Goal: Task Accomplishment & Management: Manage account settings

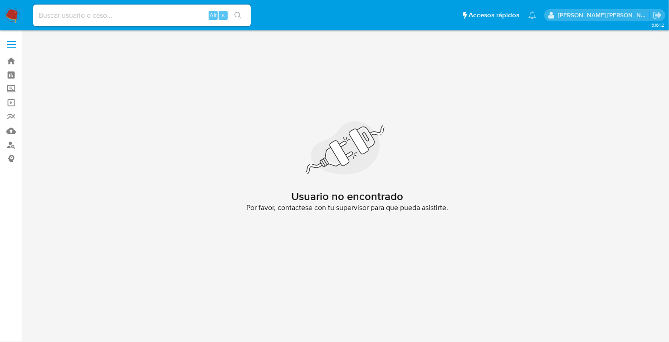
click at [130, 10] on input at bounding box center [142, 16] width 218 height 12
paste input "377286076"
type input "377286076"
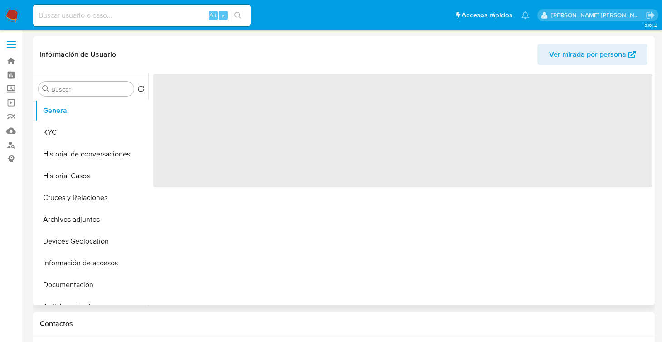
click at [12, 21] on img at bounding box center [12, 15] width 15 height 15
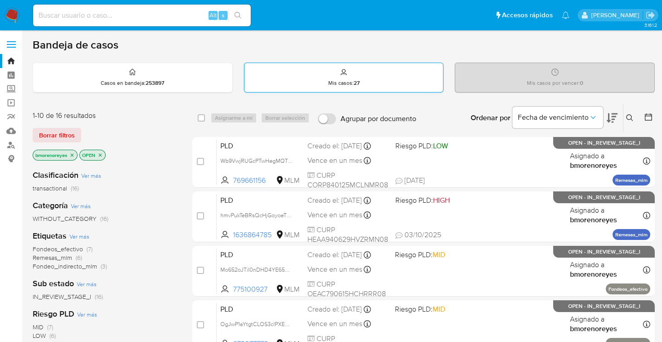
click at [365, 83] on div "Mis casos : 27" at bounding box center [343, 77] width 199 height 29
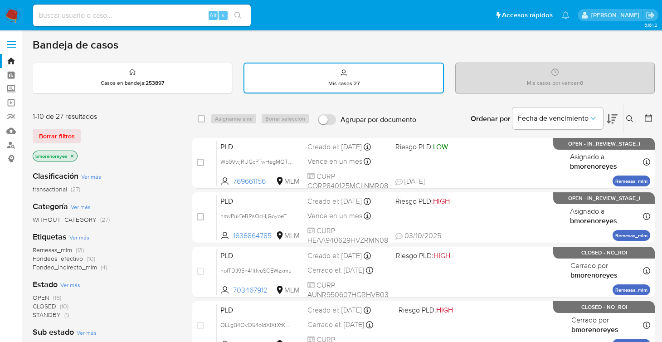
click at [631, 120] on icon at bounding box center [629, 118] width 7 height 7
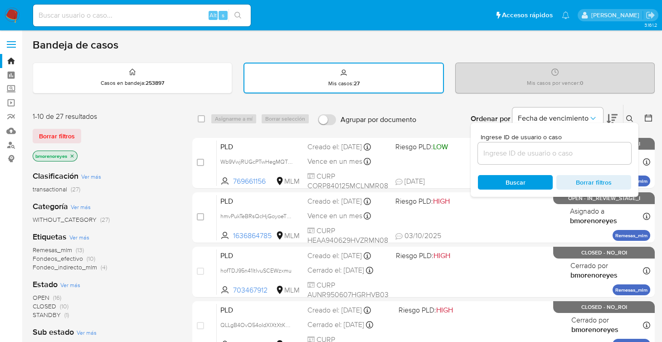
click at [511, 156] on input at bounding box center [554, 153] width 153 height 12
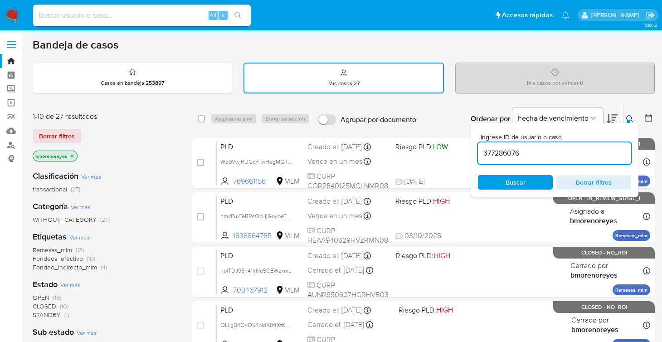
type input "377286076"
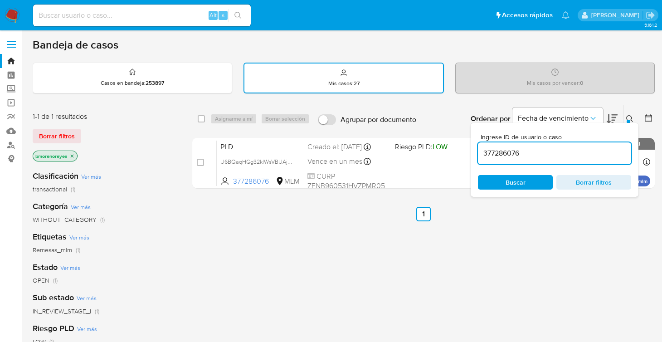
click at [350, 238] on div "select-all-cases-checkbox Asignarme a mí Borrar selección Agrupar por documento…" at bounding box center [423, 309] width 462 height 411
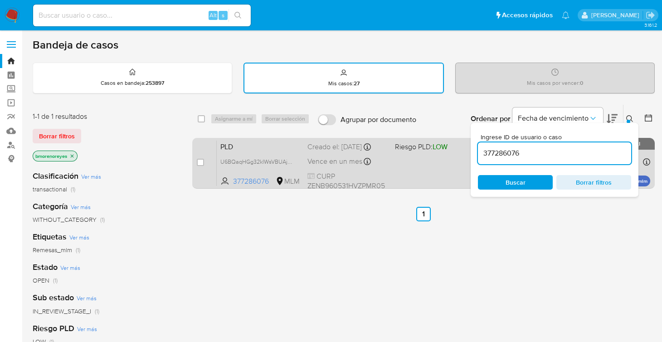
click at [378, 177] on span "CURP ZENB960531HVZPMR05" at bounding box center [347, 180] width 80 height 19
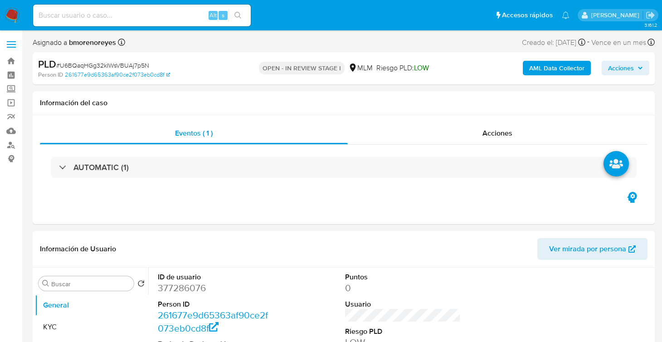
select select "10"
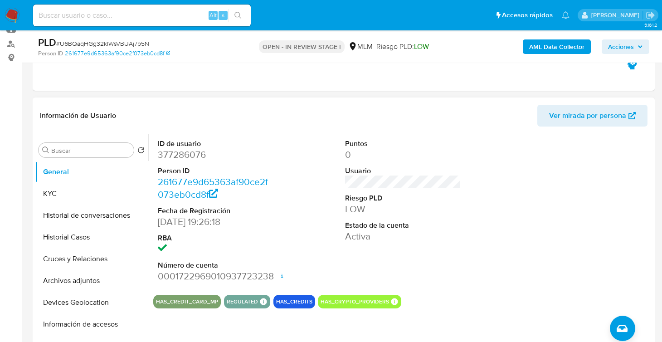
scroll to position [136, 0]
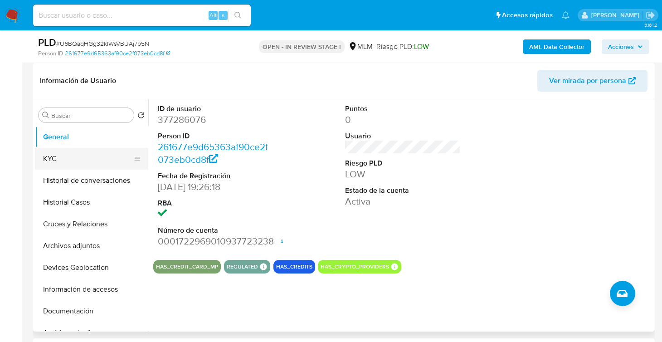
click at [45, 158] on button "KYC" at bounding box center [88, 159] width 106 height 22
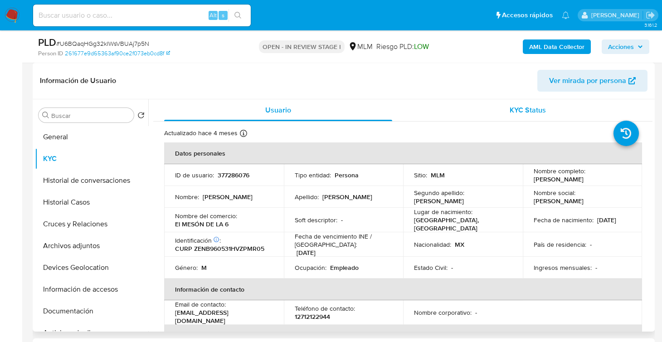
click at [500, 109] on div "KYC Status" at bounding box center [528, 110] width 228 height 22
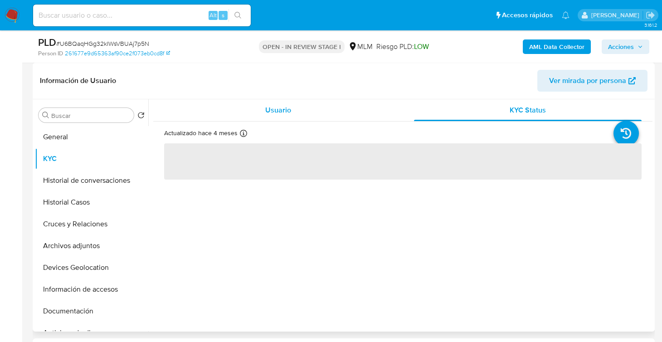
click at [299, 111] on div "Usuario" at bounding box center [278, 110] width 228 height 22
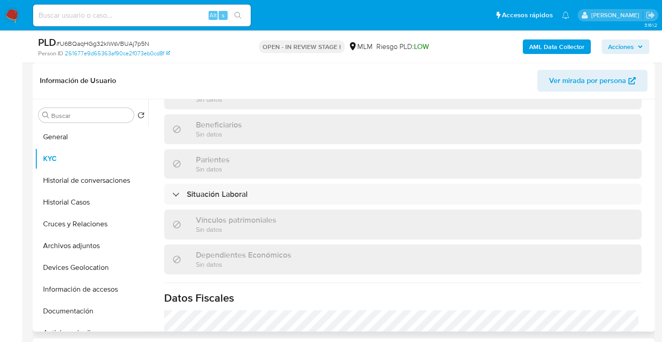
scroll to position [453, 0]
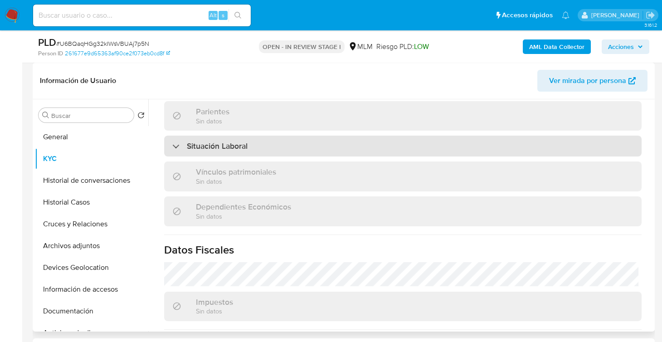
click at [274, 150] on div "Situación Laboral" at bounding box center [402, 146] width 477 height 21
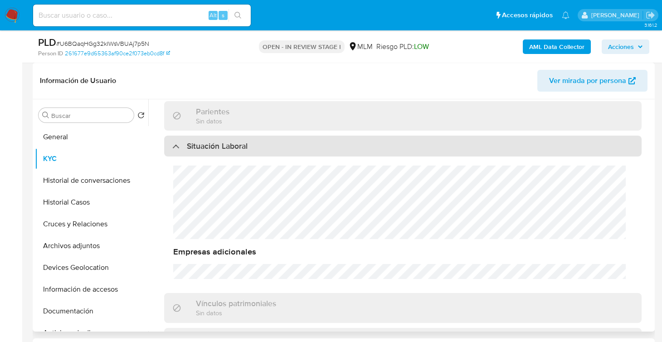
click at [244, 145] on h3 "Situación Laboral" at bounding box center [217, 146] width 61 height 10
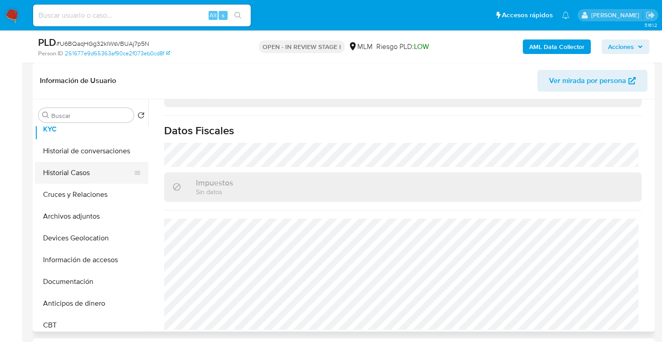
scroll to position [45, 0]
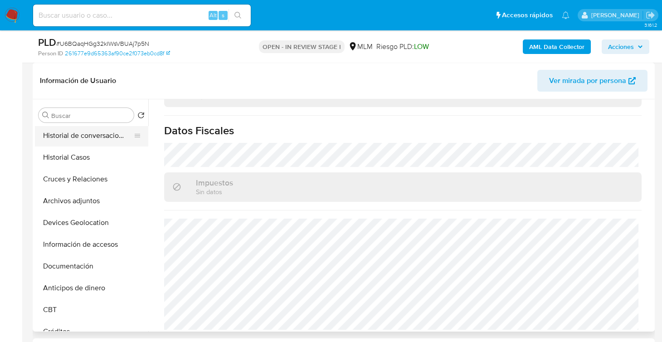
click at [94, 141] on button "Historial de conversaciones" at bounding box center [88, 136] width 106 height 22
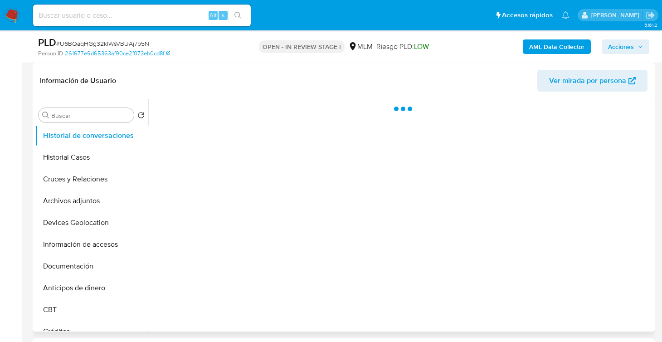
scroll to position [0, 0]
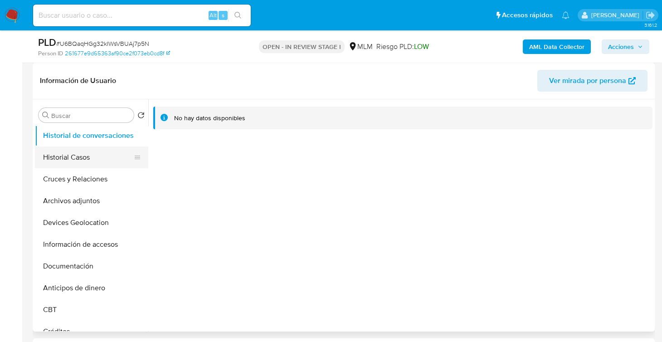
click at [67, 155] on button "Historial Casos" at bounding box center [88, 157] width 106 height 22
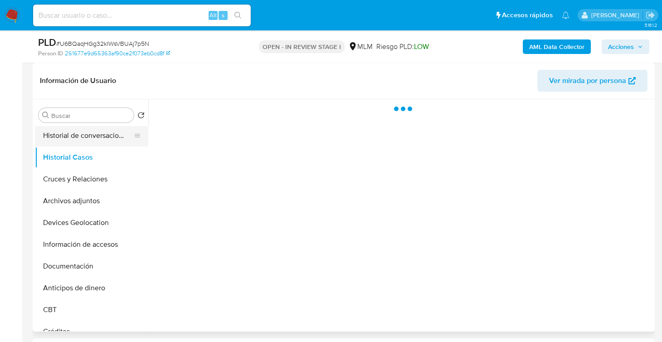
click at [105, 137] on button "Historial de conversaciones" at bounding box center [88, 136] width 106 height 22
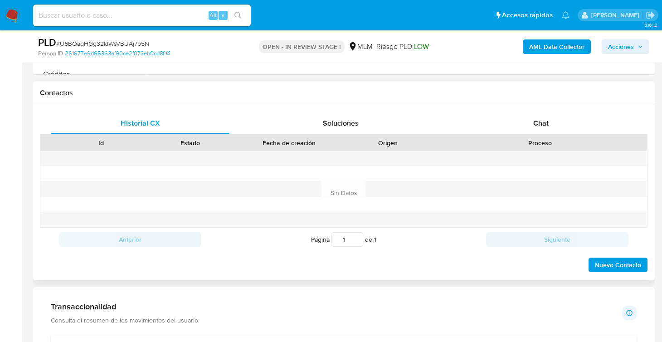
scroll to position [363, 0]
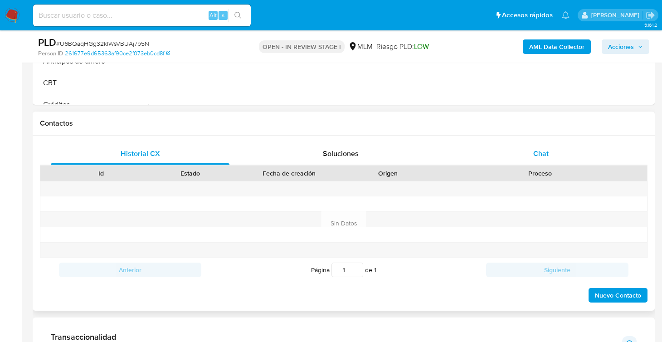
click at [526, 155] on div "Chat" at bounding box center [541, 154] width 179 height 22
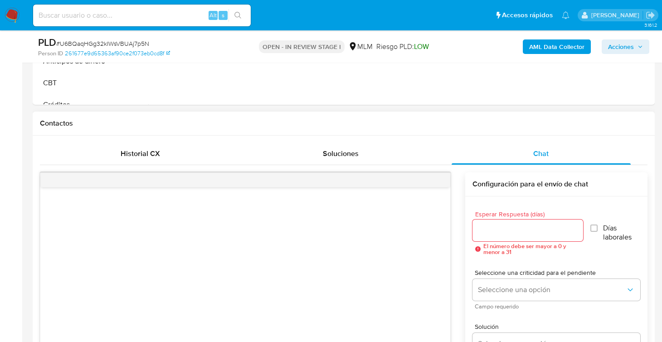
drag, startPoint x: 487, startPoint y: 214, endPoint x: 487, endPoint y: 230, distance: 16.3
click at [487, 214] on span "Esperar Respuesta (días)" at bounding box center [530, 214] width 111 height 7
click at [487, 224] on input "Esperar Respuesta (días)" at bounding box center [527, 230] width 111 height 12
click at [487, 230] on input "Esperar Respuesta (días)" at bounding box center [527, 230] width 111 height 12
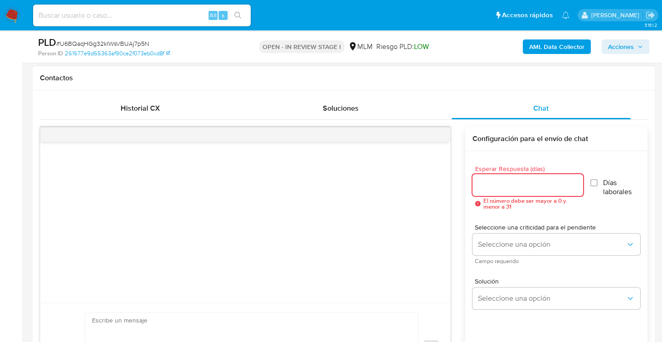
scroll to position [453, 0]
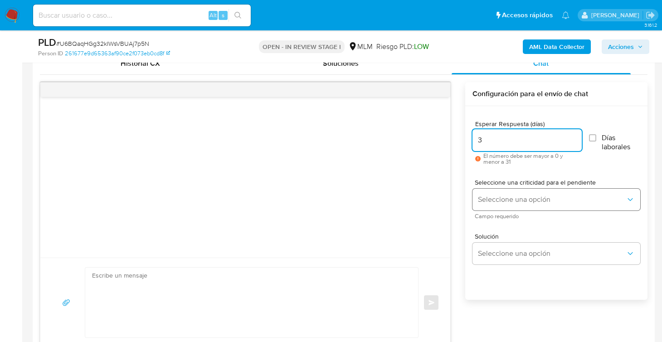
type input "3"
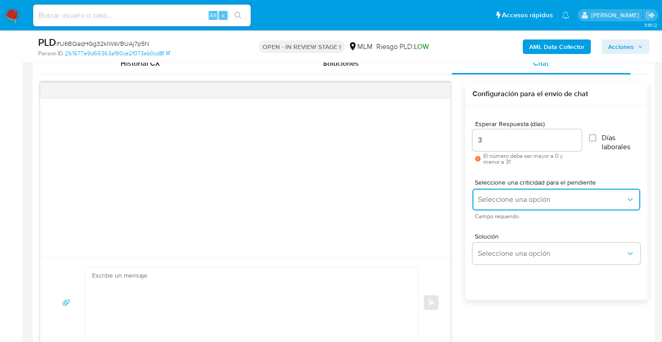
click at [511, 197] on span "Seleccione una opción" at bounding box center [552, 199] width 148 height 9
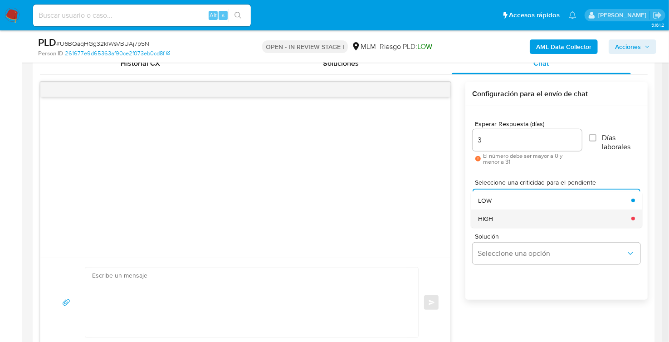
click at [505, 217] on div "HIGH" at bounding box center [552, 218] width 148 height 18
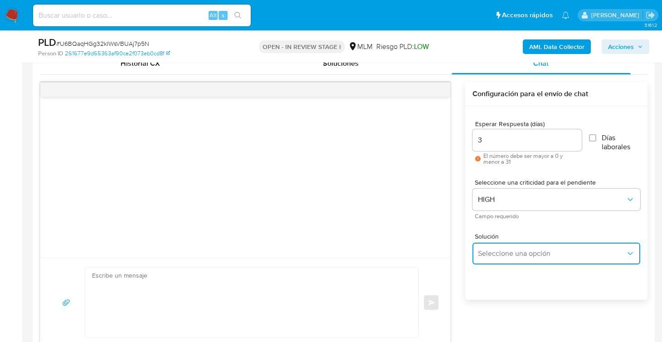
click at [506, 255] on span "Seleccione una opción" at bounding box center [552, 253] width 148 height 9
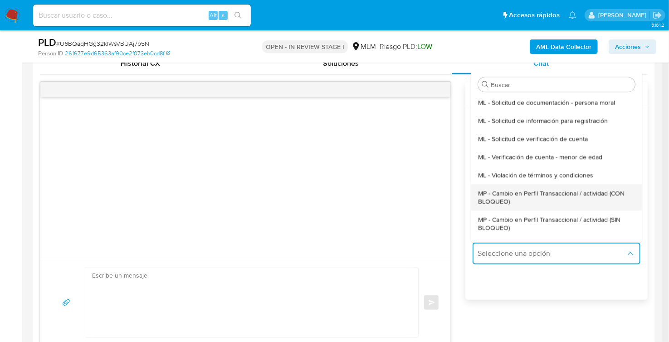
click at [548, 199] on span "MP - Cambio en Perfil Transaccional / actividad (CON BLOQUEO)" at bounding box center [553, 197] width 151 height 16
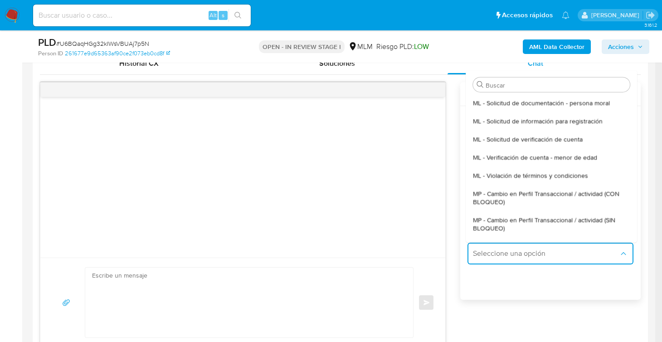
type textarea "Estimado ,Te comunicamos que se ha identificado un cambio en el uso habitual de…"
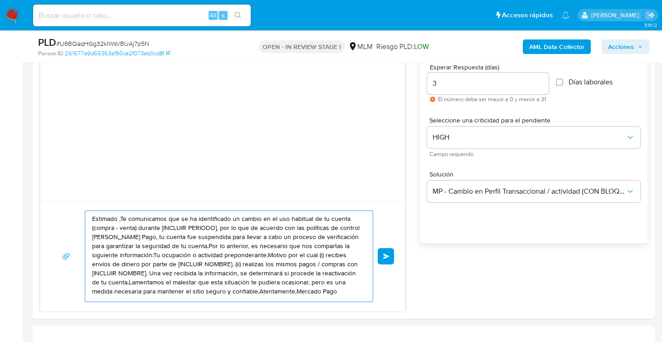
scroll to position [6, 0]
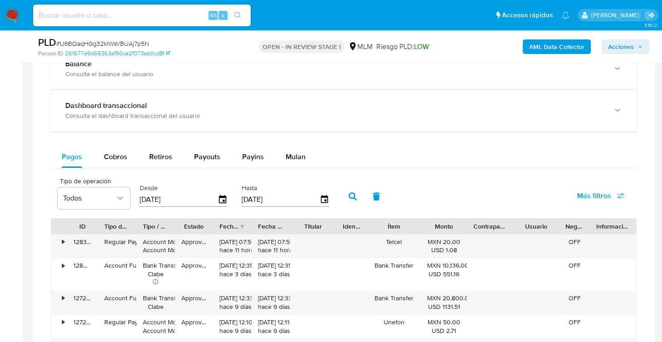
drag, startPoint x: 94, startPoint y: 269, endPoint x: 171, endPoint y: 358, distance: 117.0
click at [171, 341] on html "Pausado Ver notificaciones Alt s Accesos rápidos Presiona las siguientes teclas…" at bounding box center [331, 70] width 662 height 1811
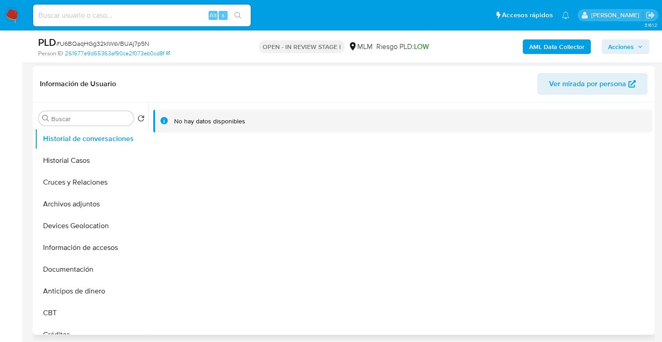
scroll to position [45, 0]
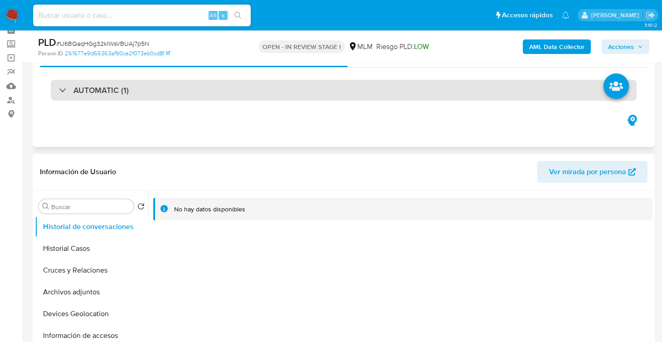
click at [61, 92] on div "AUTOMATIC (1)" at bounding box center [94, 90] width 70 height 10
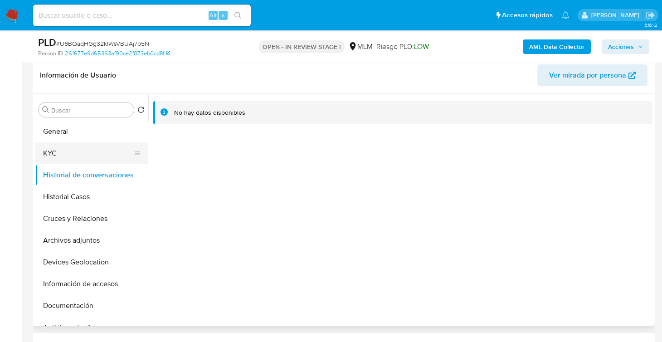
scroll to position [181, 0]
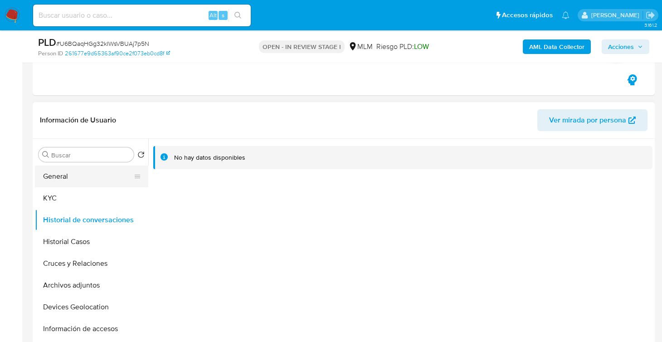
click at [79, 176] on button "General" at bounding box center [88, 176] width 106 height 22
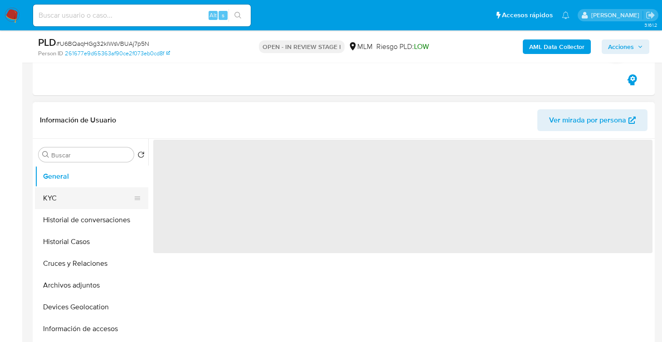
click at [67, 200] on button "KYC" at bounding box center [88, 198] width 106 height 22
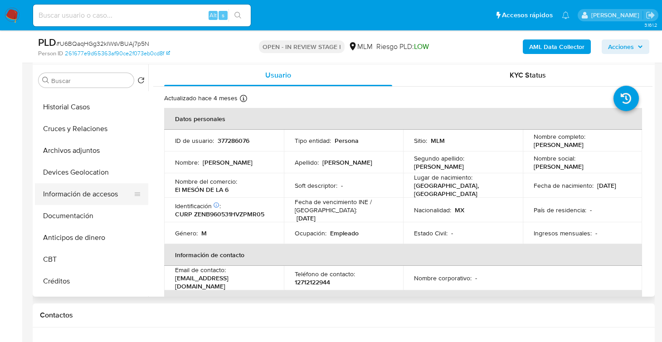
scroll to position [45, 0]
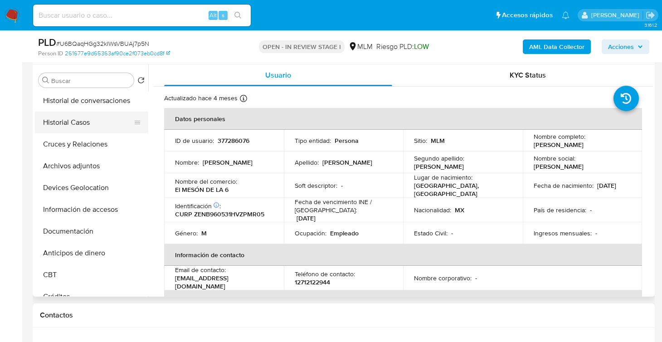
click at [108, 100] on button "Historial de conversaciones" at bounding box center [91, 101] width 113 height 22
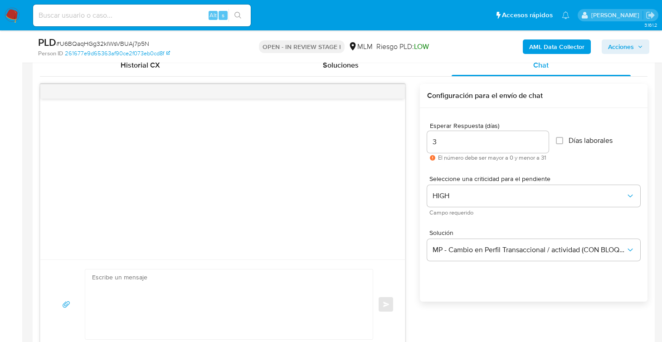
scroll to position [680, 0]
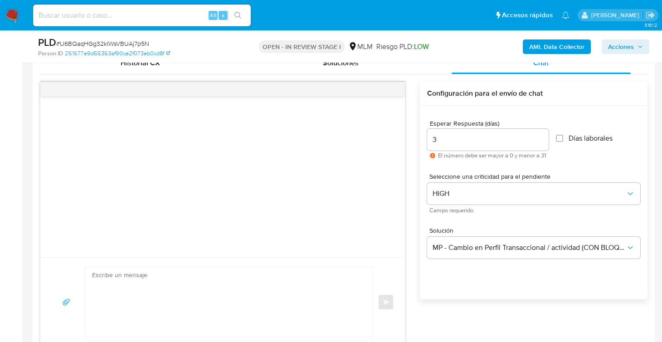
click at [252, 278] on textarea at bounding box center [226, 302] width 269 height 70
click at [283, 291] on textarea at bounding box center [226, 302] width 269 height 70
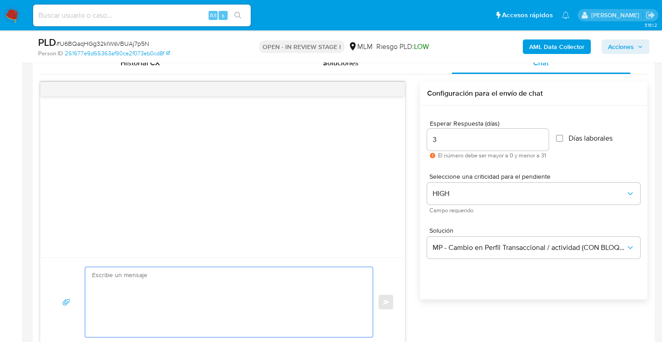
paste textarea "Estimado Cliente, Te comunicamos que de acuerdo con las políticas de control de…"
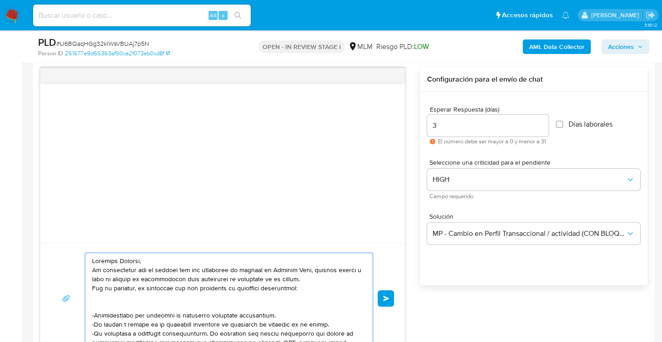
scroll to position [0, 0]
click at [121, 313] on textarea at bounding box center [226, 298] width 269 height 91
click at [122, 305] on textarea at bounding box center [226, 298] width 269 height 91
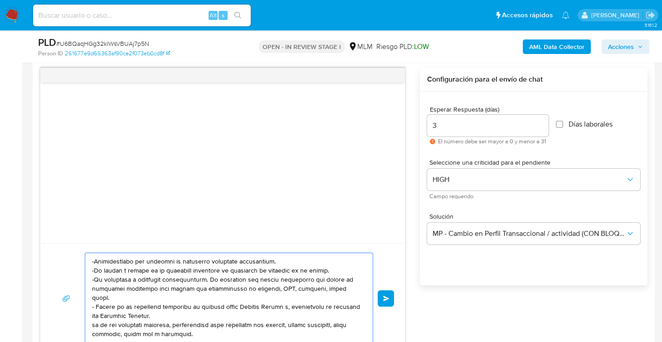
scroll to position [44, 0]
drag, startPoint x: 92, startPoint y: 257, endPoint x: 336, endPoint y: 267, distance: 243.7
click at [336, 267] on textarea at bounding box center [226, 298] width 269 height 91
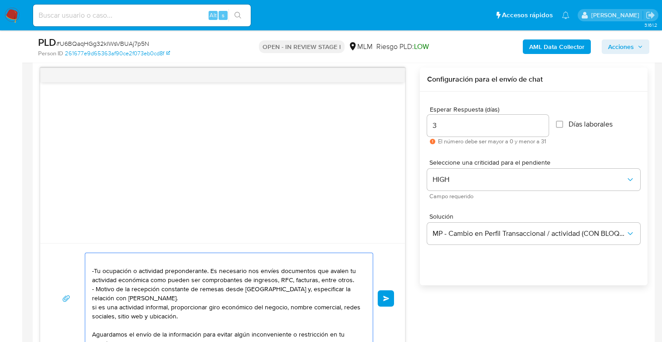
scroll to position [35, 0]
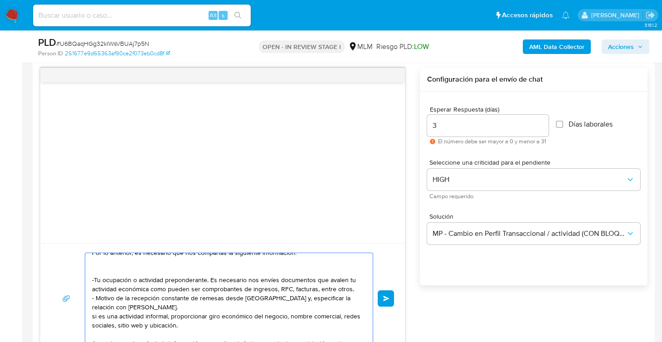
click at [160, 307] on textarea "Estimado Cliente, Te comunicamos que de acuerdo con las políticas de control de…" at bounding box center [226, 298] width 269 height 91
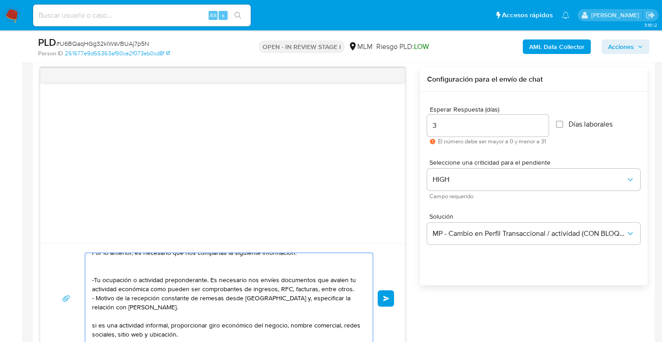
paste textarea "-Documentación que sustente tu actividad económica actualmente. -El motivo y or…"
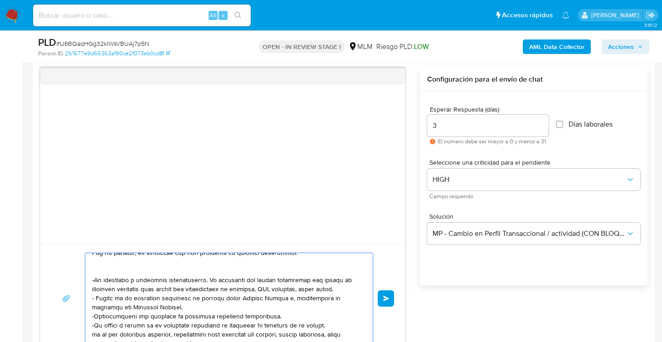
click at [100, 268] on textarea at bounding box center [226, 298] width 269 height 91
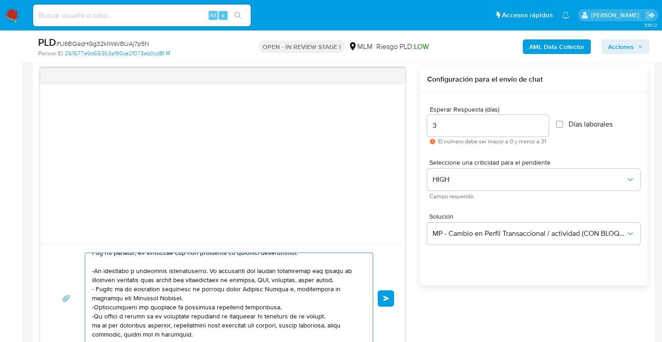
scroll to position [26, 0]
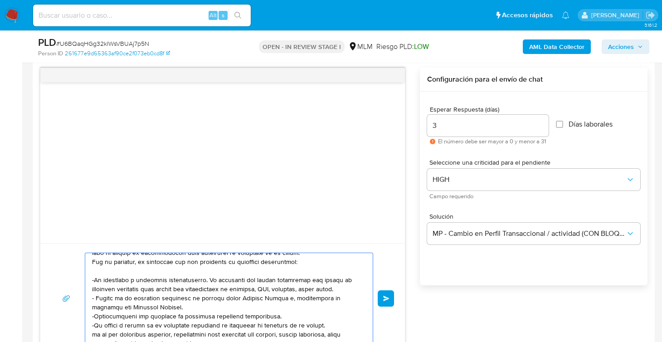
click at [189, 278] on textarea at bounding box center [226, 298] width 269 height 91
click at [313, 277] on textarea at bounding box center [226, 298] width 269 height 91
click at [213, 288] on textarea at bounding box center [226, 298] width 269 height 91
drag, startPoint x: 344, startPoint y: 277, endPoint x: 151, endPoint y: 287, distance: 192.5
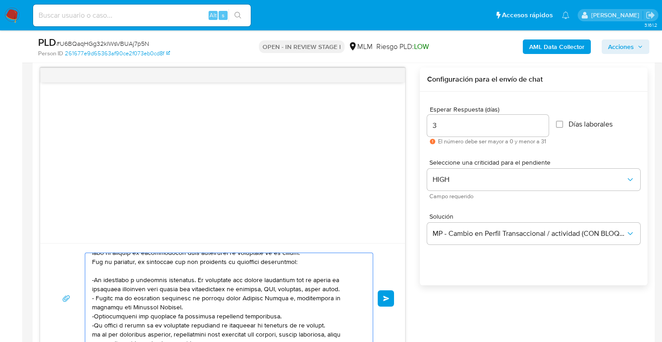
click at [151, 287] on textarea at bounding box center [226, 298] width 269 height 91
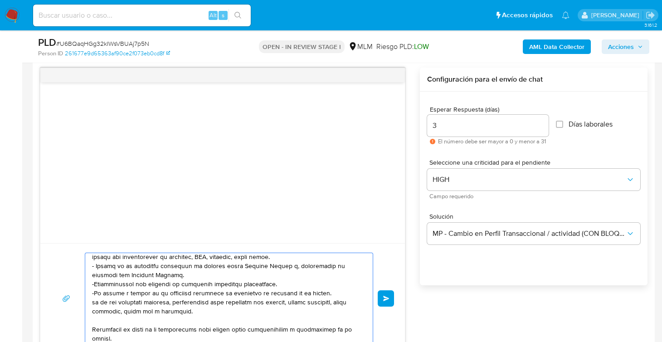
scroll to position [72, 0]
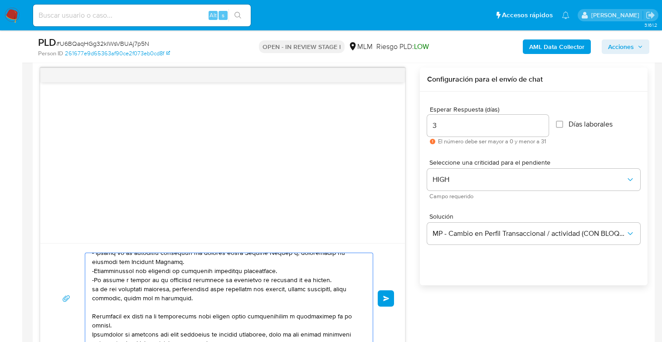
drag, startPoint x: 121, startPoint y: 287, endPoint x: 198, endPoint y: 298, distance: 77.4
click at [198, 298] on textarea at bounding box center [226, 298] width 269 height 91
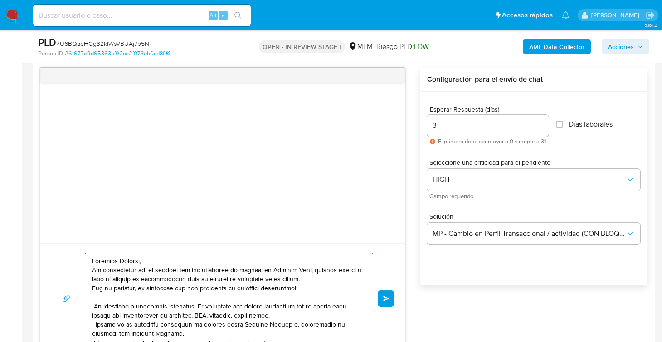
scroll to position [0, 0]
click at [303, 287] on textarea at bounding box center [226, 298] width 269 height 91
click at [326, 280] on textarea at bounding box center [226, 298] width 269 height 91
drag, startPoint x: 322, startPoint y: 281, endPoint x: 331, endPoint y: 287, distance: 10.4
click at [331, 287] on textarea at bounding box center [226, 298] width 269 height 91
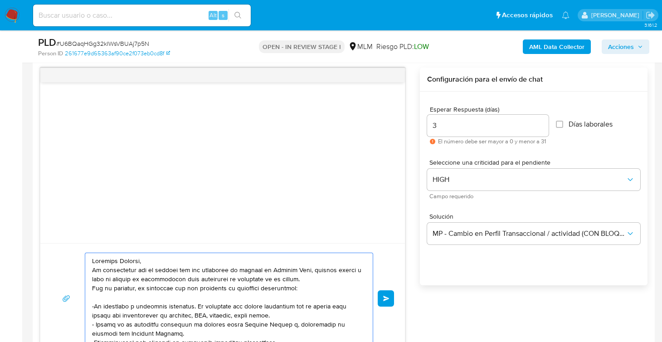
click at [285, 296] on textarea at bounding box center [226, 298] width 269 height 91
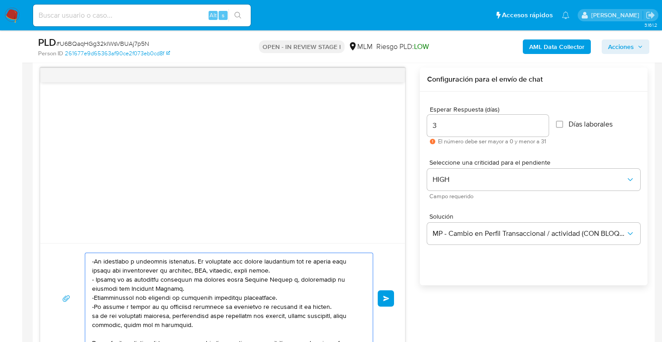
click at [297, 273] on textarea at bounding box center [226, 298] width 269 height 91
click at [299, 270] on textarea at bounding box center [226, 298] width 269 height 91
paste textarea "En caso de ser una"
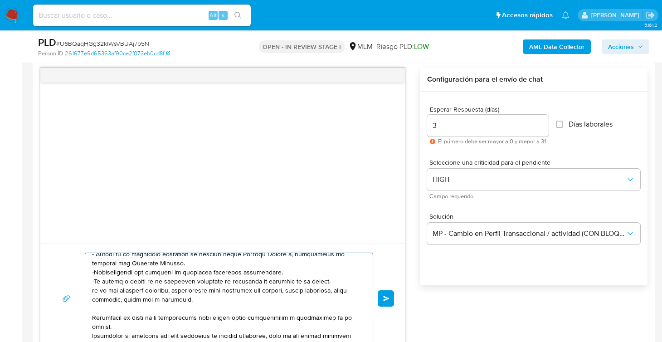
scroll to position [90, 0]
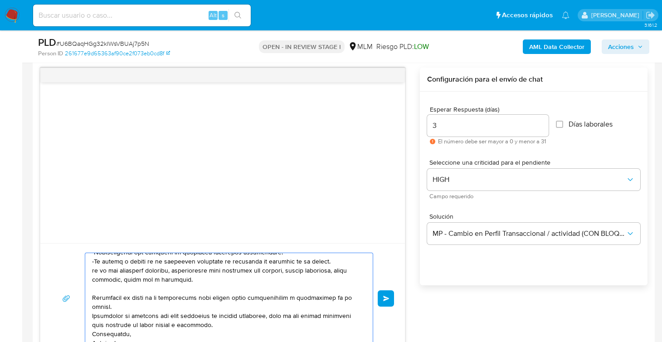
drag, startPoint x: 107, startPoint y: 271, endPoint x: 211, endPoint y: 281, distance: 104.4
click at [211, 281] on textarea at bounding box center [226, 298] width 269 height 91
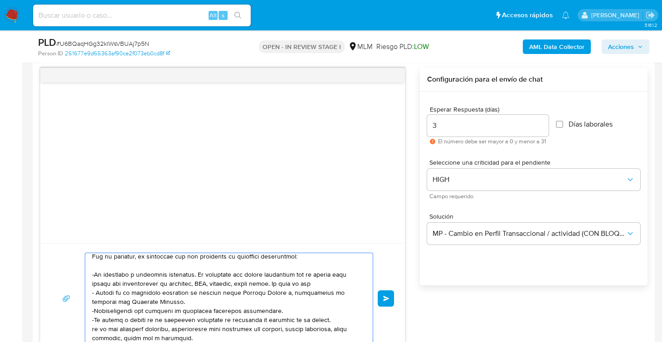
scroll to position [45, 0]
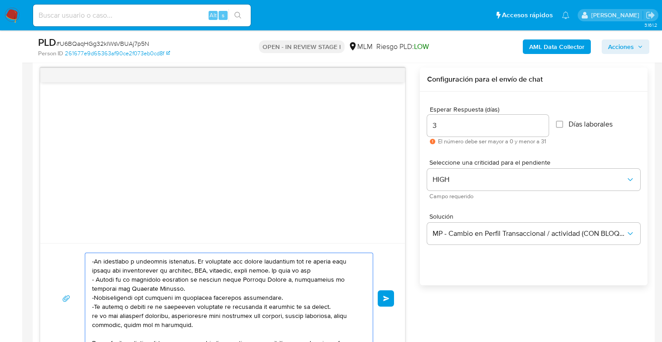
click at [150, 261] on textarea at bounding box center [226, 298] width 269 height 91
click at [326, 271] on textarea at bounding box center [226, 298] width 269 height 91
paste textarea "una actividad informal, proporcionar giro económico del negocio, nombre comerci…"
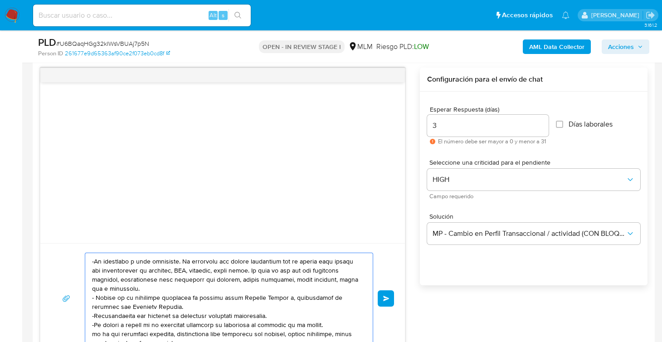
click at [335, 269] on textarea at bounding box center [226, 298] width 269 height 91
click at [193, 287] on textarea at bounding box center [226, 298] width 269 height 91
drag, startPoint x: 287, startPoint y: 298, endPoint x: 293, endPoint y: 303, distance: 7.7
click at [293, 303] on textarea at bounding box center [226, 298] width 269 height 91
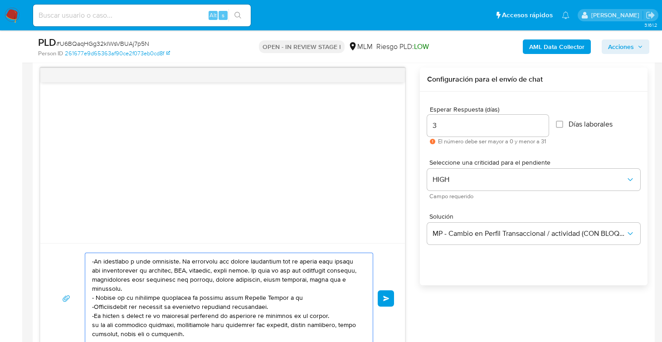
click at [114, 295] on textarea at bounding box center [226, 298] width 269 height 91
drag, startPoint x: 324, startPoint y: 297, endPoint x: 311, endPoint y: 297, distance: 13.2
click at [311, 297] on textarea at bounding box center [226, 298] width 269 height 91
drag, startPoint x: 116, startPoint y: 297, endPoint x: 139, endPoint y: 295, distance: 23.2
click at [139, 295] on textarea at bounding box center [226, 298] width 269 height 91
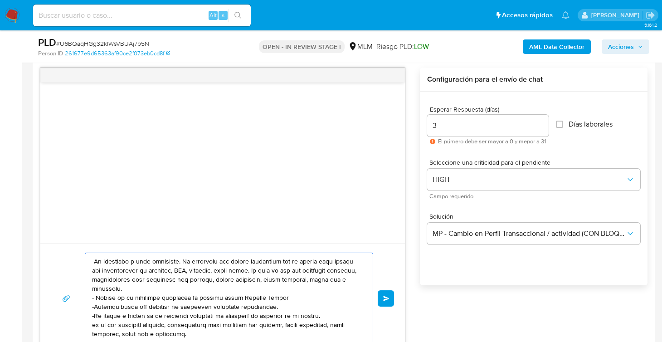
click at [303, 297] on textarea at bounding box center [226, 298] width 269 height 91
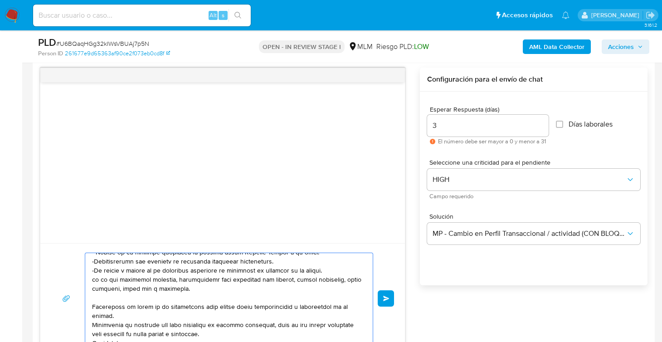
drag, startPoint x: 94, startPoint y: 262, endPoint x: 298, endPoint y: 282, distance: 205.1
click at [298, 282] on textarea at bounding box center [226, 298] width 269 height 91
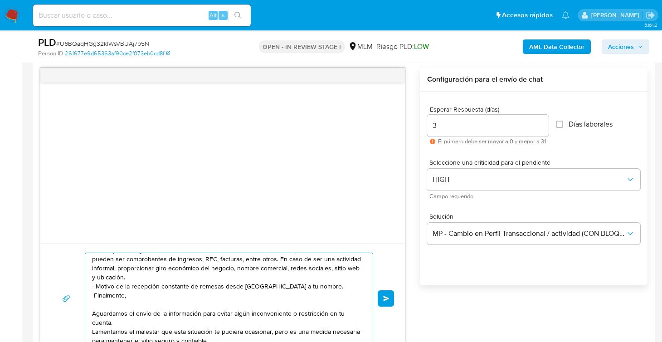
scroll to position [42, 0]
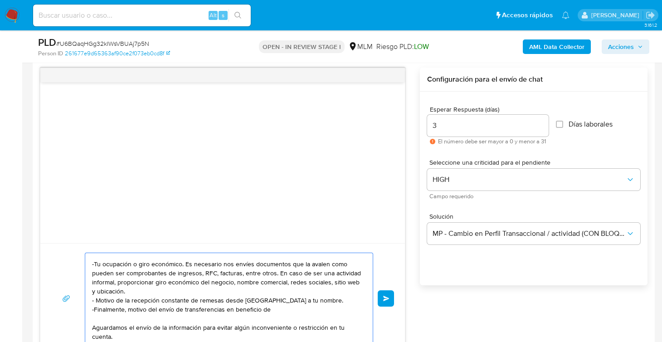
paste textarea "AMADA FRANCISCA COCOTLE CAMANO"
paste textarea "ROCIO LEON DEBERNARDI"
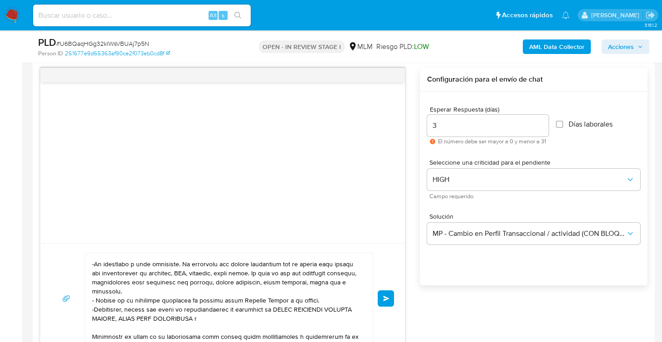
paste textarea "FIDELIA VARILLAS CID"
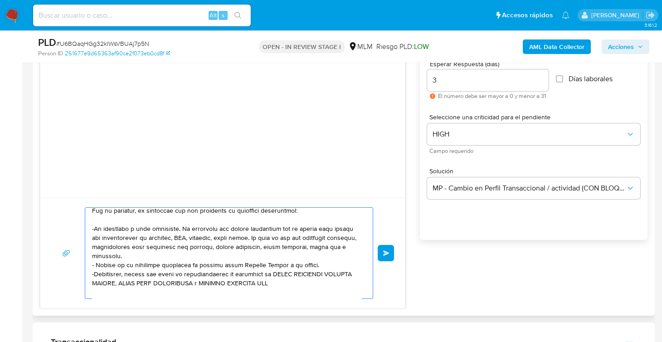
scroll to position [45, 0]
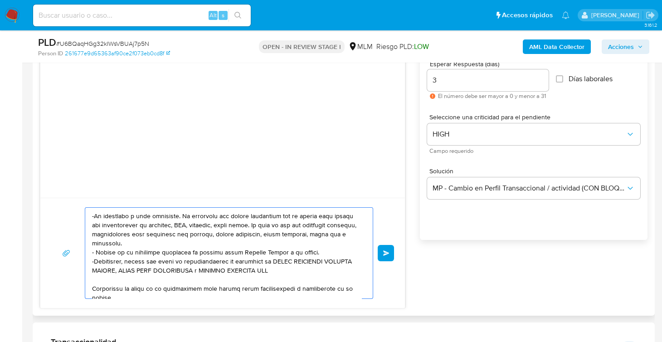
drag, startPoint x: 287, startPoint y: 252, endPoint x: 320, endPoint y: 251, distance: 33.1
click at [320, 251] on textarea at bounding box center [226, 253] width 269 height 91
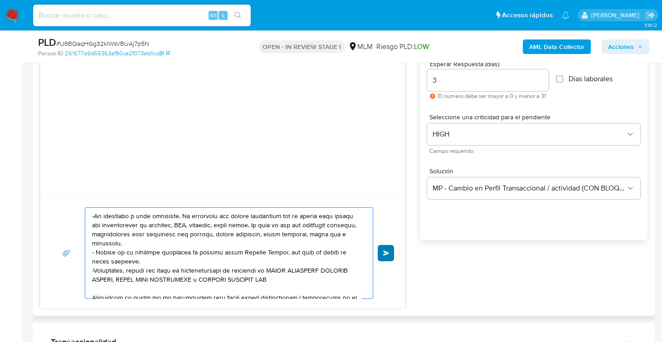
type textarea "Estimado Cliente, Te comunicamos que de acuerdo con las políticas de control de…"
click at [390, 253] on button "Enviar" at bounding box center [386, 253] width 16 height 16
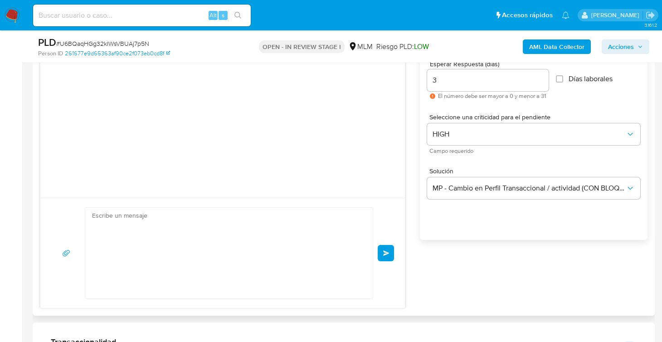
scroll to position [81, 0]
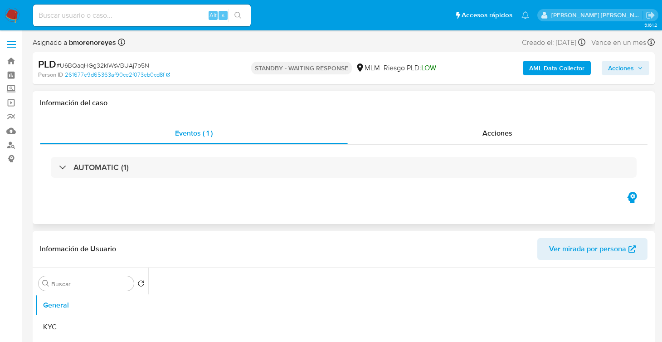
click at [13, 18] on img at bounding box center [12, 15] width 15 height 15
select select "10"
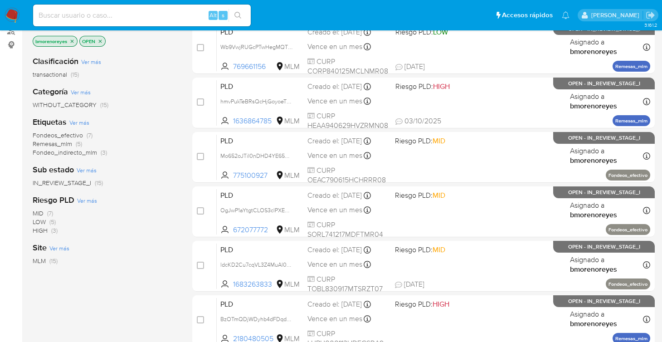
scroll to position [45, 0]
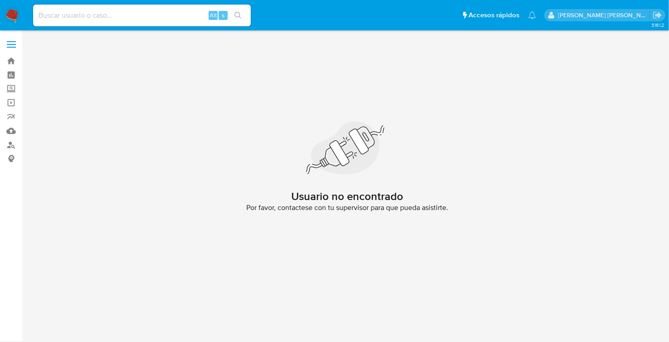
click at [10, 19] on img at bounding box center [12, 15] width 15 height 15
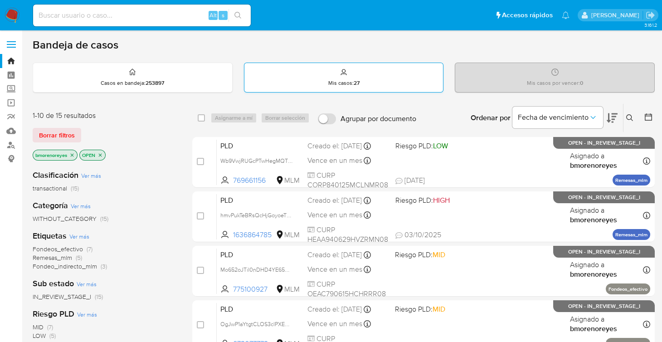
click at [358, 80] on strong "27" at bounding box center [357, 83] width 6 height 8
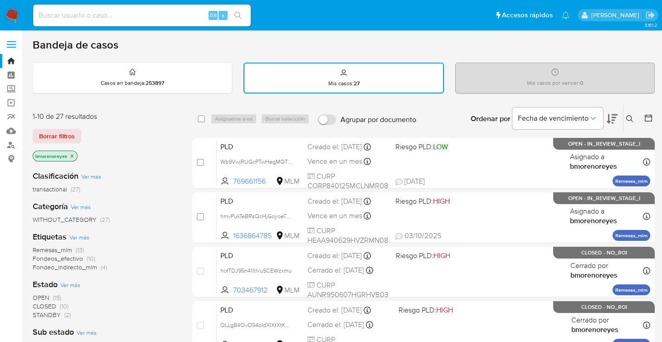
click at [627, 115] on icon at bounding box center [629, 118] width 7 height 7
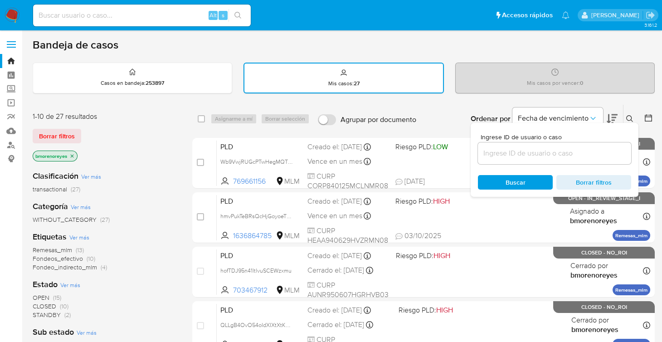
click at [542, 149] on input at bounding box center [554, 153] width 153 height 12
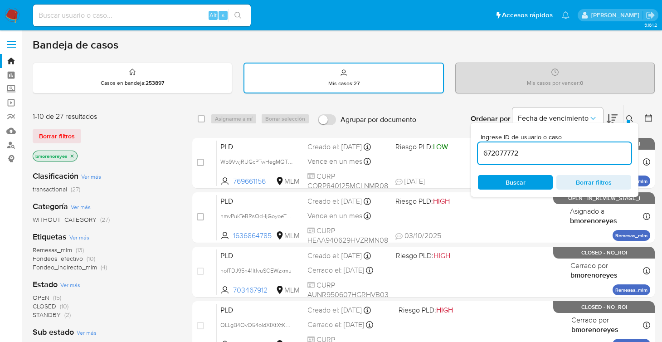
type input "672077772"
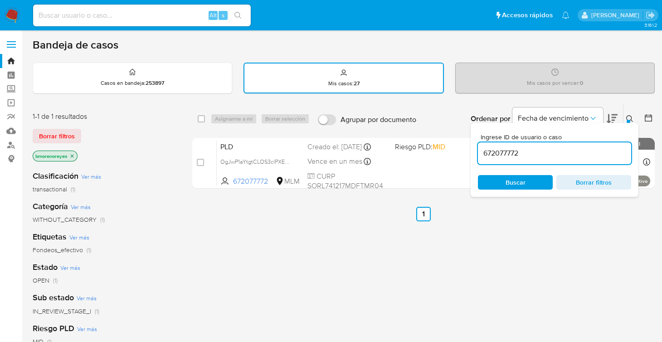
click at [590, 177] on span "Borrar filtros" at bounding box center [594, 182] width 62 height 13
click at [626, 119] on icon at bounding box center [629, 118] width 7 height 7
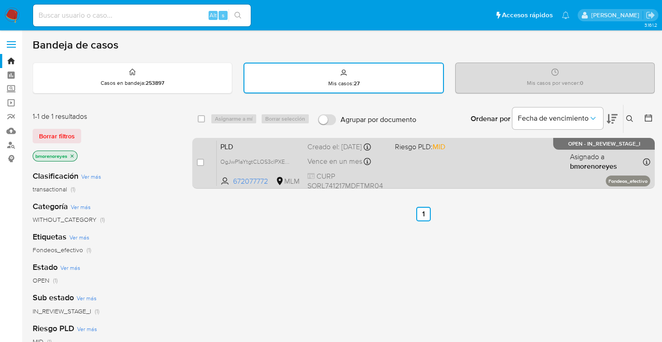
click at [275, 143] on span "PLD" at bounding box center [260, 146] width 80 height 12
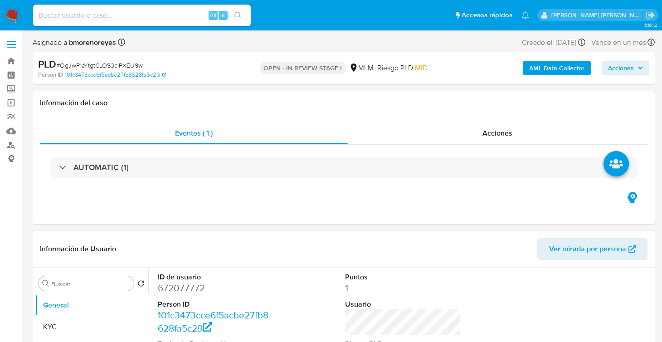
select select "10"
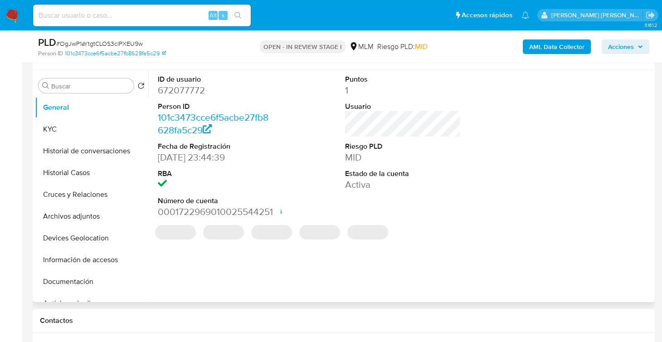
scroll to position [181, 0]
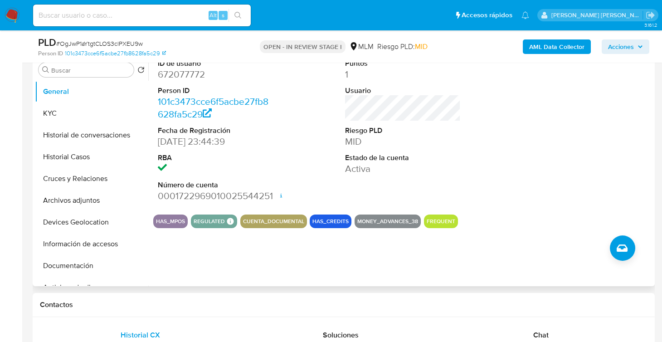
click at [120, 136] on button "Historial de conversaciones" at bounding box center [91, 135] width 113 height 22
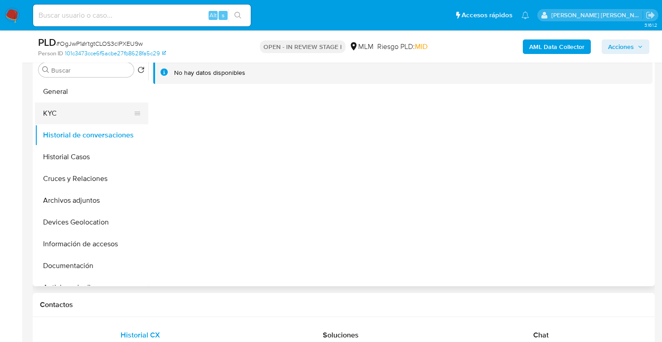
scroll to position [136, 0]
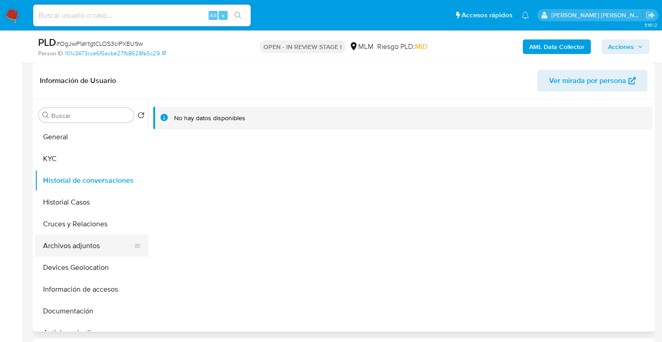
click at [106, 244] on button "Archivos adjuntos" at bounding box center [88, 246] width 106 height 22
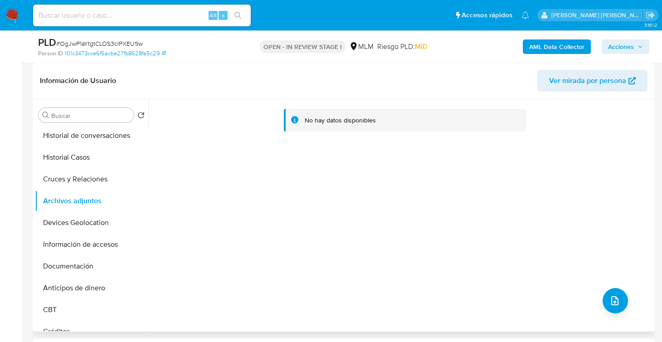
scroll to position [90, 0]
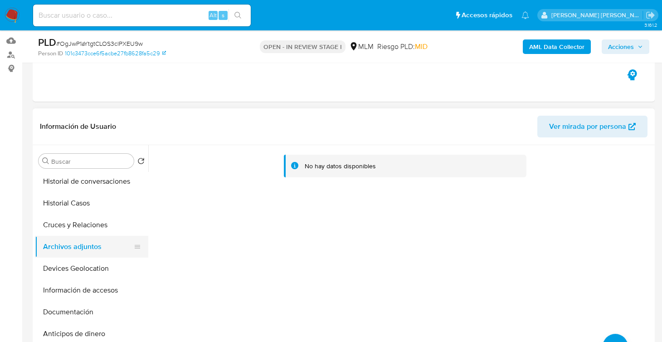
click at [70, 248] on button "Archivos adjuntos" at bounding box center [88, 247] width 106 height 22
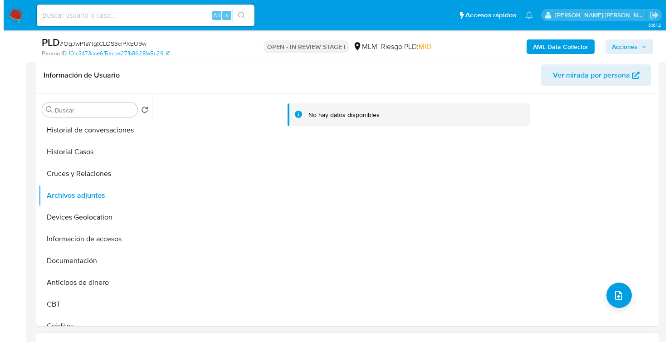
scroll to position [181, 0]
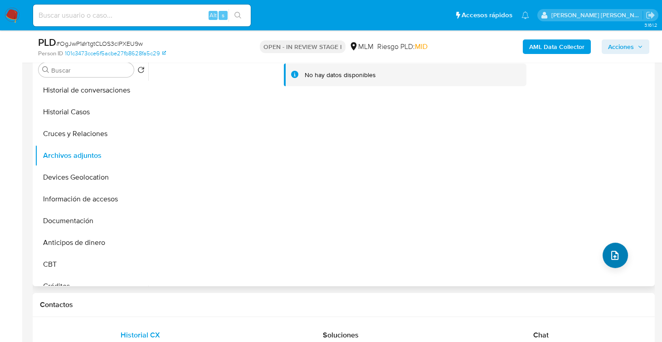
click at [609, 269] on div "No hay datos disponibles" at bounding box center [400, 170] width 504 height 232
click at [611, 258] on icon "upload-file" at bounding box center [614, 255] width 7 height 9
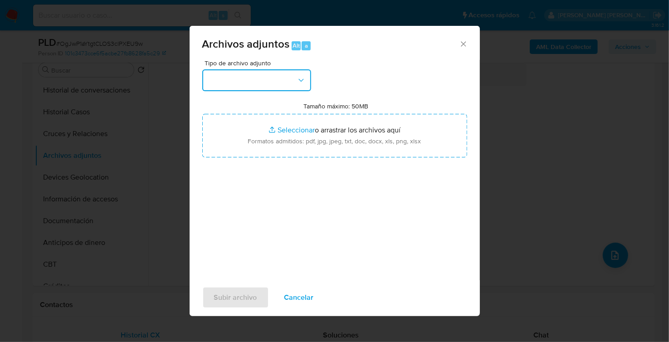
click at [264, 87] on button "button" at bounding box center [256, 80] width 109 height 22
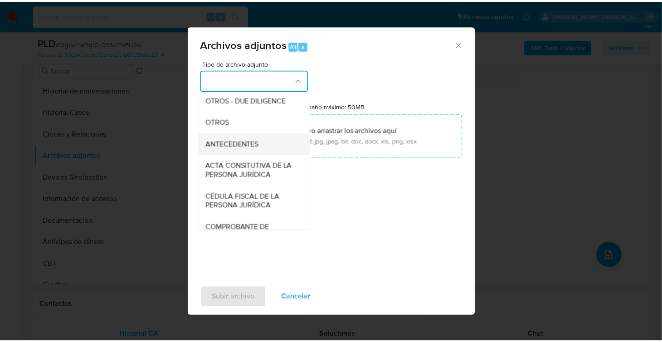
scroll to position [136, 0]
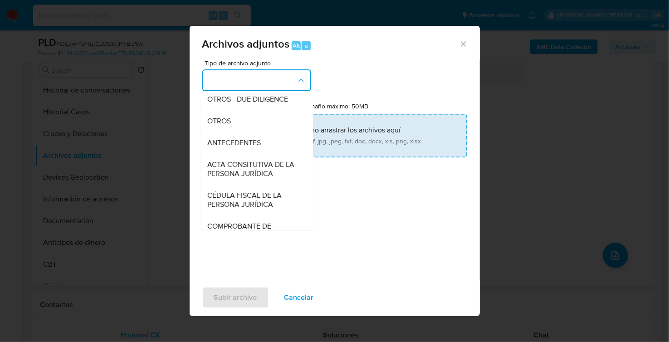
click at [239, 131] on div "OTROS" at bounding box center [254, 121] width 92 height 22
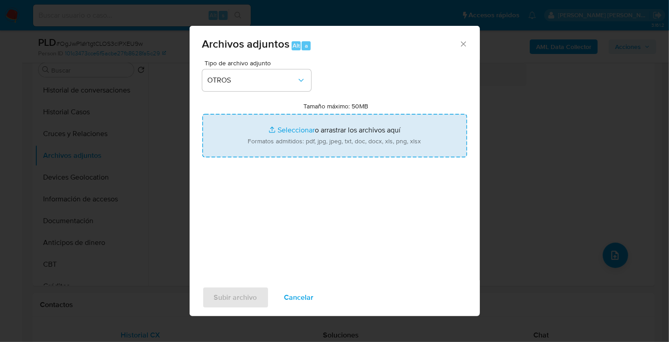
click at [361, 148] on input "Tamaño máximo: 50MB Seleccionar archivos" at bounding box center [334, 136] width 265 height 44
type input "C:\fakepath\672077772_LOURDES PATRICIA SOTO RAMIREZ_SEP2025.pdf"
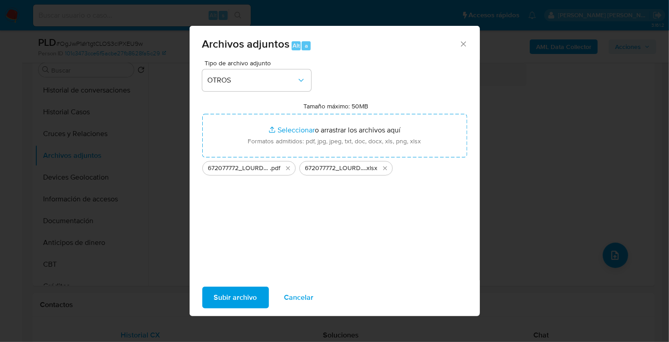
click at [232, 299] on span "Subir archivo" at bounding box center [235, 297] width 43 height 20
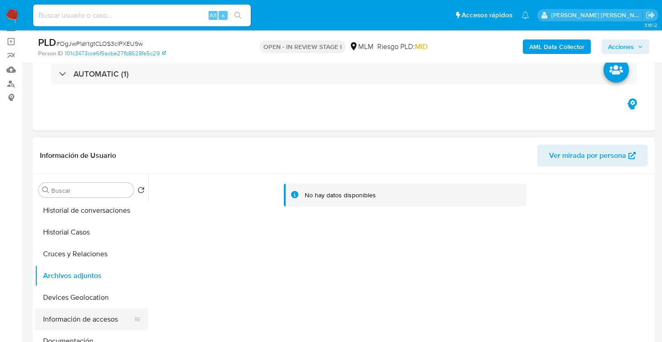
scroll to position [90, 0]
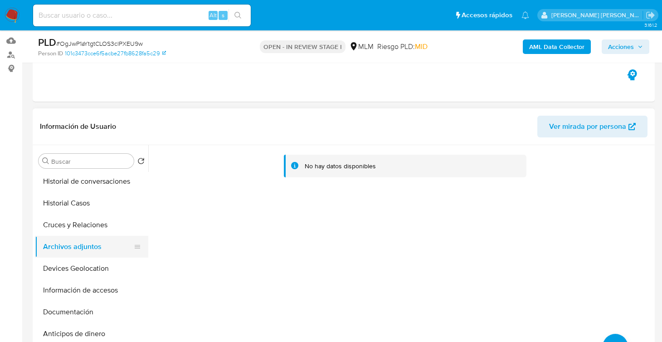
click at [86, 243] on button "Archivos adjuntos" at bounding box center [88, 247] width 106 height 22
click at [83, 178] on button "Historial de conversaciones" at bounding box center [88, 181] width 106 height 22
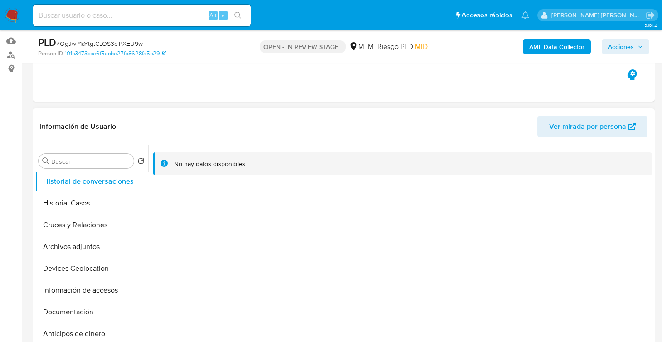
drag, startPoint x: 86, startPoint y: 243, endPoint x: 259, endPoint y: 283, distance: 177.2
click at [86, 243] on button "Archivos adjuntos" at bounding box center [91, 247] width 113 height 22
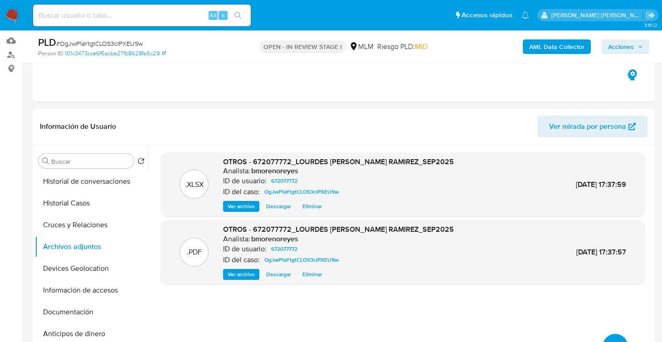
click at [625, 42] on span "Acciones" at bounding box center [621, 46] width 26 height 15
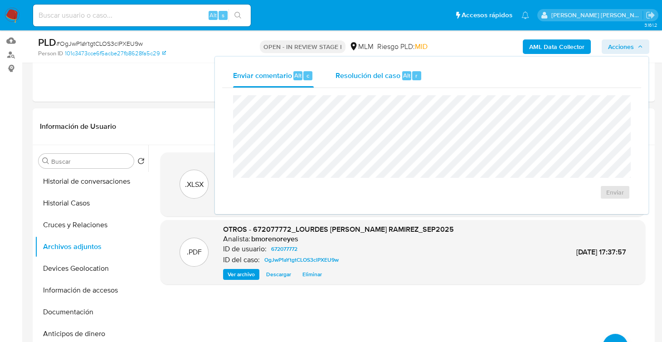
click at [367, 74] on span "Resolución del caso" at bounding box center [368, 75] width 65 height 10
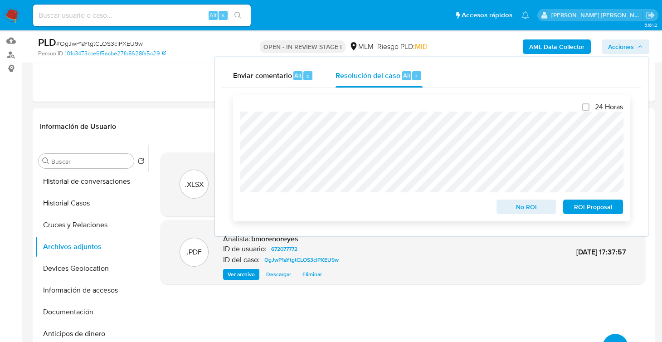
click at [507, 210] on span "No ROI" at bounding box center [526, 206] width 47 height 13
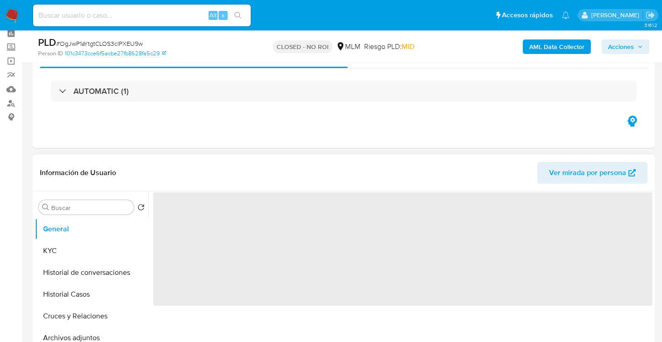
scroll to position [90, 0]
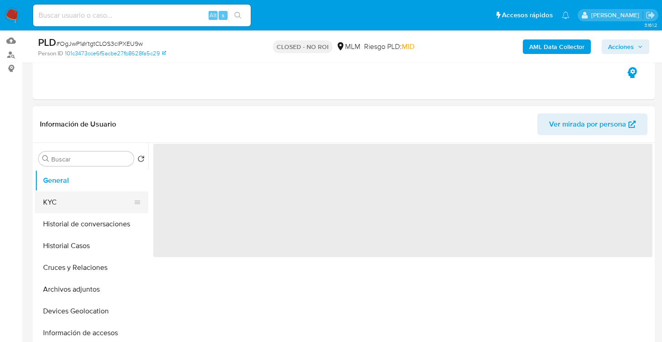
click at [77, 206] on button "KYC" at bounding box center [88, 202] width 106 height 22
select select "10"
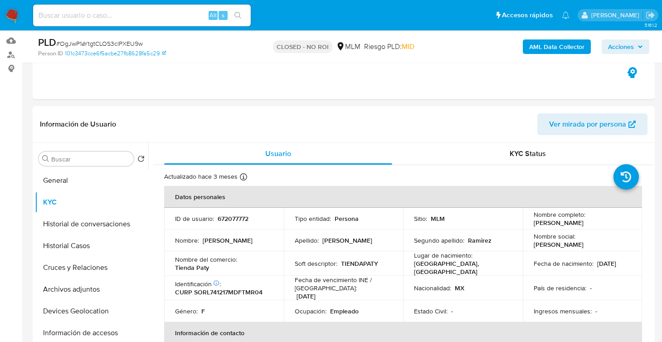
drag, startPoint x: 6, startPoint y: 14, endPoint x: 40, endPoint y: 27, distance: 36.9
click at [6, 14] on img at bounding box center [12, 15] width 15 height 15
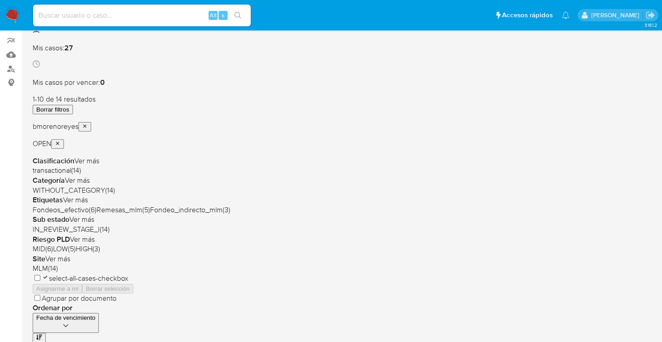
scroll to position [90, 0]
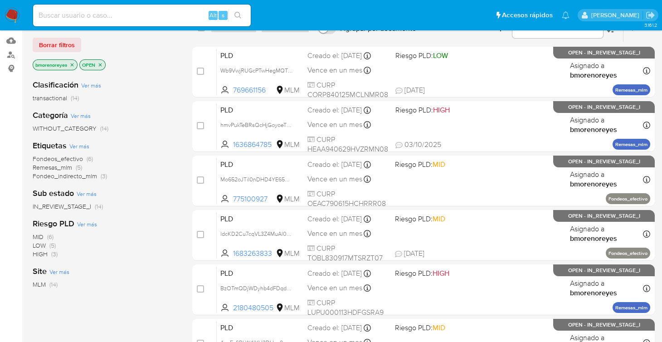
click at [99, 72] on div "Clasificación Ver más transactional (14) Categoría Ver más WITHOUT_CATEGORY (14…" at bounding box center [105, 226] width 145 height 308
click at [102, 67] on p "OPEN" at bounding box center [92, 65] width 25 height 10
click at [100, 62] on icon "close-filter" at bounding box center [99, 64] width 5 height 5
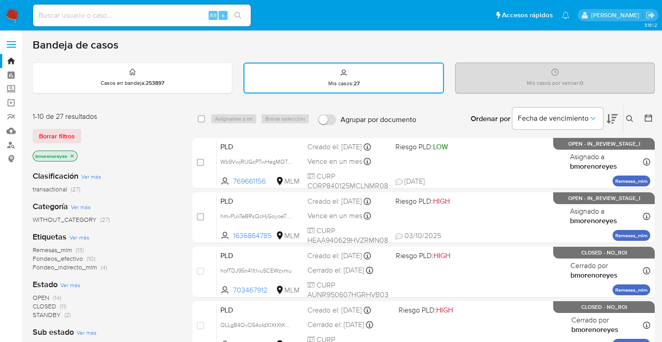
click at [337, 82] on p "Mis casos : 27" at bounding box center [343, 83] width 31 height 7
click at [631, 117] on icon at bounding box center [629, 118] width 7 height 7
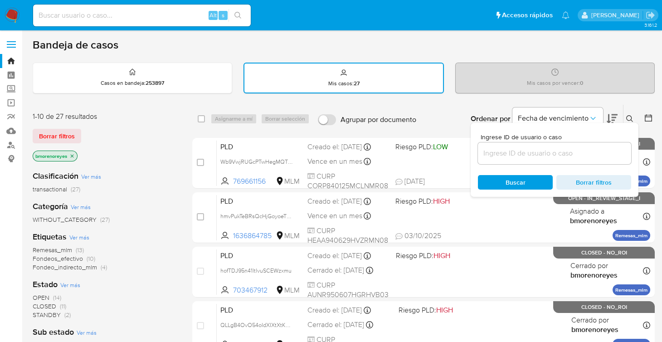
click at [507, 159] on div at bounding box center [554, 153] width 153 height 22
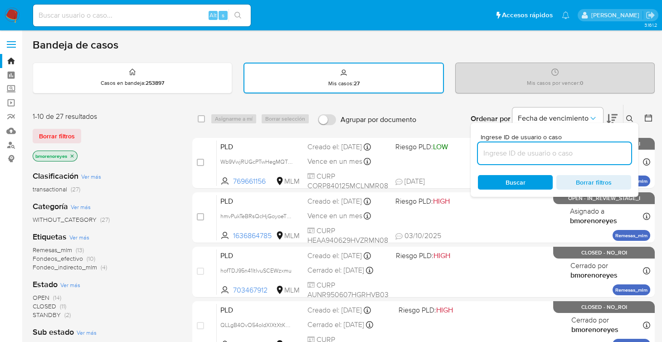
click at [506, 155] on input at bounding box center [554, 153] width 153 height 12
paste input "2180480505"
type input "2180480505"
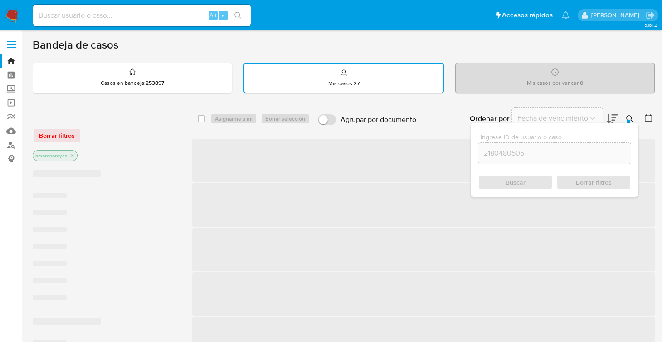
click at [507, 178] on div "Buscar Borrar filtros" at bounding box center [554, 182] width 153 height 15
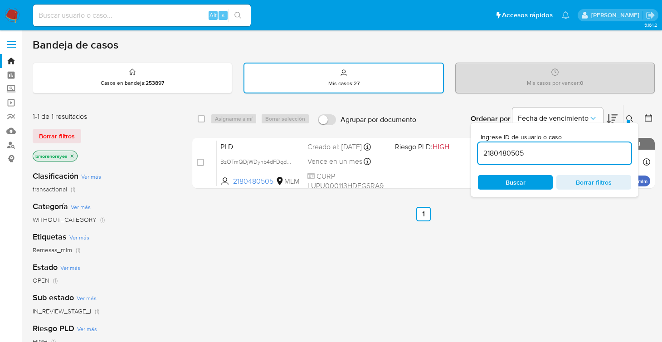
click at [299, 230] on div "select-all-cases-checkbox Asignarme a mí Borrar selección Agrupar por documento…" at bounding box center [423, 309] width 462 height 411
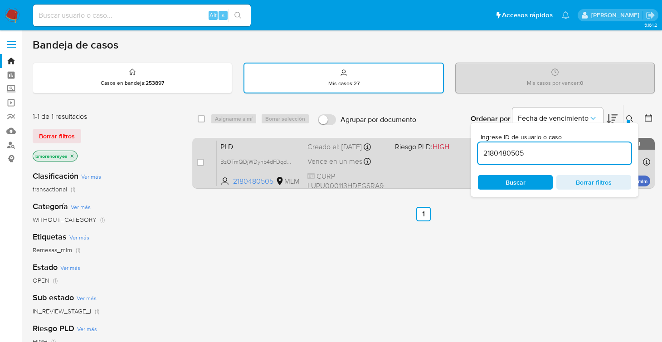
click at [283, 142] on span "PLD" at bounding box center [260, 146] width 80 height 12
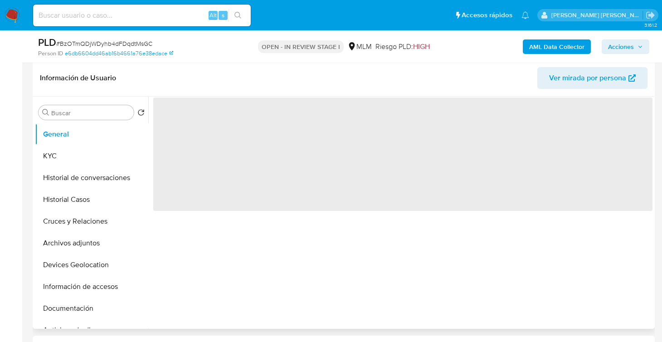
select select "10"
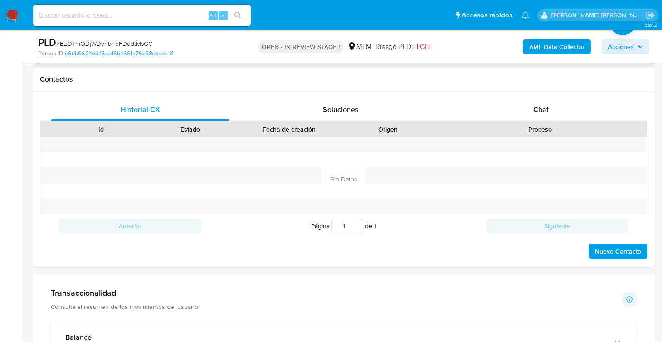
scroll to position [408, 0]
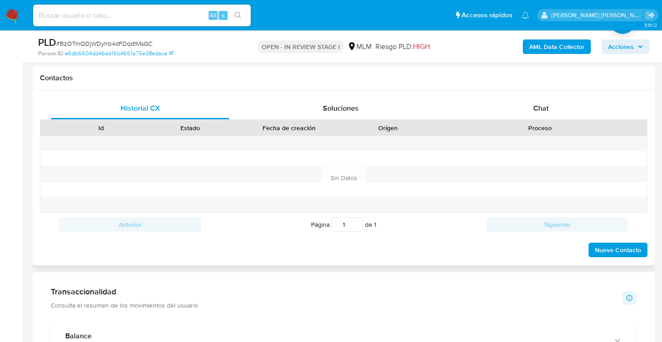
click at [530, 107] on div "Chat" at bounding box center [541, 108] width 179 height 22
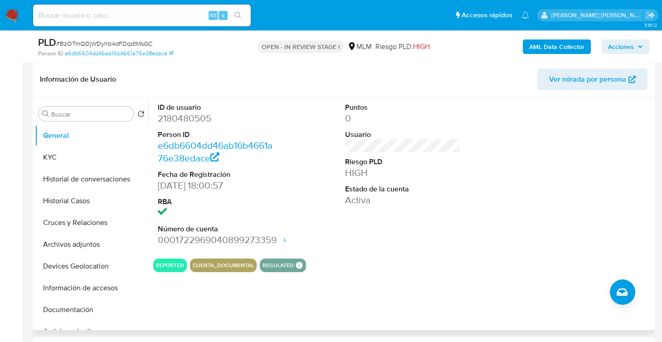
scroll to position [45, 0]
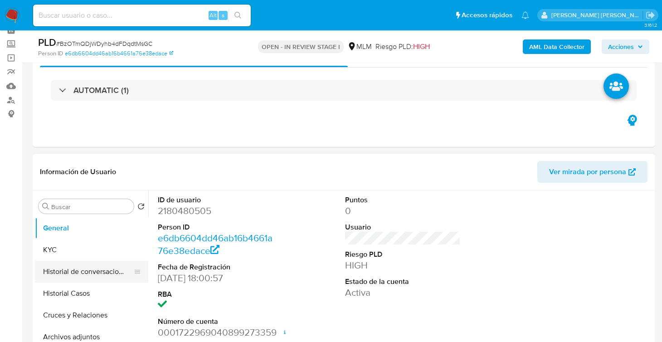
drag, startPoint x: 44, startPoint y: 250, endPoint x: 123, endPoint y: 279, distance: 83.6
click at [45, 250] on button "KYC" at bounding box center [91, 250] width 113 height 22
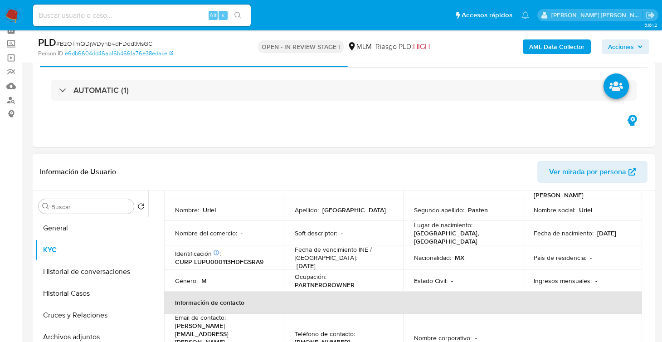
scroll to position [90, 0]
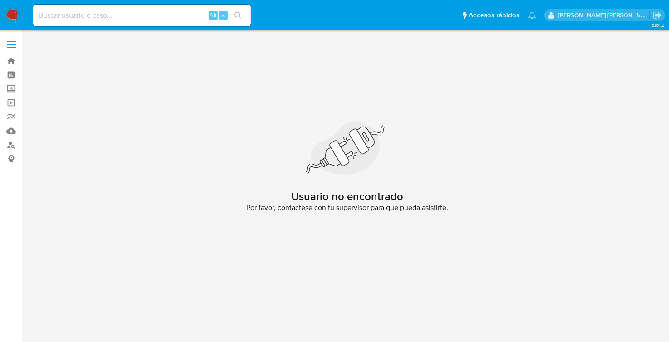
drag, startPoint x: 15, startPoint y: 15, endPoint x: 48, endPoint y: 21, distance: 33.3
click at [15, 15] on img at bounding box center [12, 15] width 15 height 15
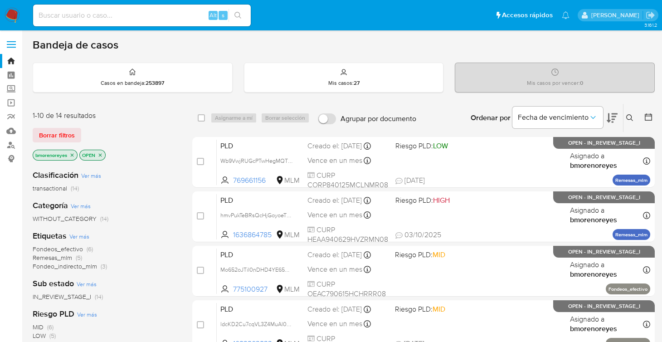
click at [100, 154] on icon "close-filter" at bounding box center [100, 154] width 3 height 3
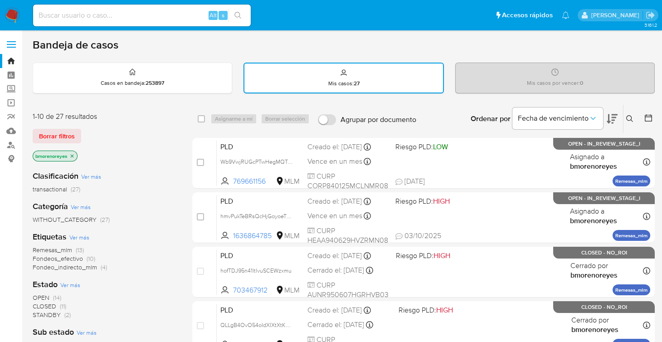
click at [633, 119] on button at bounding box center [630, 118] width 15 height 11
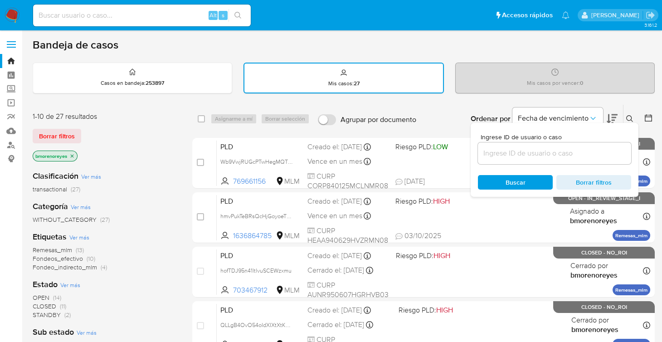
click at [526, 151] on input at bounding box center [554, 153] width 153 height 12
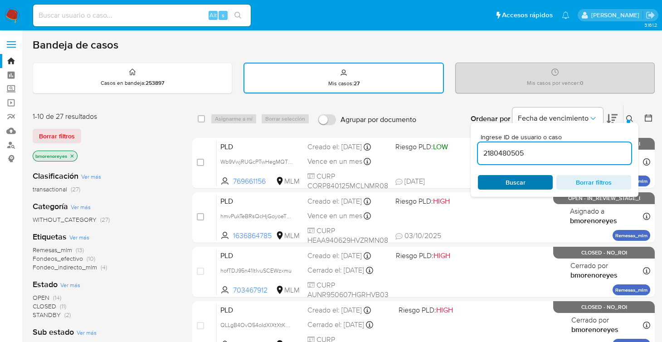
type input "2180480505"
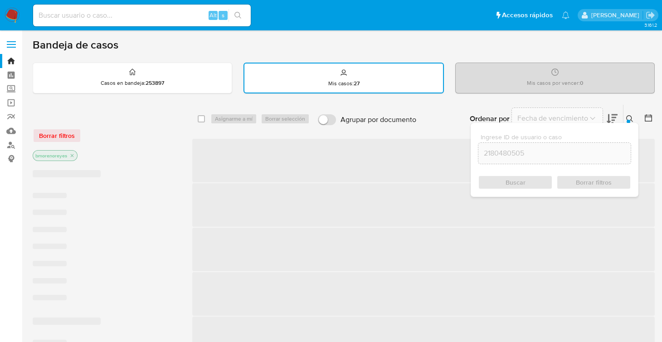
click at [505, 182] on div "Buscar Borrar filtros" at bounding box center [554, 182] width 153 height 15
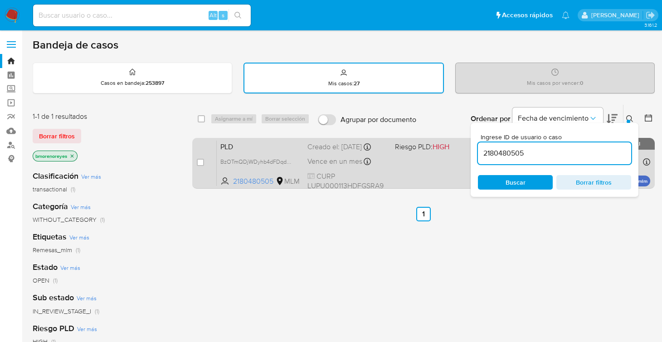
click at [397, 172] on div "PLD BzOTmQDjWDyhb4dFDqdtMsGC 2180480505 MLM Riesgo PLD: HIGH Creado el: 12/09/2…" at bounding box center [433, 163] width 433 height 46
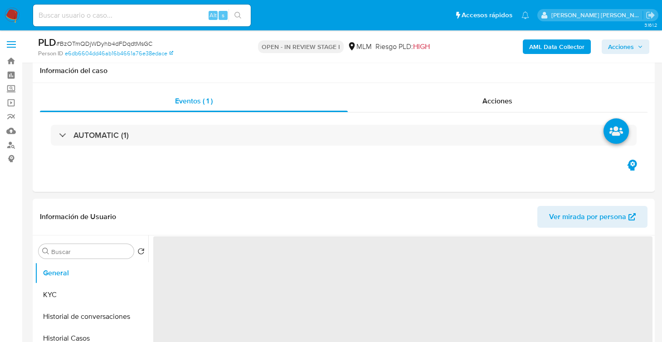
scroll to position [181, 0]
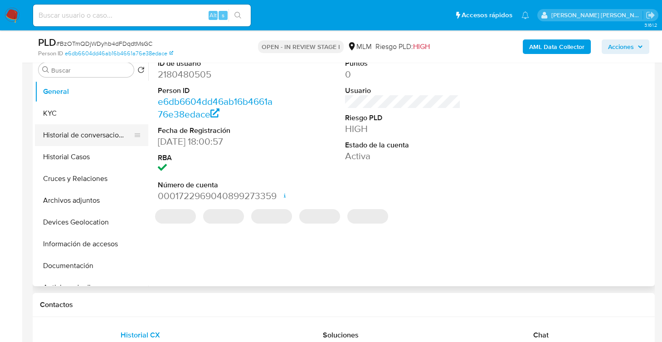
select select "10"
click at [92, 196] on button "Archivos adjuntos" at bounding box center [91, 201] width 113 height 22
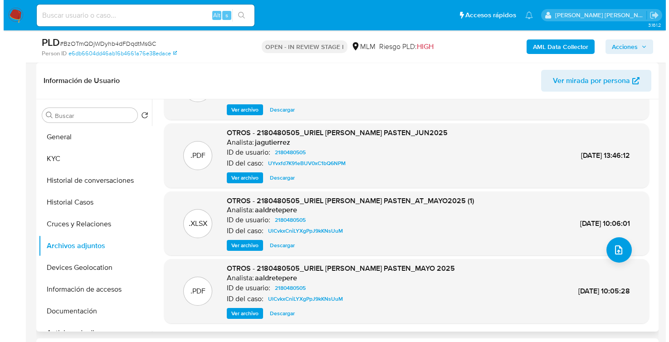
scroll to position [0, 0]
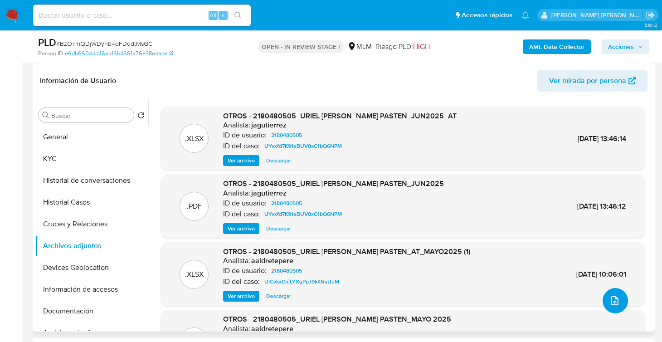
click at [609, 304] on icon "upload-file" at bounding box center [614, 300] width 11 height 11
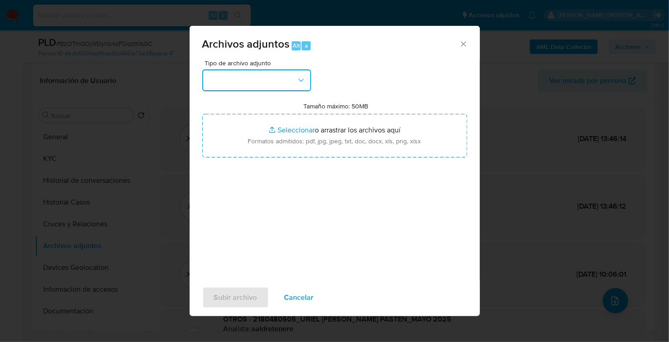
click at [262, 77] on button "button" at bounding box center [256, 80] width 109 height 22
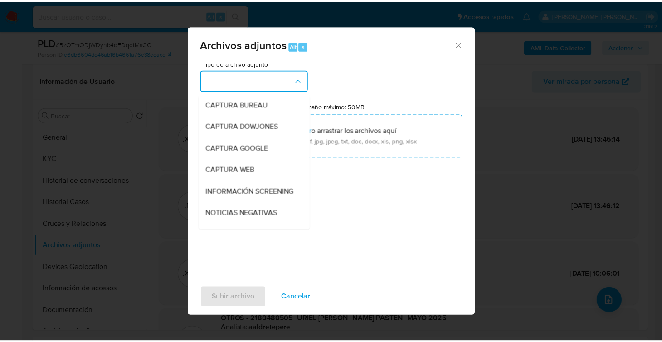
scroll to position [90, 0]
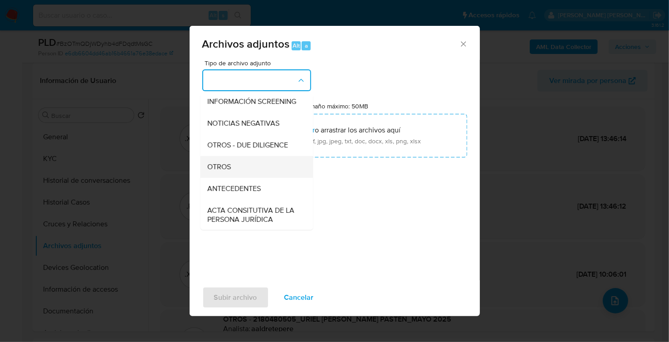
click at [250, 176] on div "OTROS" at bounding box center [254, 167] width 92 height 22
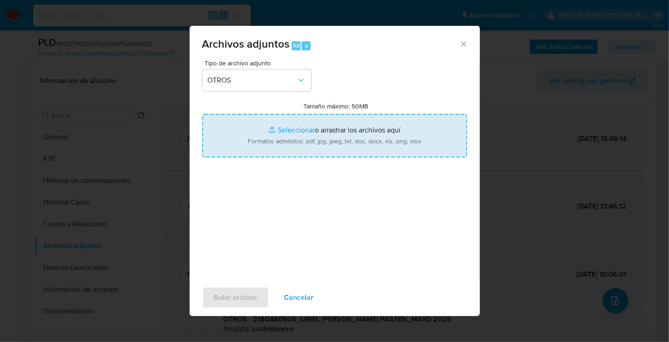
click at [301, 136] on input "Tamaño máximo: 50MB Seleccionar archivos" at bounding box center [334, 136] width 265 height 44
type input "C:\fakepath\2180480505_URIEL LUGO PASTEN_SEP2025.pdf"
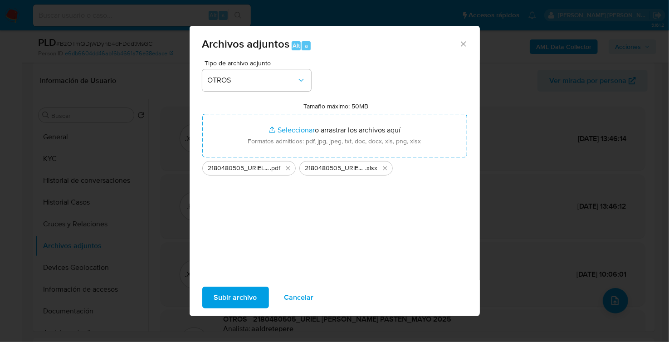
click at [228, 293] on span "Subir archivo" at bounding box center [235, 297] width 43 height 20
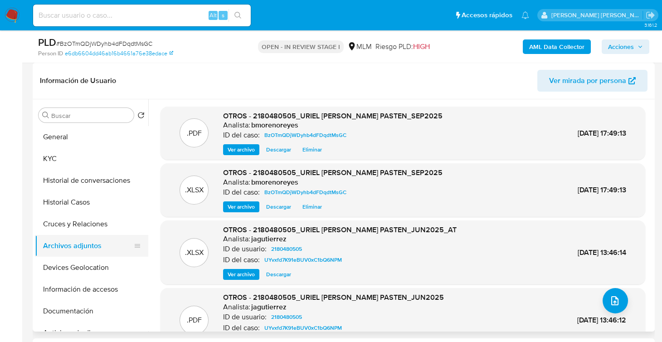
click at [65, 239] on button "Archivos adjuntos" at bounding box center [88, 246] width 106 height 22
click at [77, 223] on button "Cruces y Relaciones" at bounding box center [88, 224] width 106 height 22
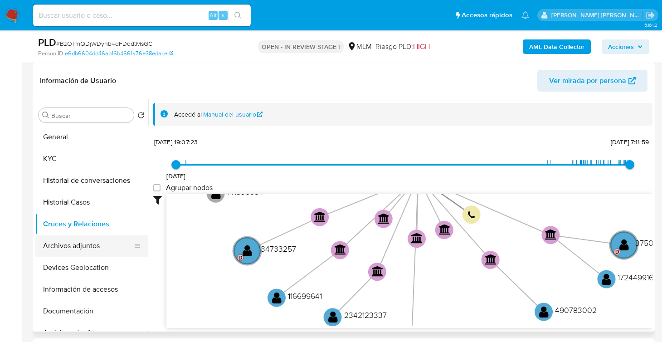
click at [77, 246] on button "Archivos adjuntos" at bounding box center [88, 246] width 106 height 22
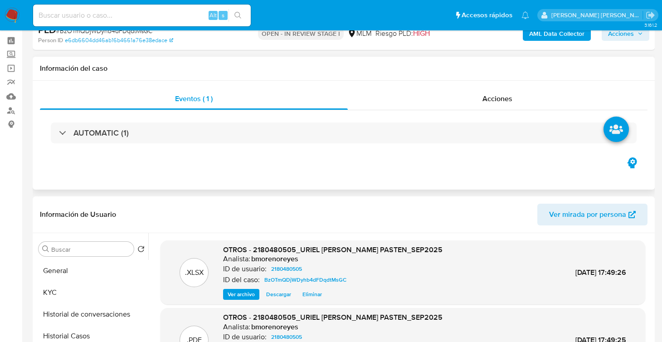
scroll to position [0, 0]
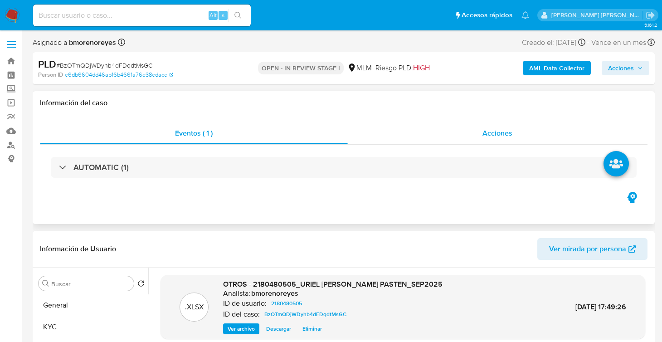
click at [495, 133] on span "Acciones" at bounding box center [497, 133] width 30 height 10
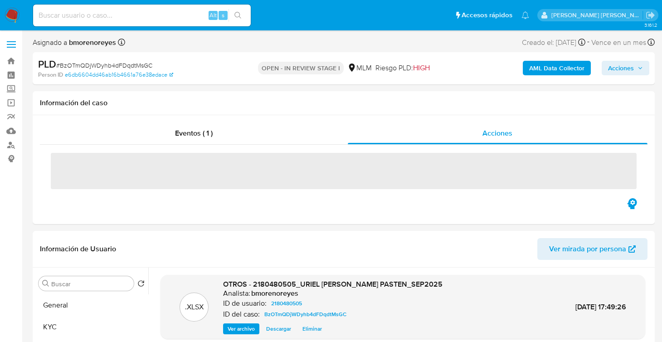
click at [614, 74] on span "Acciones" at bounding box center [621, 68] width 26 height 15
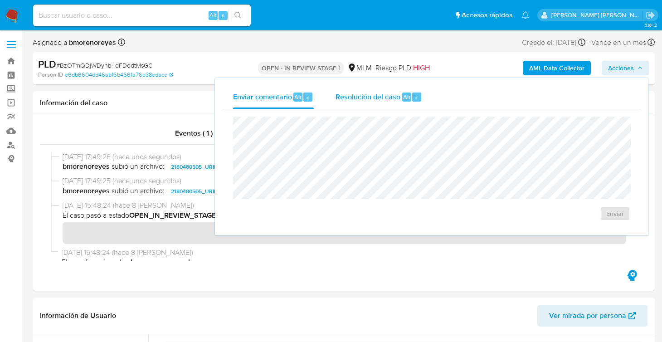
click at [371, 97] on span "Resolución del caso" at bounding box center [368, 97] width 65 height 10
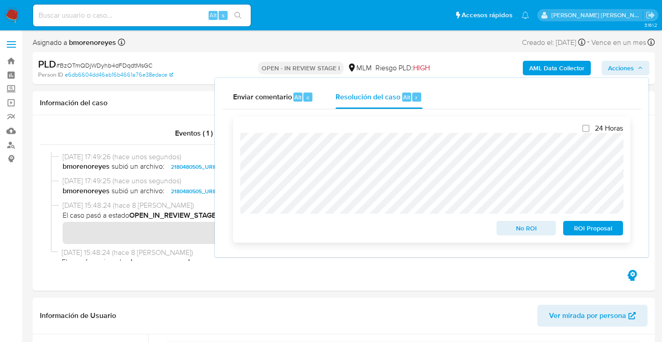
click at [578, 232] on span "ROI Proposal" at bounding box center [592, 228] width 47 height 13
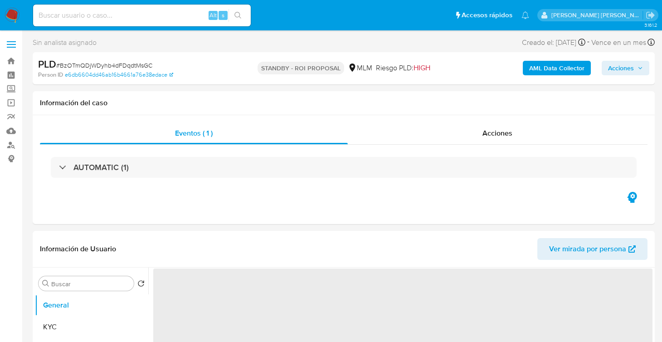
select select "10"
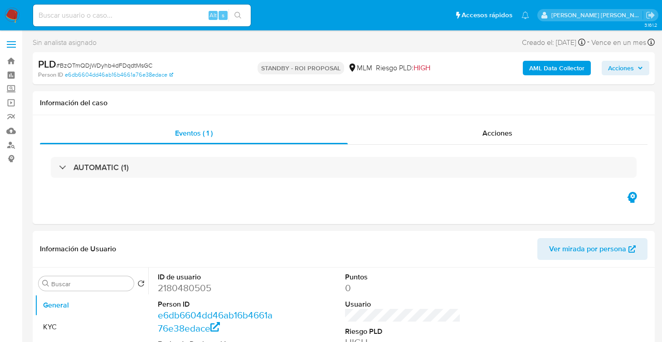
drag, startPoint x: 6, startPoint y: 16, endPoint x: 89, endPoint y: 39, distance: 85.8
click at [6, 16] on img at bounding box center [12, 15] width 15 height 15
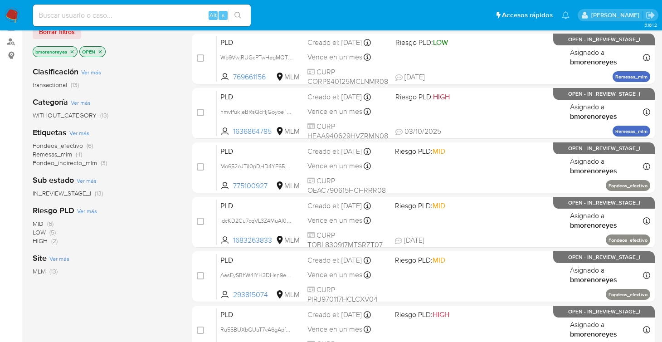
scroll to position [90, 0]
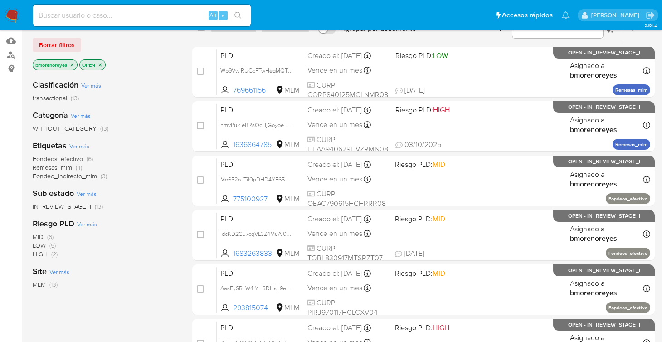
click at [101, 65] on icon "close-filter" at bounding box center [99, 64] width 5 height 5
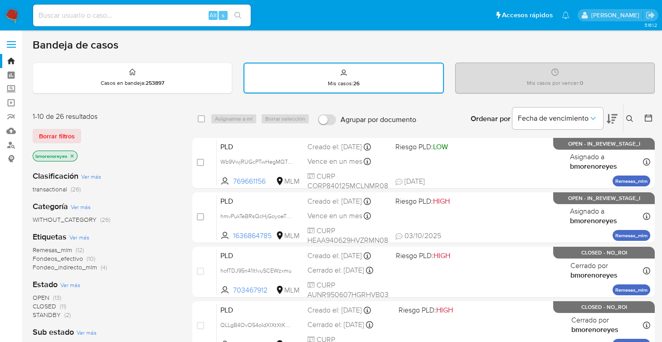
click at [625, 114] on button at bounding box center [630, 118] width 15 height 11
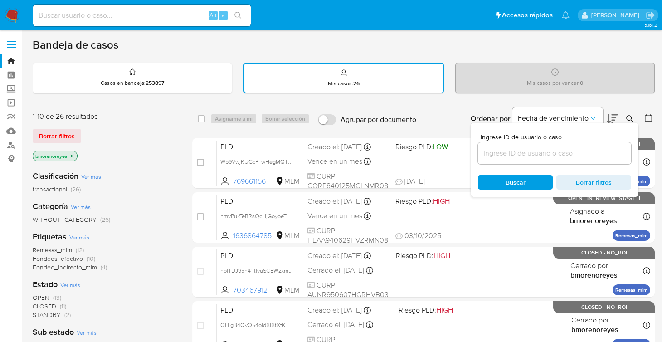
click at [504, 154] on input at bounding box center [554, 153] width 153 height 12
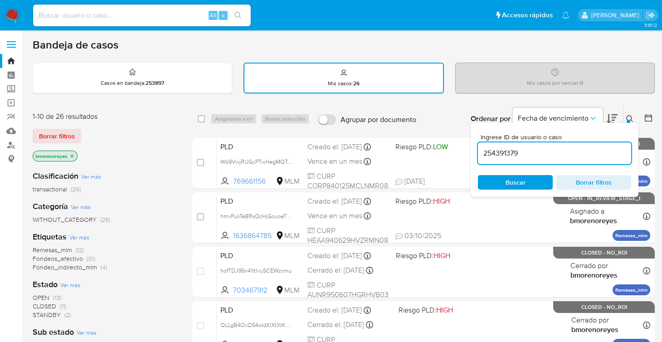
type input "254391379"
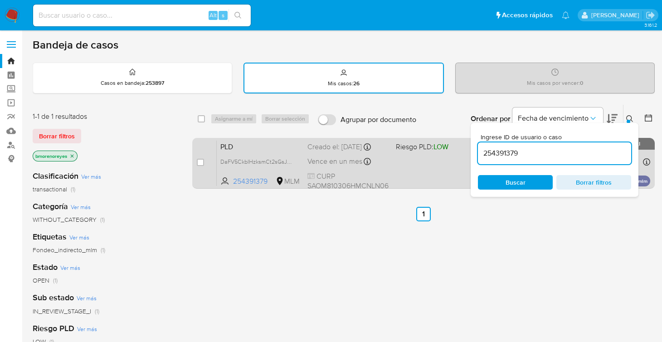
click at [269, 152] on div "PLD DaFV5CkbIHzksmCt2sGsJn8l 254391379 MLM Riesgo PLD: LOW Creado el: 12/09/202…" at bounding box center [433, 163] width 433 height 46
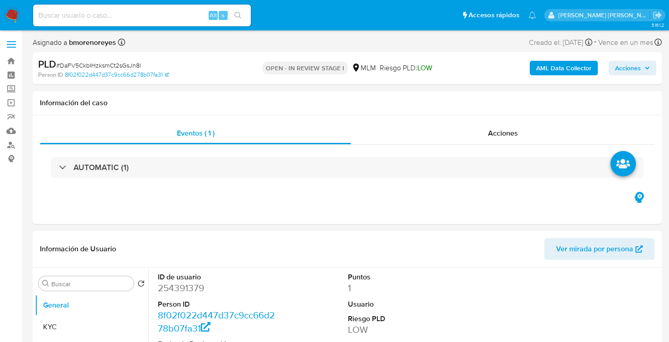
select select "10"
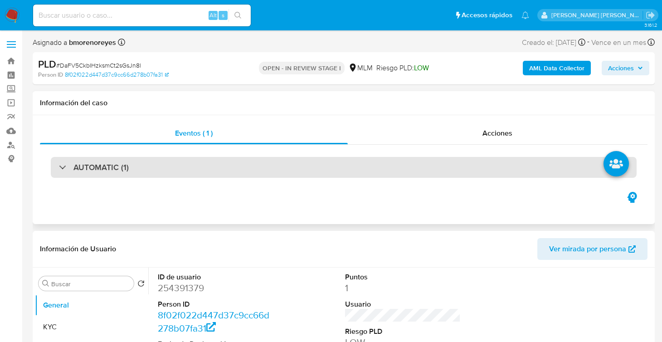
click at [339, 176] on div "AUTOMATIC (1)" at bounding box center [344, 167] width 586 height 21
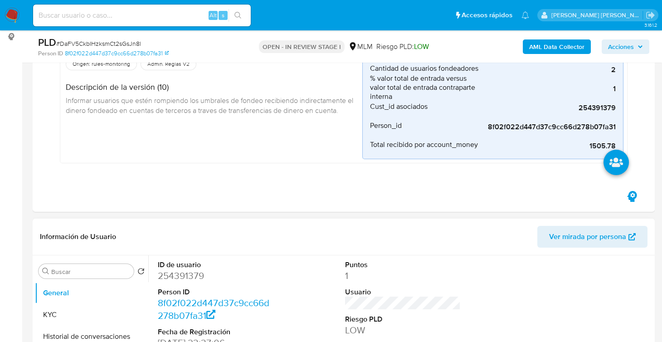
scroll to position [90, 0]
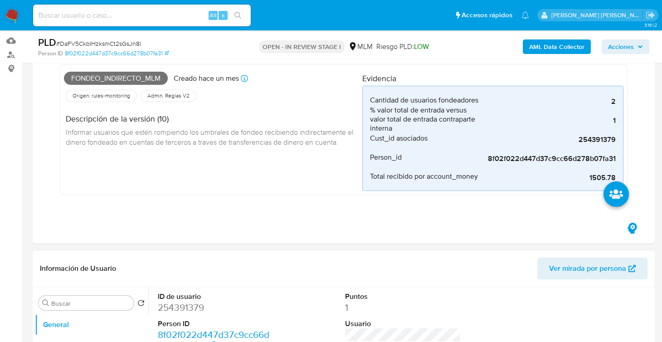
click at [98, 224] on div "Eventos ( 1 ) Acciones AUTOMATIC (1) Fondeo_indirecto_mlm Creado hace un mes Cr…" at bounding box center [344, 118] width 622 height 251
click at [123, 200] on div "Fondeo_indirecto_mlm Creado hace un mes Creado: 12/09/2025 03:08:09 Origen: rul…" at bounding box center [344, 131] width 586 height 153
click at [265, 201] on div "Fondeo_indirecto_mlm Creado hace un mes Creado: 12/09/2025 03:08:09 Origen: rul…" at bounding box center [344, 131] width 586 height 153
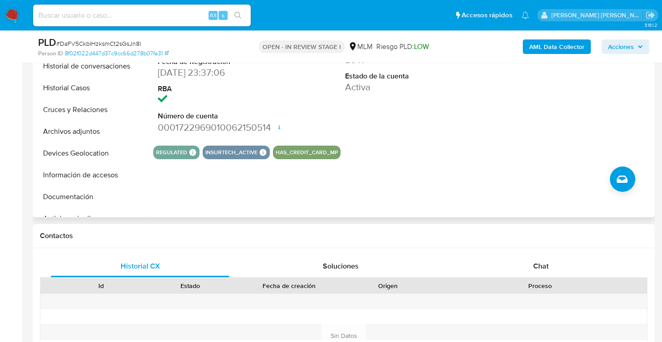
scroll to position [408, 0]
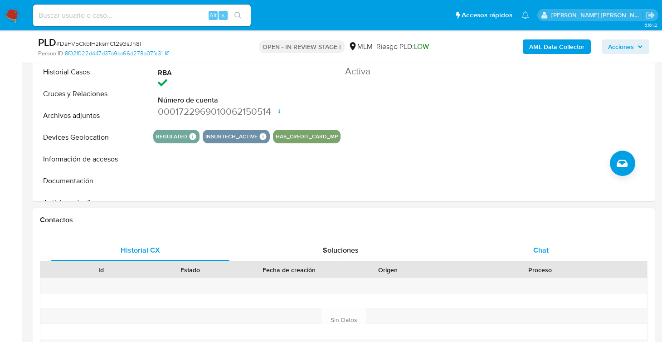
click at [525, 245] on div "Chat" at bounding box center [541, 250] width 179 height 22
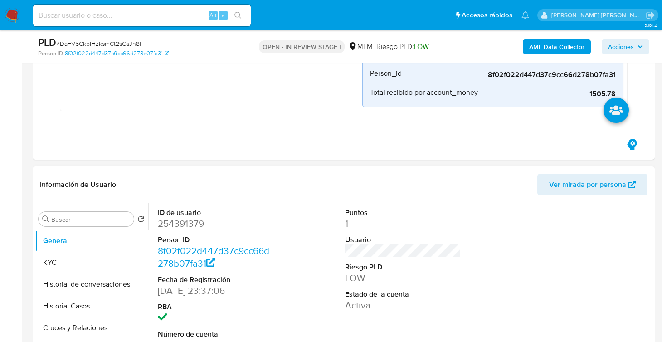
scroll to position [226, 0]
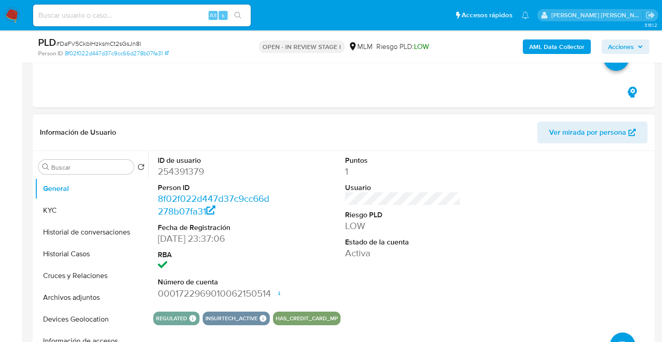
click at [80, 214] on button "KYC" at bounding box center [91, 211] width 113 height 22
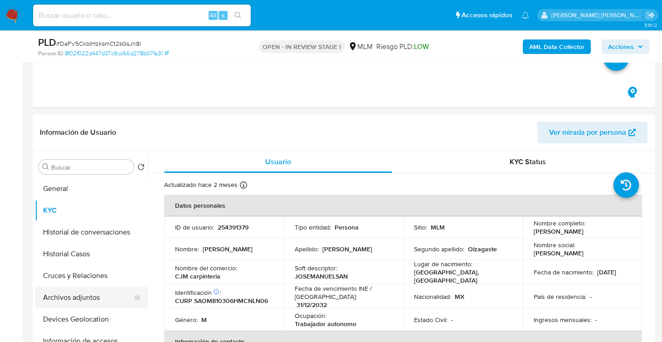
click at [93, 305] on button "Archivos adjuntos" at bounding box center [88, 298] width 106 height 22
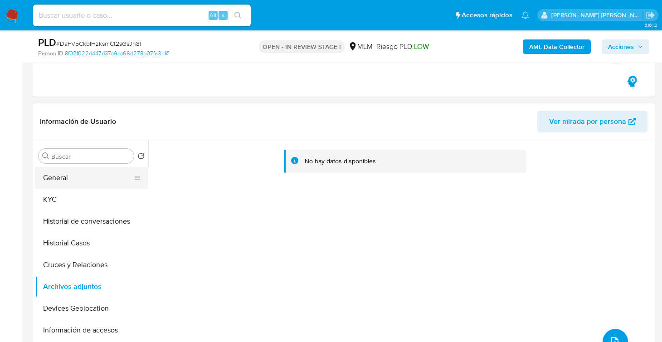
click at [62, 179] on button "General" at bounding box center [88, 178] width 106 height 22
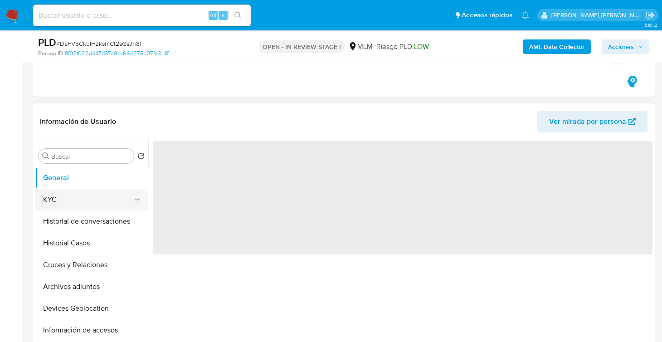
click at [97, 196] on button "KYC" at bounding box center [88, 200] width 106 height 22
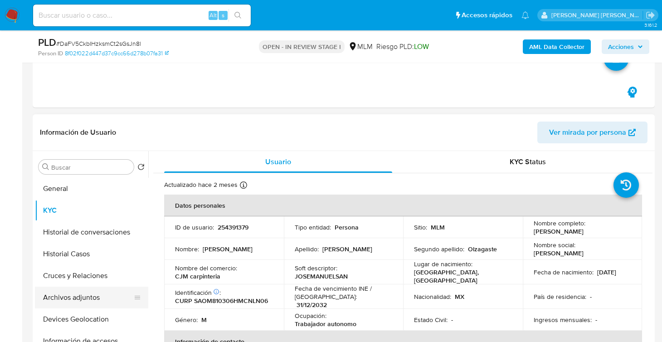
click at [87, 294] on button "Archivos adjuntos" at bounding box center [88, 298] width 106 height 22
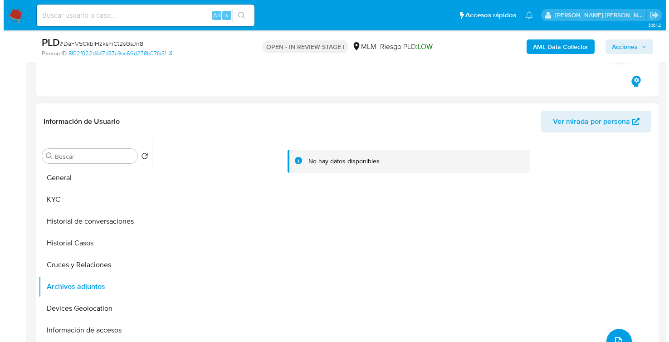
scroll to position [272, 0]
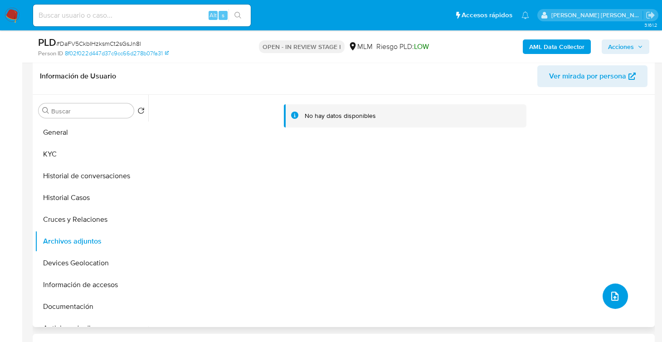
click at [610, 293] on icon "upload-file" at bounding box center [614, 296] width 11 height 11
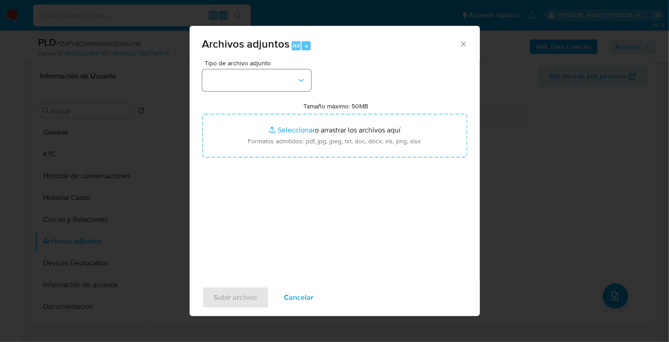
drag, startPoint x: 264, startPoint y: 63, endPoint x: 258, endPoint y: 73, distance: 11.4
click at [264, 63] on span "Tipo de archivo adjunto" at bounding box center [258, 63] width 109 height 6
click at [257, 75] on button "button" at bounding box center [256, 80] width 109 height 22
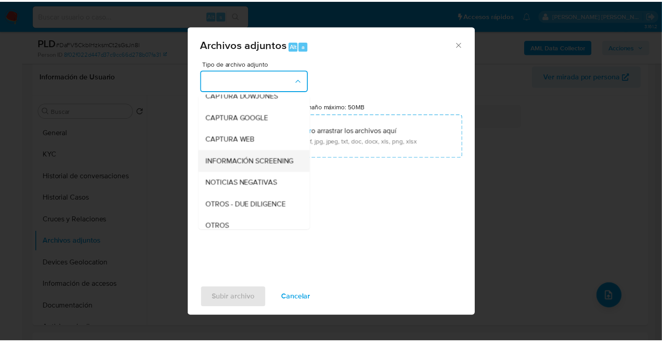
scroll to position [45, 0]
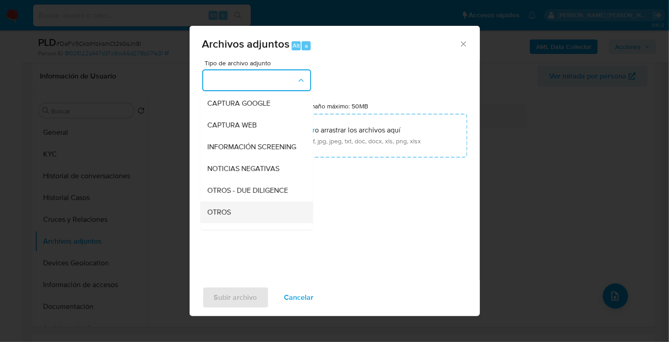
click at [231, 216] on span "OTROS" at bounding box center [220, 211] width 24 height 9
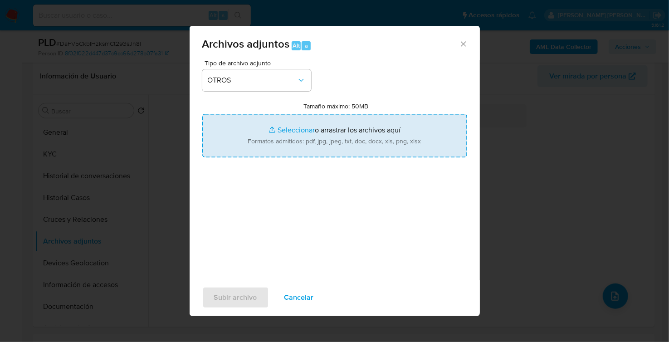
click at [291, 146] on input "Tamaño máximo: 50MB Seleccionar archivos" at bounding box center [334, 136] width 265 height 44
type input "C:\fakepath\254391379_ JOSE MANUEL SANCHEZ OLZAGASTE_SEP2025.pdf"
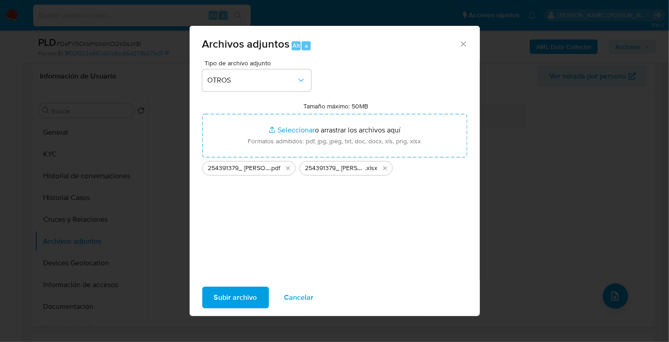
click at [246, 299] on span "Subir archivo" at bounding box center [235, 297] width 43 height 20
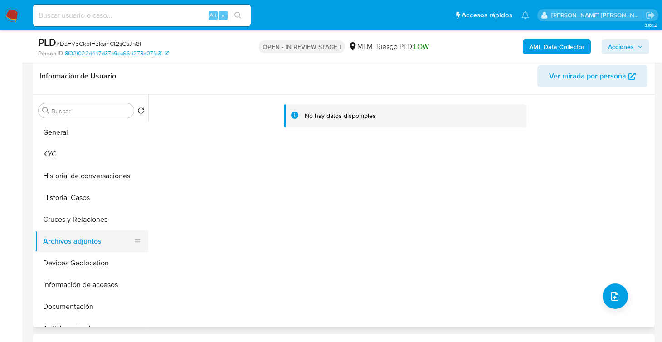
click at [73, 236] on button "Archivos adjuntos" at bounding box center [88, 241] width 106 height 22
click at [102, 206] on button "Historial Casos" at bounding box center [88, 198] width 106 height 22
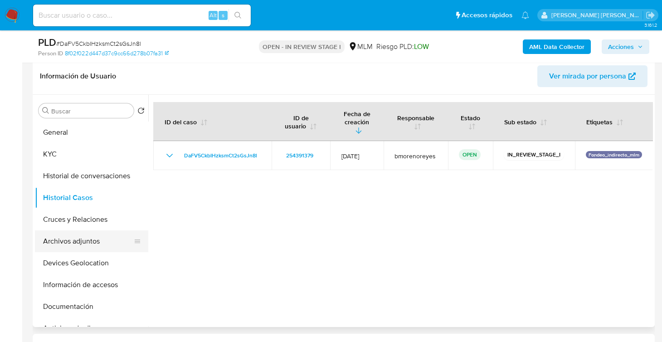
click at [89, 241] on button "Archivos adjuntos" at bounding box center [88, 241] width 106 height 22
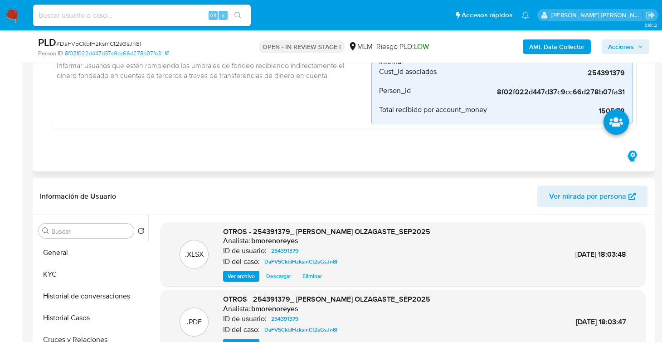
scroll to position [90, 0]
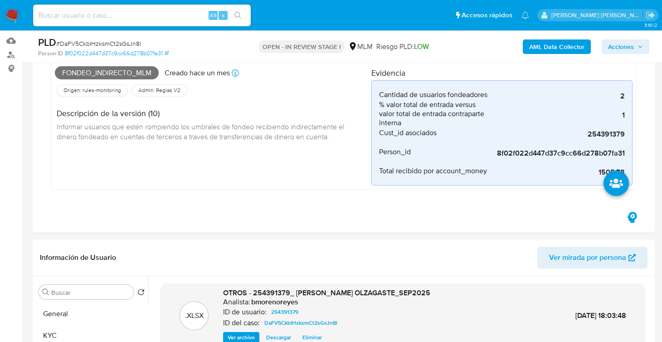
click at [618, 48] on span "Acciones" at bounding box center [621, 46] width 26 height 15
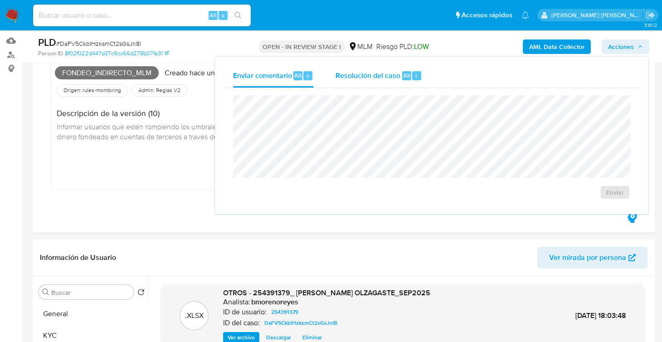
click at [366, 69] on div "Resolución del caso Alt r" at bounding box center [379, 76] width 87 height 24
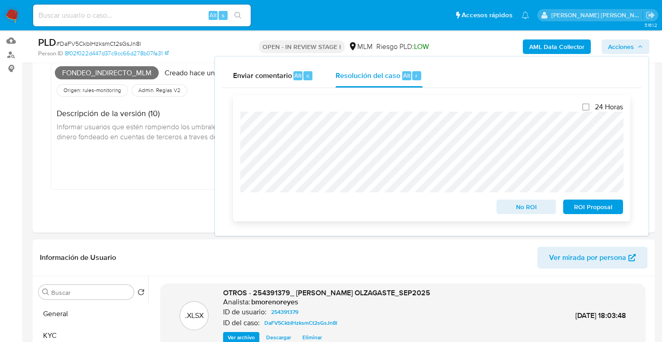
click at [501, 206] on button "No ROI" at bounding box center [526, 207] width 60 height 15
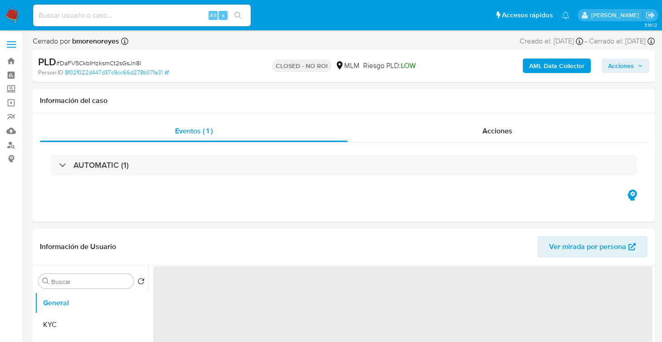
select select "10"
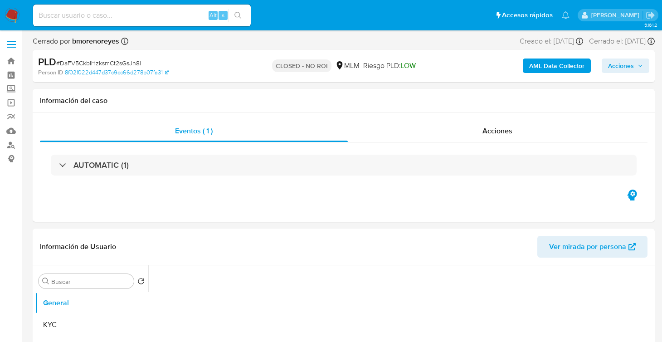
click at [9, 14] on img at bounding box center [12, 15] width 15 height 15
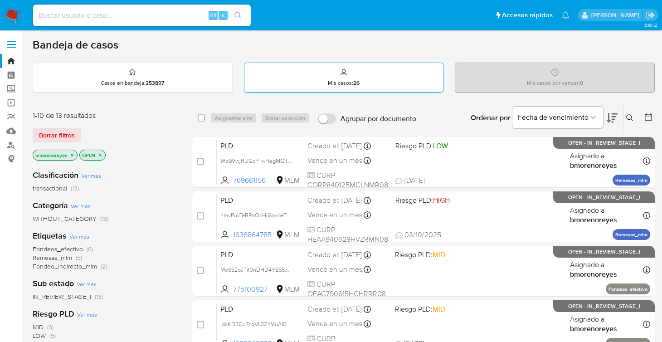
click at [375, 75] on div "Mis casos : 26" at bounding box center [343, 77] width 199 height 29
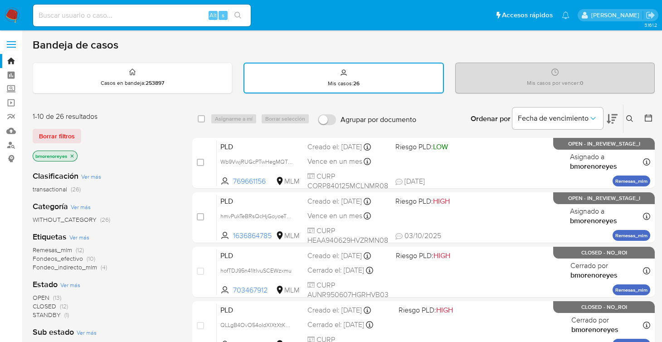
click at [627, 118] on icon at bounding box center [629, 118] width 7 height 7
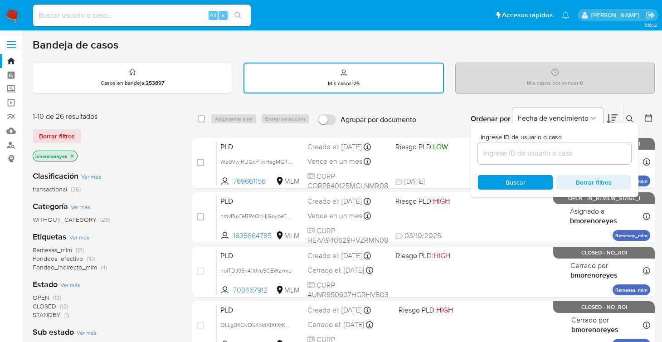
click at [508, 147] on input at bounding box center [554, 153] width 153 height 12
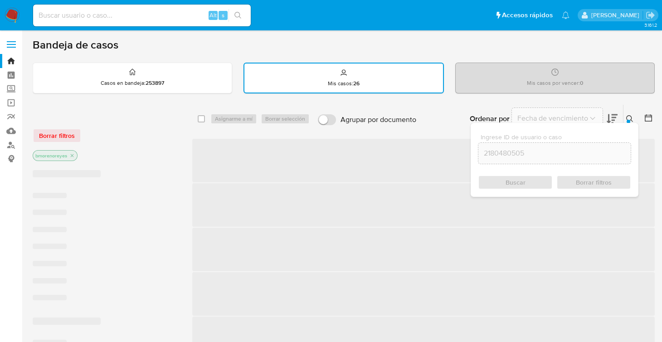
click at [516, 173] on div "Ingrese ID de usuario o caso 2180480505 Buscar Borrar filtros" at bounding box center [555, 160] width 168 height 74
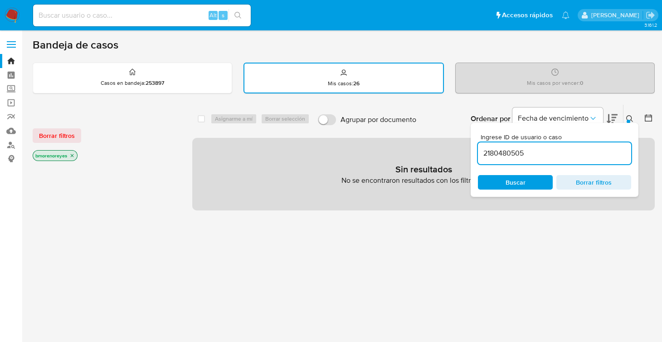
click at [489, 190] on div "Ingrese ID de usuario o caso 2180480505 Buscar Borrar filtros" at bounding box center [555, 160] width 168 height 74
drag, startPoint x: 115, startPoint y: 77, endPoint x: 123, endPoint y: 80, distance: 8.2
click at [115, 77] on div "Casos en bandeja : 253897" at bounding box center [132, 77] width 199 height 29
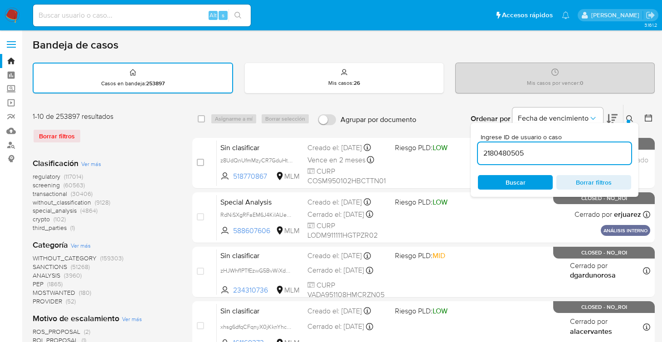
click at [510, 180] on span "Buscar" at bounding box center [516, 182] width 20 height 15
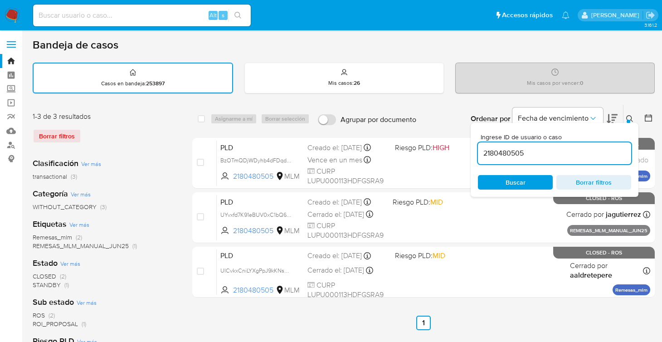
click at [633, 118] on button at bounding box center [630, 118] width 15 height 11
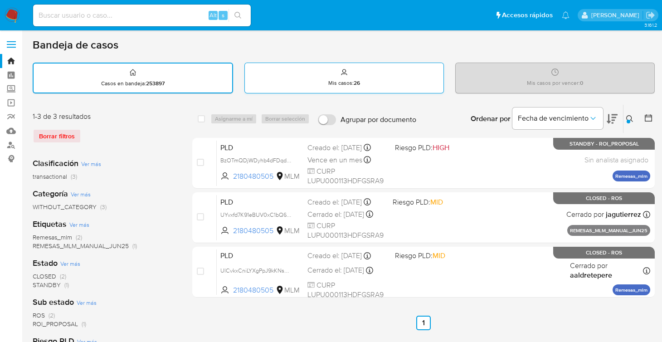
click at [383, 83] on div "Mis casos : 26" at bounding box center [344, 77] width 199 height 29
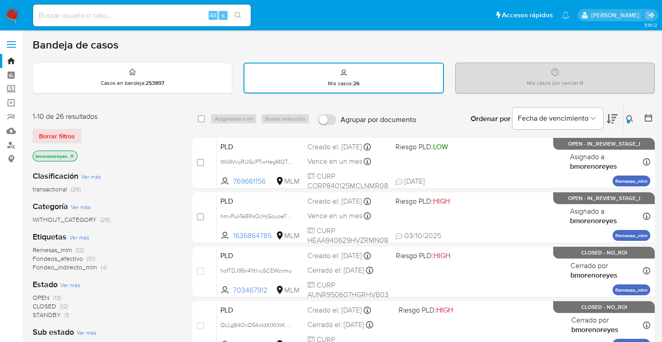
click at [627, 116] on icon at bounding box center [629, 118] width 7 height 7
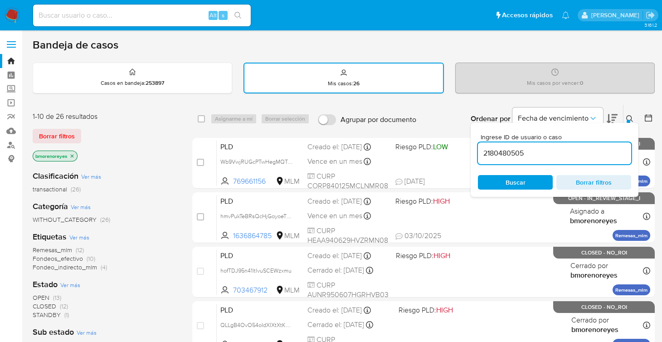
click at [542, 150] on input "2180480505" at bounding box center [554, 153] width 153 height 12
click at [518, 183] on span "Buscar" at bounding box center [516, 182] width 20 height 15
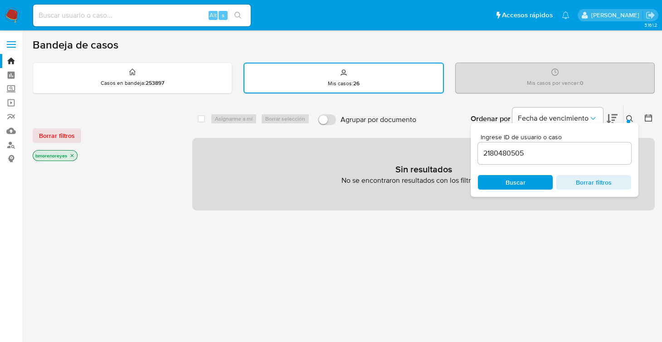
drag, startPoint x: 545, startPoint y: 150, endPoint x: 389, endPoint y: 156, distance: 155.2
click at [389, 156] on div "select-all-cases-checkbox Asignarme a mí Borrar selección Agrupar por documento…" at bounding box center [423, 157] width 462 height 106
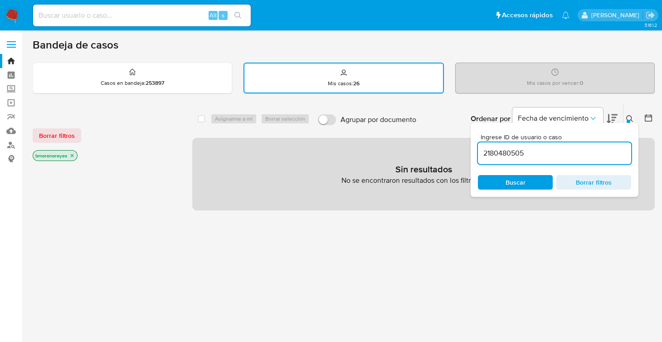
paste input "672077772"
type input "672077772"
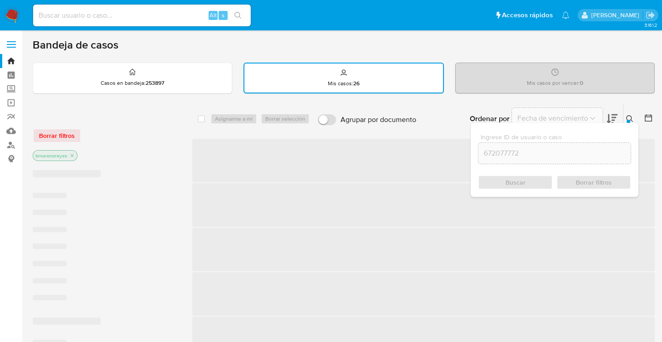
click at [524, 175] on div "Buscar Borrar filtros" at bounding box center [554, 182] width 153 height 15
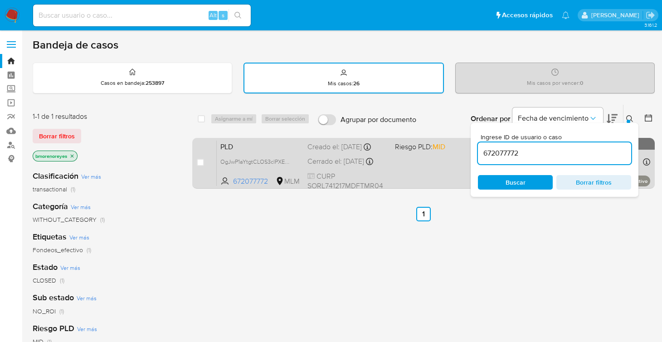
click at [411, 179] on div "PLD OgJwP1aYtgtCLOS3clPXEU9w 672077772 MLM Riesgo PLD: MID Creado el: 12/09/202…" at bounding box center [433, 163] width 433 height 46
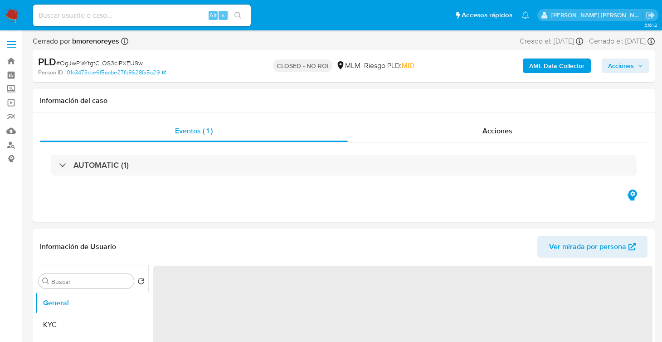
select select "10"
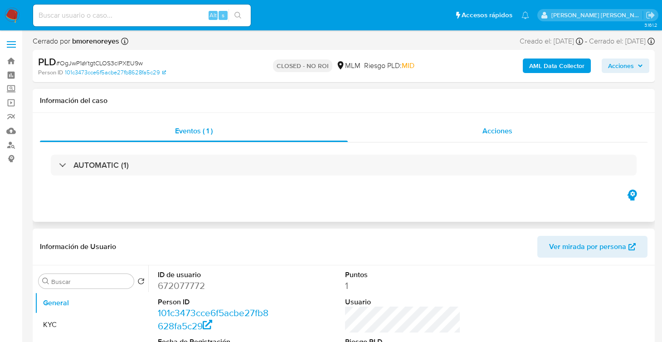
click at [518, 127] on div "Acciones" at bounding box center [498, 131] width 300 height 22
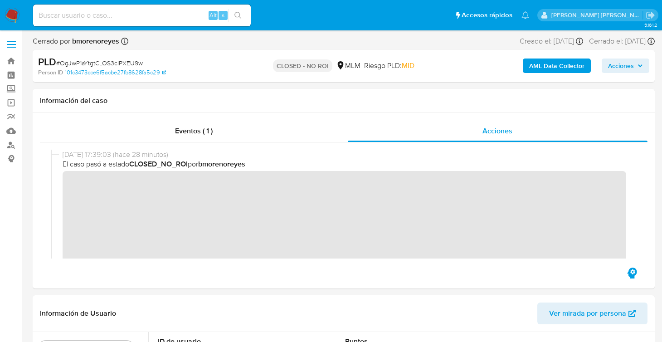
click at [8, 17] on img at bounding box center [12, 15] width 15 height 15
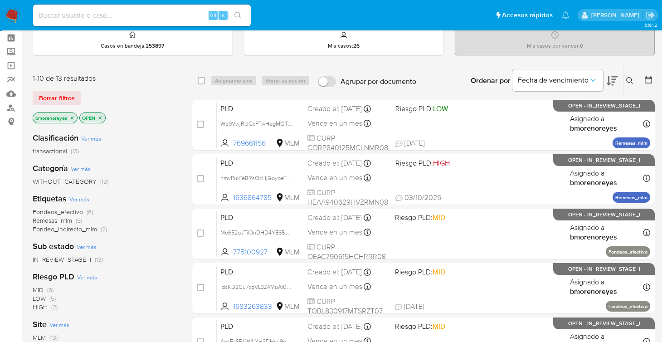
scroll to position [90, 0]
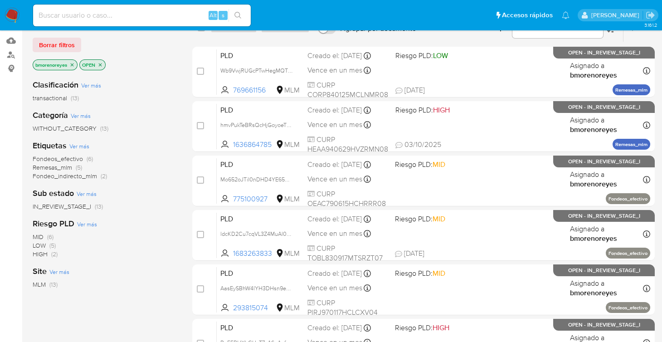
click at [101, 65] on icon "close-filter" at bounding box center [99, 64] width 5 height 5
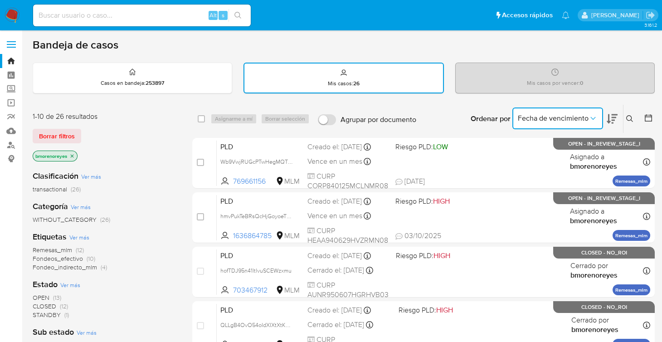
click at [597, 117] on icon "Ordenar por" at bounding box center [593, 118] width 9 height 9
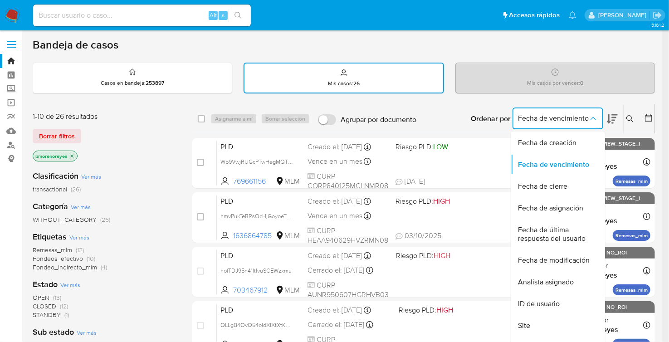
click at [42, 296] on span "OPEN" at bounding box center [41, 297] width 17 height 9
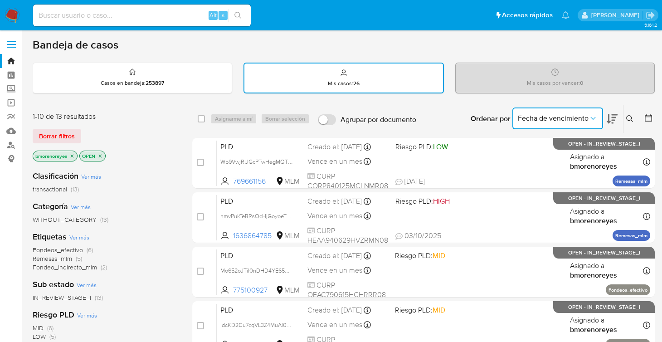
click at [595, 117] on icon "Ordenar por" at bounding box center [593, 118] width 9 height 9
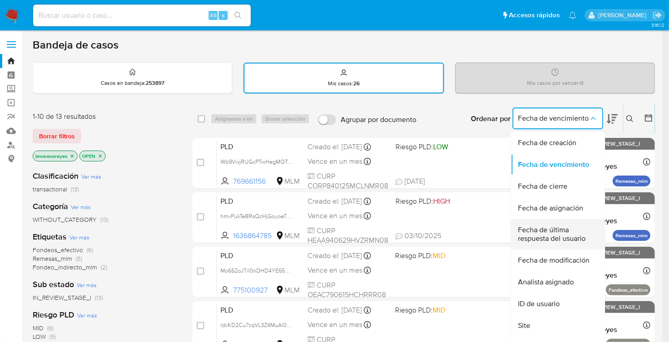
click at [552, 235] on span "Fecha de última respuesta del usuario" at bounding box center [555, 234] width 74 height 18
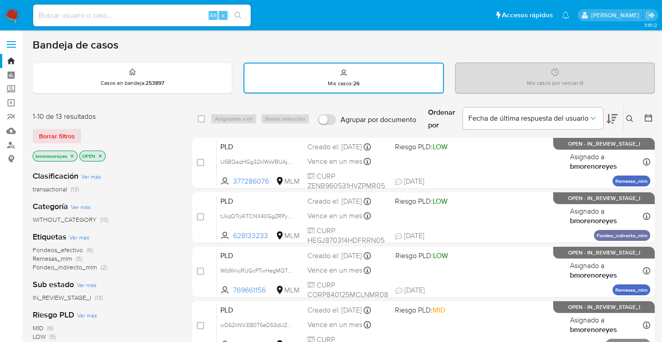
drag, startPoint x: 626, startPoint y: 116, endPoint x: 550, endPoint y: 128, distance: 76.6
click at [626, 116] on icon at bounding box center [629, 118] width 7 height 7
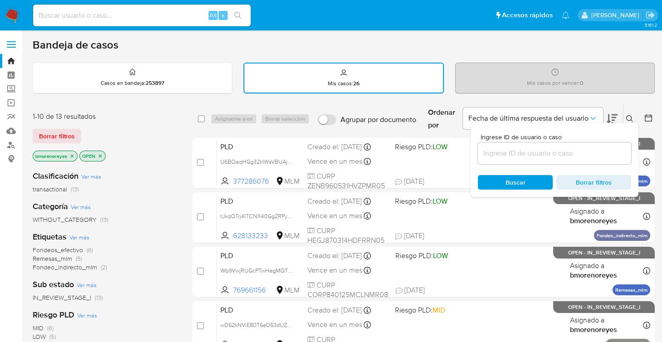
click at [508, 156] on input at bounding box center [554, 153] width 153 height 12
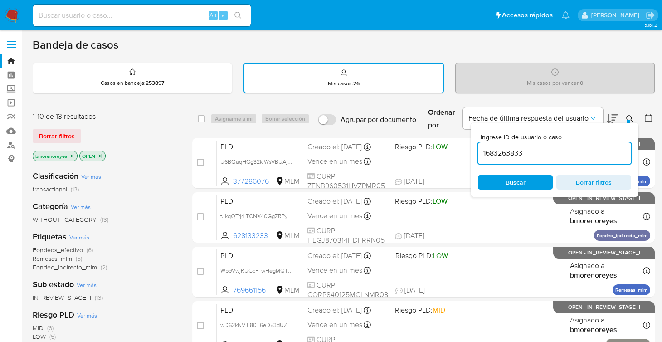
type input "1683263833"
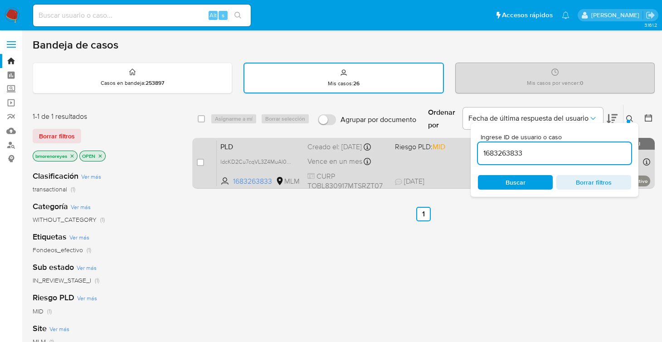
click at [259, 145] on span "PLD" at bounding box center [260, 146] width 80 height 12
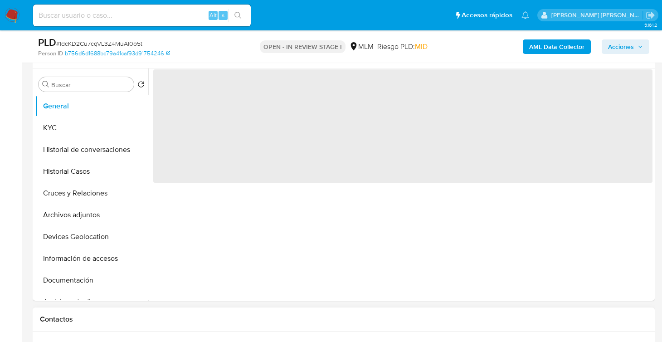
select select "10"
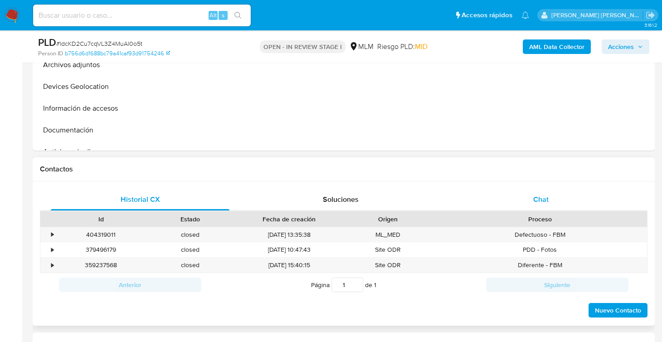
click at [540, 200] on span "Chat" at bounding box center [540, 199] width 15 height 10
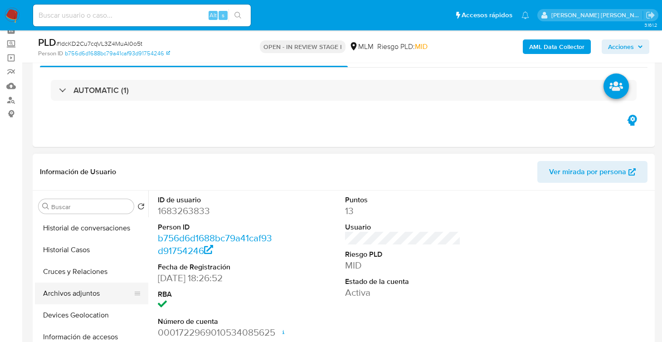
scroll to position [90, 0]
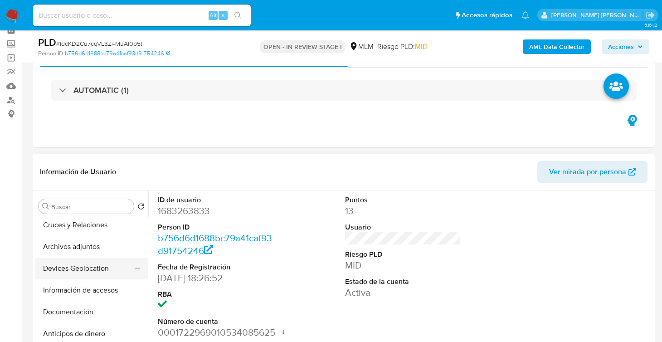
click at [83, 246] on button "Archivos adjuntos" at bounding box center [91, 247] width 113 height 22
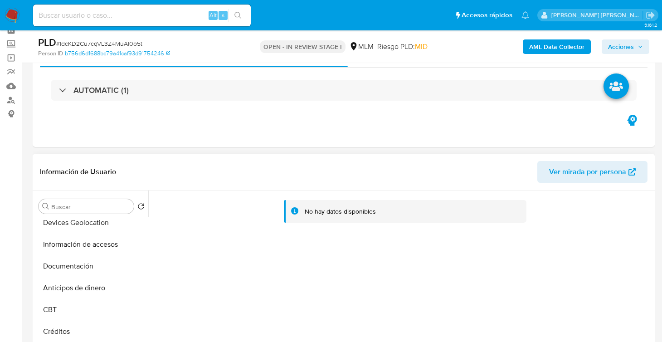
scroll to position [45, 0]
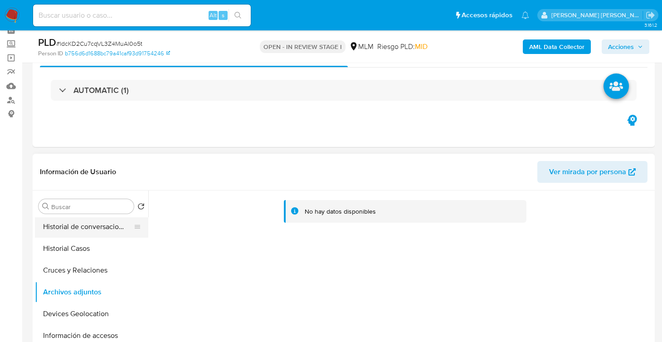
click at [100, 228] on button "Historial de conversaciones" at bounding box center [88, 227] width 106 height 22
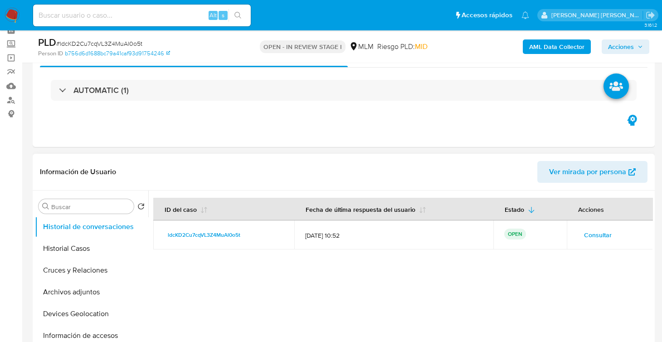
click at [361, 260] on div at bounding box center [400, 306] width 504 height 232
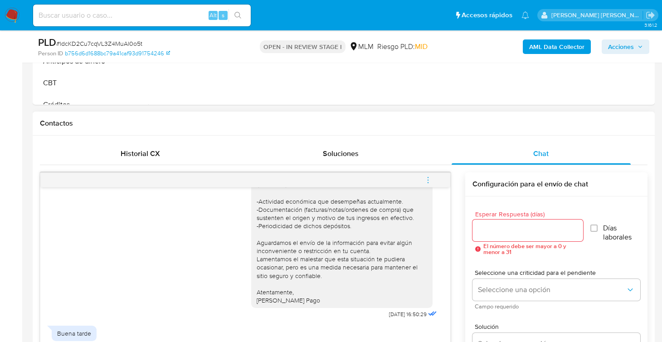
scroll to position [90, 0]
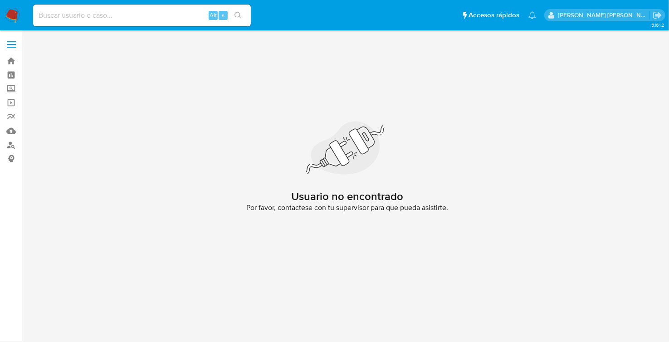
drag, startPoint x: 14, startPoint y: 18, endPoint x: 33, endPoint y: 24, distance: 20.5
click at [14, 18] on img at bounding box center [12, 15] width 15 height 15
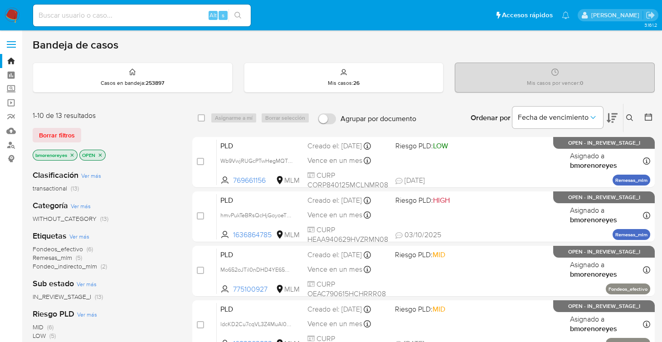
click at [625, 116] on button at bounding box center [630, 117] width 15 height 11
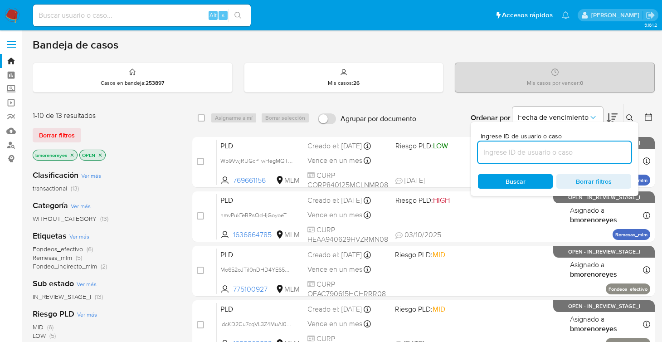
click at [510, 156] on input at bounding box center [554, 152] width 153 height 12
type input "1683263833"
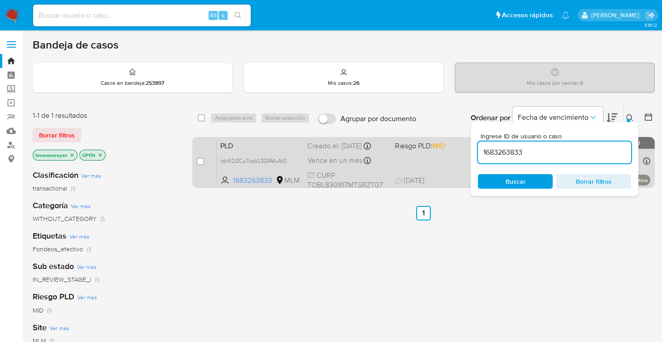
click at [426, 161] on div "PLD ldcKD2Cu7cqVL3Z4MuAl0o5t 1683263833 MLM Riesgo PLD: MID Creado el: 12/09/20…" at bounding box center [433, 162] width 433 height 46
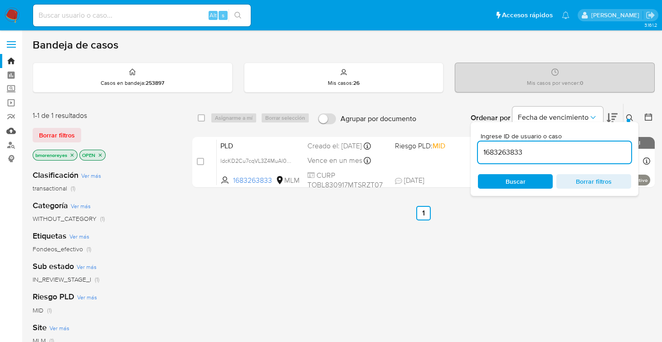
click at [10, 132] on link "Mulan" at bounding box center [54, 131] width 108 height 14
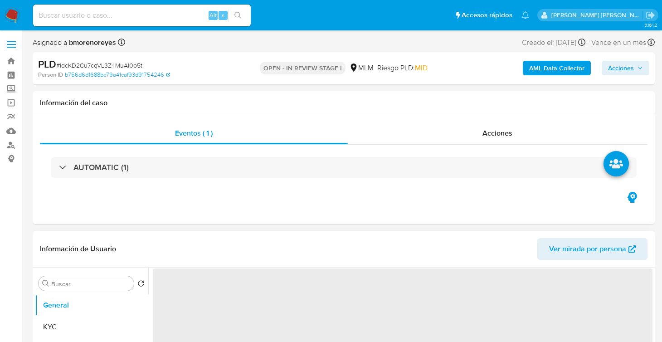
select select "10"
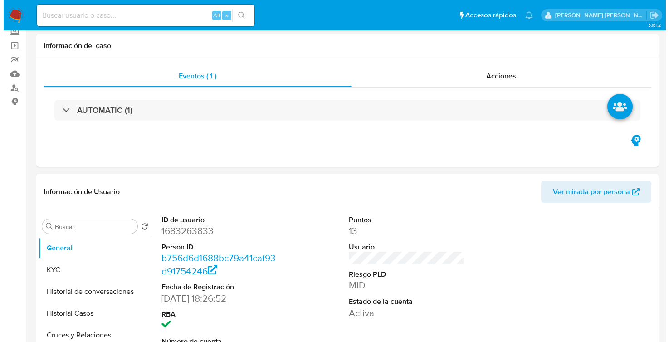
scroll to position [136, 0]
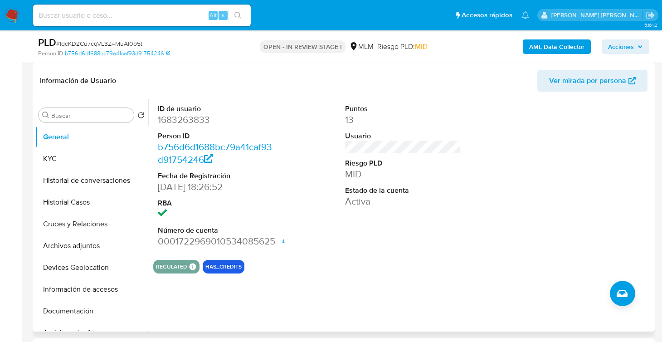
click at [75, 199] on button "Historial Casos" at bounding box center [91, 202] width 113 height 22
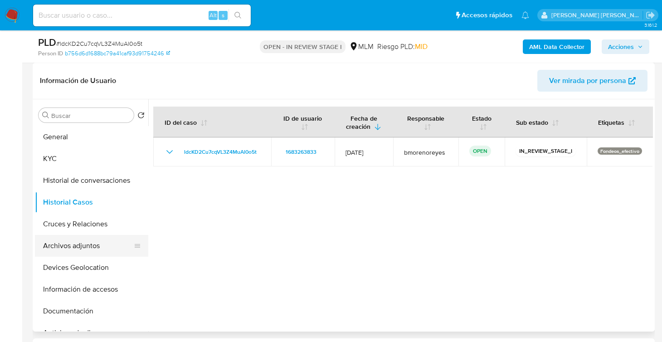
click at [77, 249] on button "Archivos adjuntos" at bounding box center [88, 246] width 106 height 22
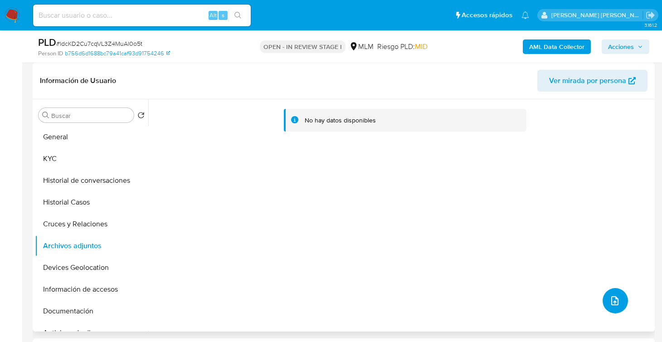
click at [609, 294] on button "upload-file" at bounding box center [615, 300] width 25 height 25
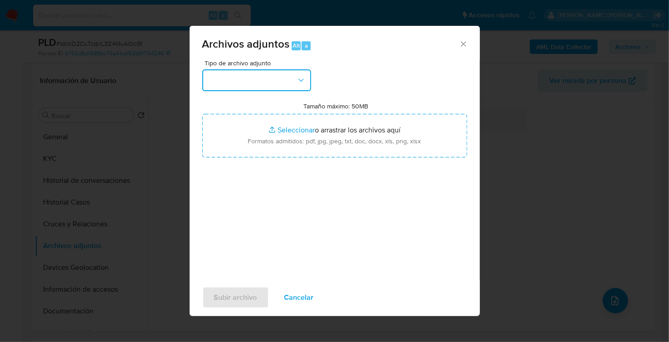
drag, startPoint x: 237, startPoint y: 75, endPoint x: 238, endPoint y: 84, distance: 8.7
click at [237, 75] on button "button" at bounding box center [256, 80] width 109 height 22
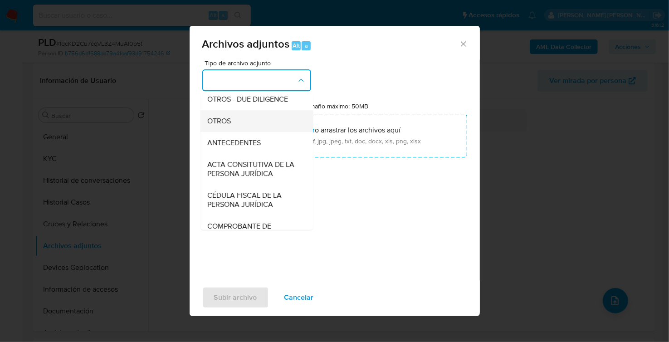
click at [227, 125] on span "OTROS" at bounding box center [220, 120] width 24 height 9
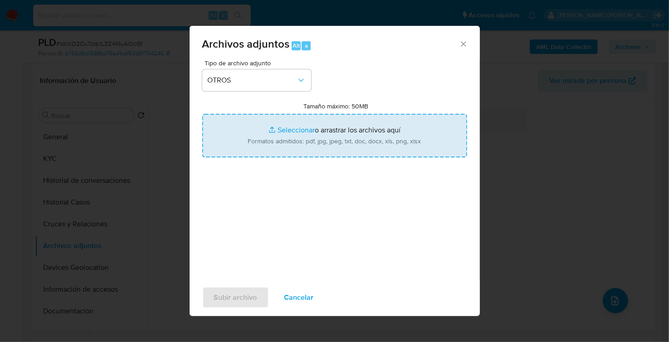
click at [347, 144] on input "Tamaño máximo: 50MB Seleccionar archivos" at bounding box center [334, 136] width 265 height 44
type input "C:\fakepath\1683263833_LETICIA TORRES BAEZ_SEP2025.pdf"
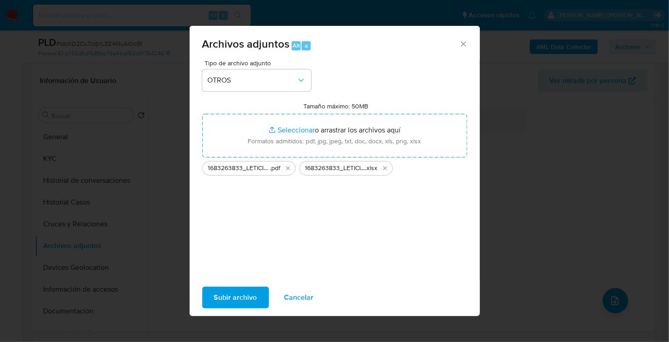
click at [240, 292] on span "Subir archivo" at bounding box center [235, 297] width 43 height 20
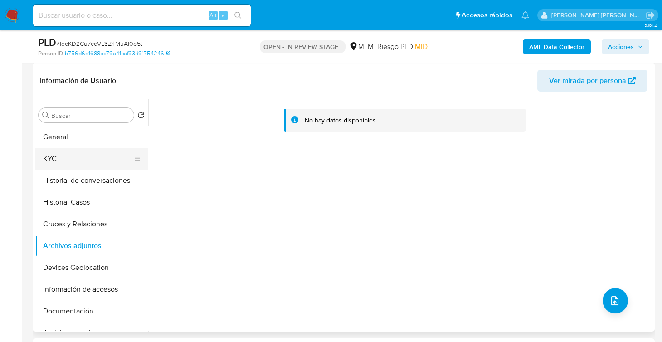
click at [60, 163] on button "KYC" at bounding box center [88, 159] width 106 height 22
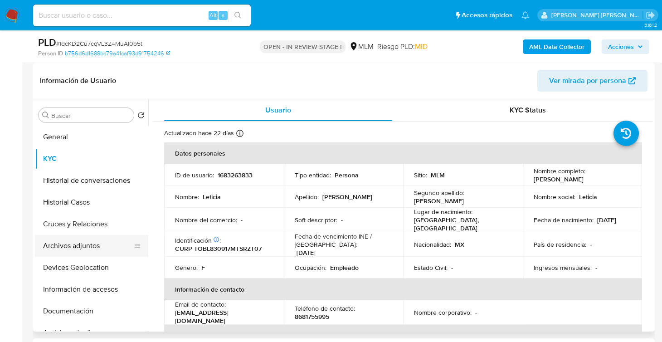
click at [86, 249] on button "Archivos adjuntos" at bounding box center [88, 246] width 106 height 22
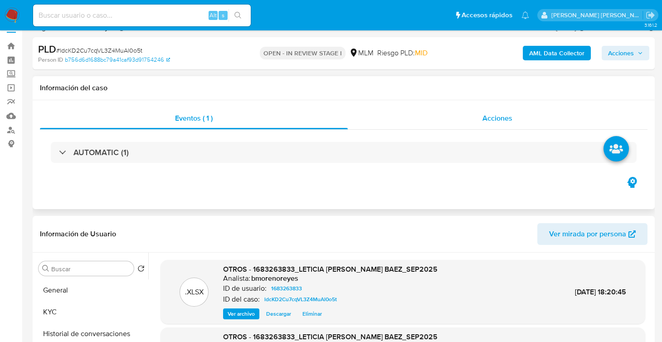
scroll to position [0, 0]
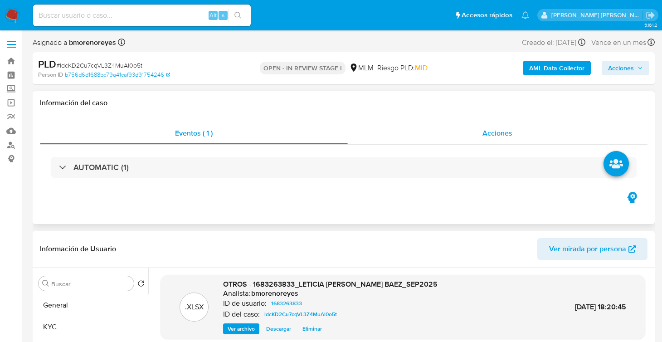
drag, startPoint x: 496, startPoint y: 133, endPoint x: 509, endPoint y: 142, distance: 16.0
click at [496, 133] on span "Acciones" at bounding box center [497, 133] width 30 height 10
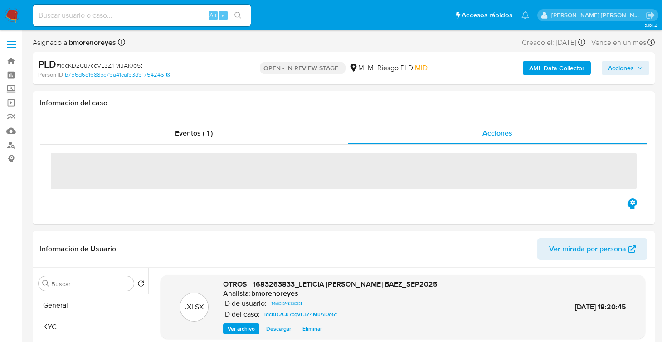
drag, startPoint x: 619, startPoint y: 69, endPoint x: 608, endPoint y: 75, distance: 12.2
click at [619, 68] on span "Acciones" at bounding box center [621, 68] width 26 height 15
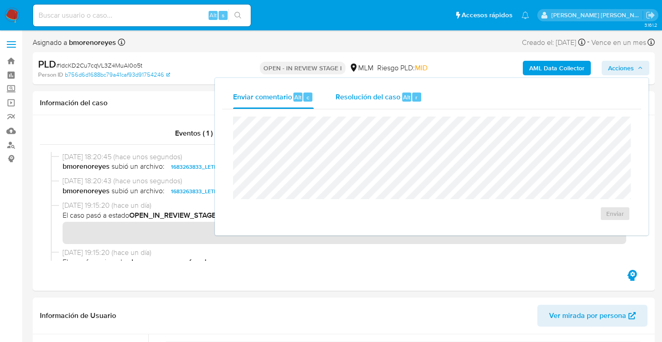
click at [347, 97] on span "Resolución del caso" at bounding box center [368, 97] width 65 height 10
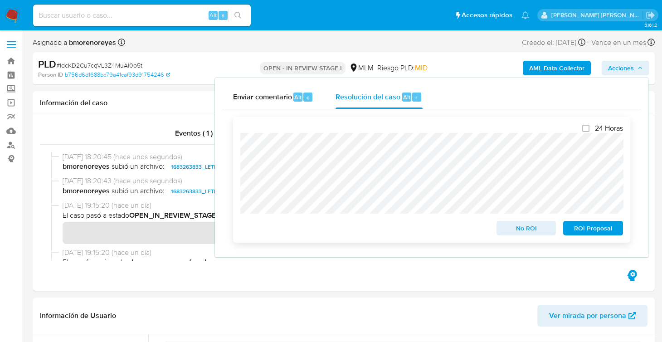
click at [500, 230] on button "No ROI" at bounding box center [526, 228] width 60 height 15
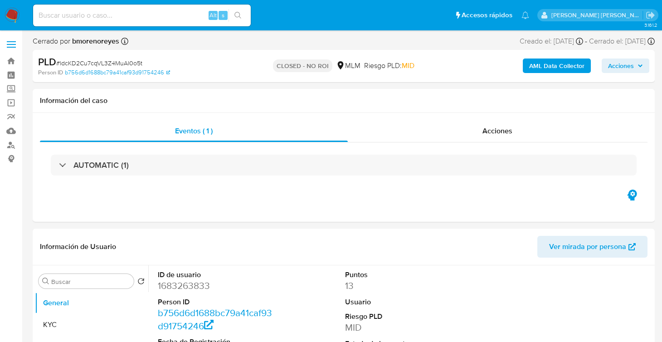
select select "10"
click at [8, 9] on img at bounding box center [12, 15] width 15 height 15
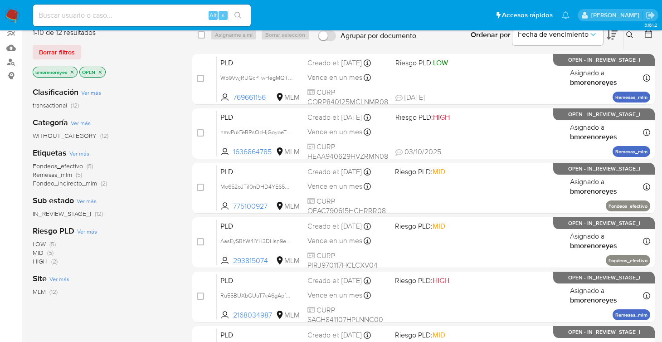
scroll to position [45, 0]
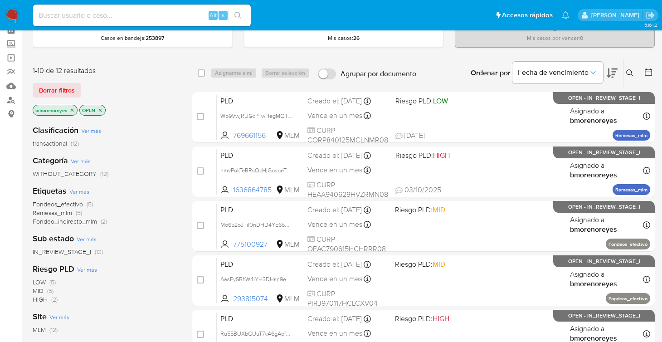
click at [99, 107] on icon "close-filter" at bounding box center [99, 109] width 5 height 5
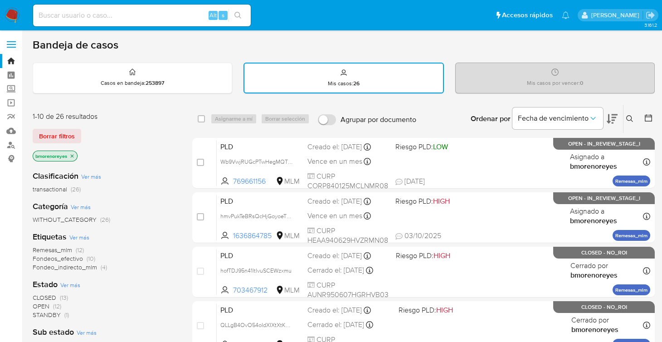
click at [41, 304] on span "OPEN" at bounding box center [41, 306] width 17 height 9
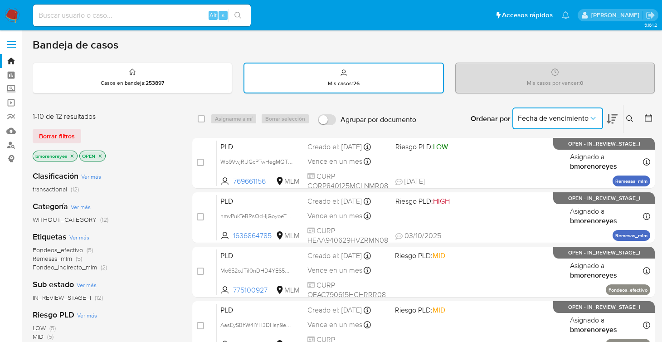
click at [600, 117] on button "Fecha de vencimiento" at bounding box center [557, 118] width 91 height 22
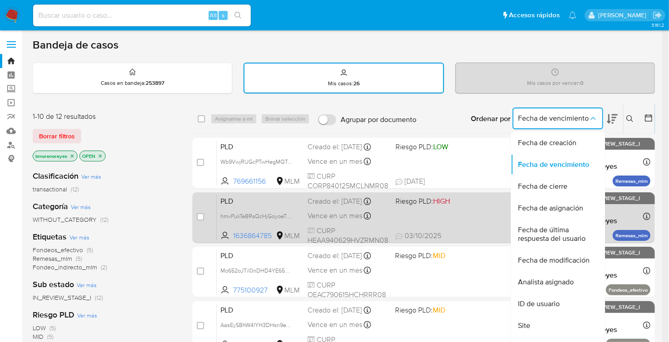
click at [565, 238] on span "Fecha de última respuesta del usuario" at bounding box center [555, 234] width 74 height 18
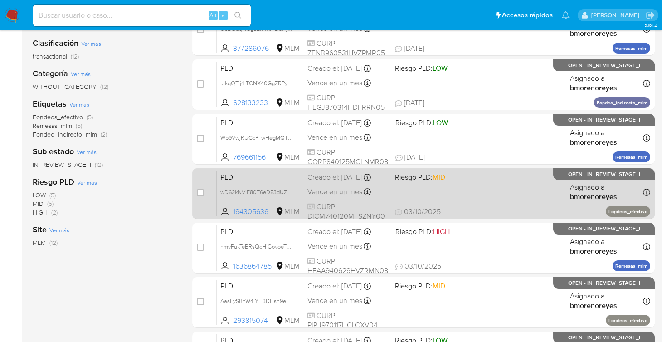
scroll to position [136, 0]
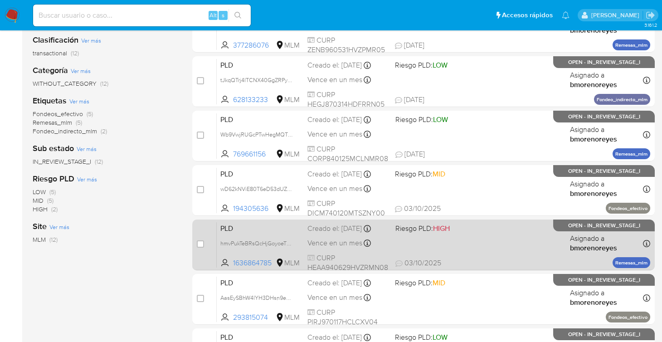
click at [455, 251] on div "PLD hmvPukTeBRsQcHjGoyoeTNMy 1636864785 MLM Riesgo PLD: HIGH Creado el: 12/09/2…" at bounding box center [433, 245] width 433 height 46
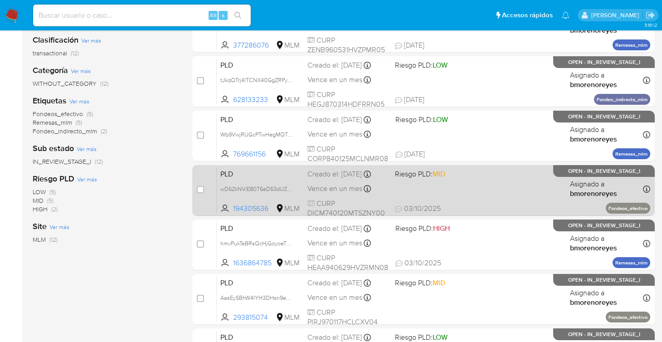
click at [457, 196] on div "PLD wD62kNViE80T6eD53dUZ9JSY 194305636 MLM Riesgo PLD: MID Creado el: 12/09/202…" at bounding box center [433, 190] width 433 height 46
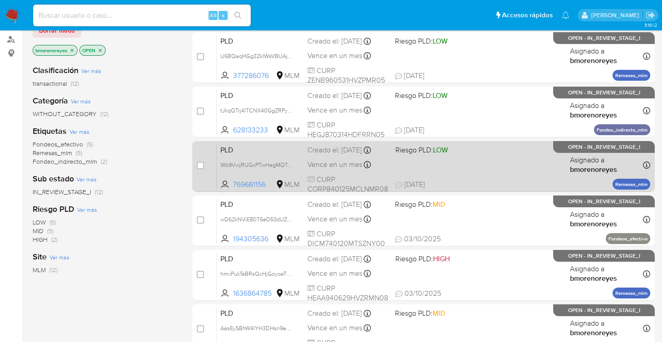
scroll to position [90, 0]
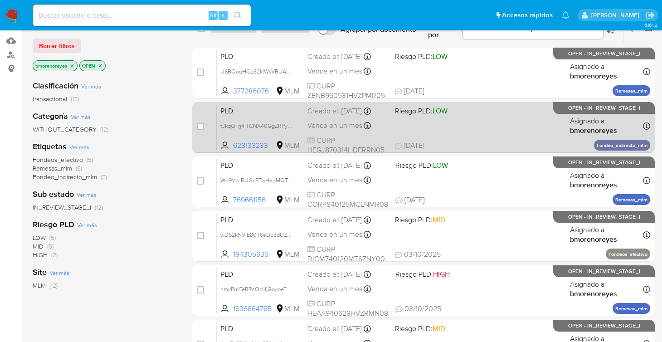
click at [465, 142] on span "07/10/2025 07/10/2025 14:17" at bounding box center [479, 146] width 168 height 10
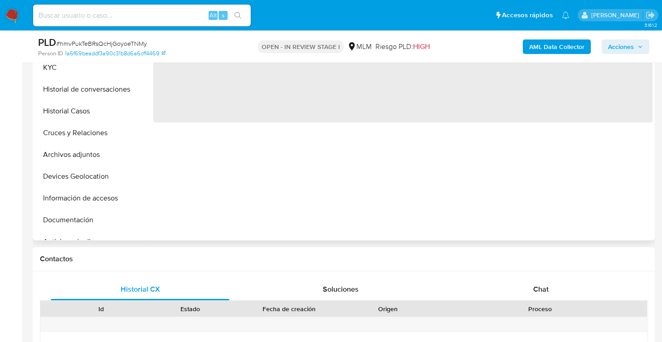
scroll to position [317, 0]
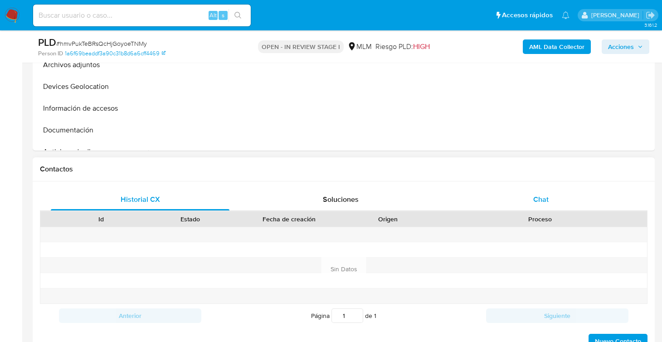
click at [526, 200] on div "Chat" at bounding box center [541, 200] width 179 height 22
select select "10"
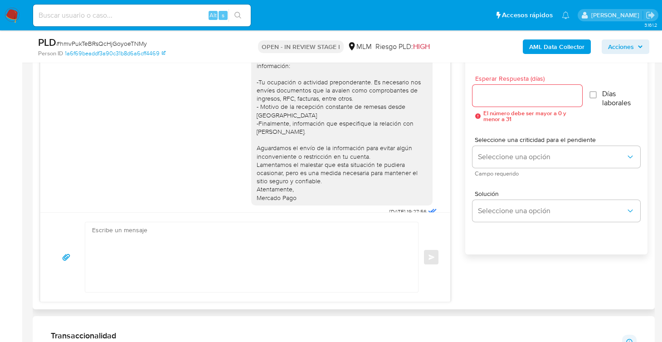
scroll to position [0, 0]
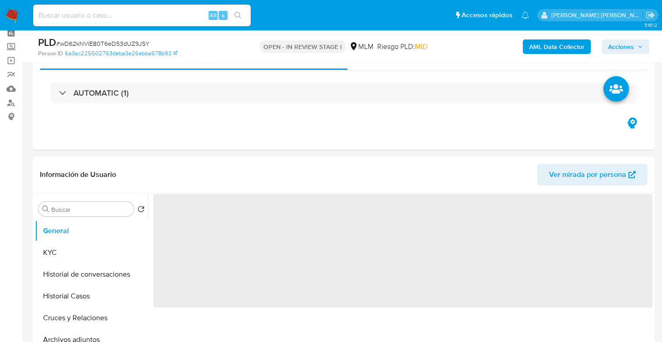
scroll to position [90, 0]
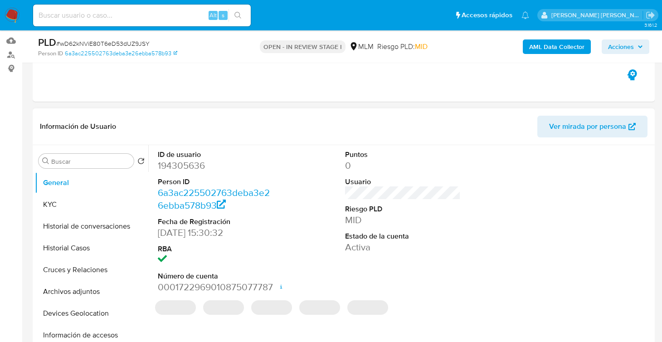
select select "10"
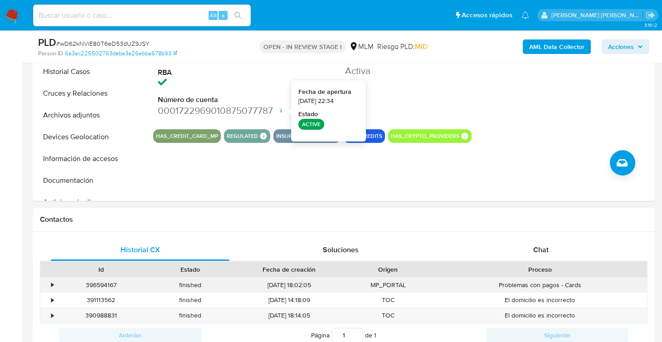
scroll to position [363, 0]
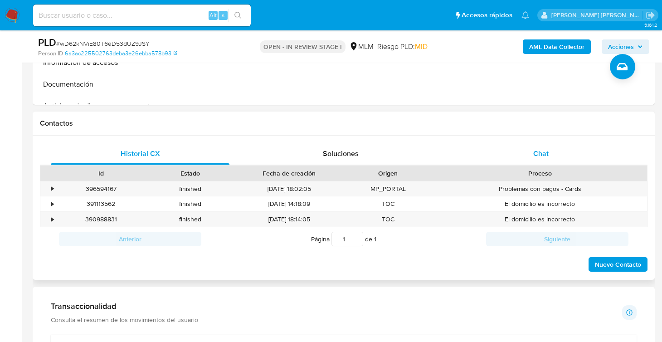
click at [541, 153] on span "Chat" at bounding box center [540, 153] width 15 height 10
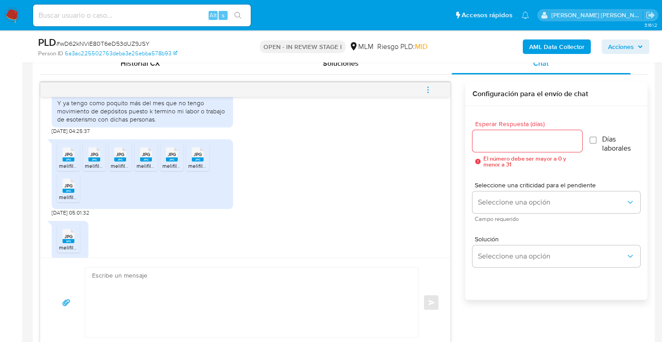
scroll to position [366, 0]
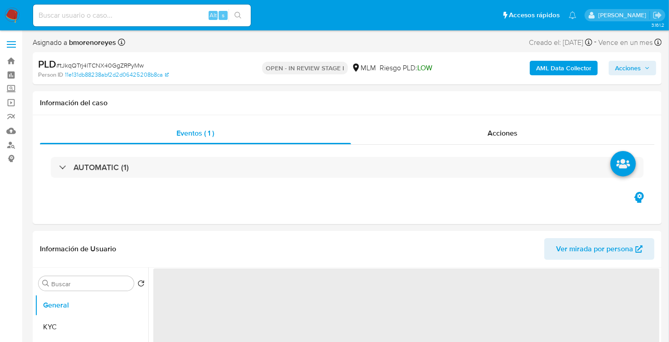
select select "10"
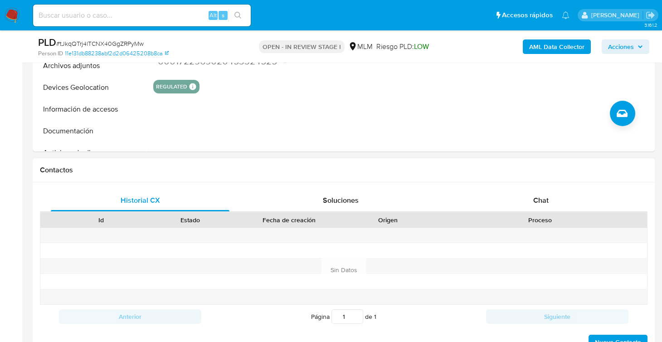
scroll to position [363, 0]
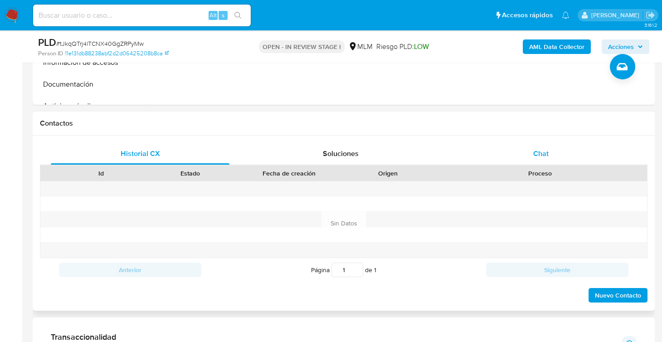
click at [536, 149] on span "Chat" at bounding box center [540, 153] width 15 height 10
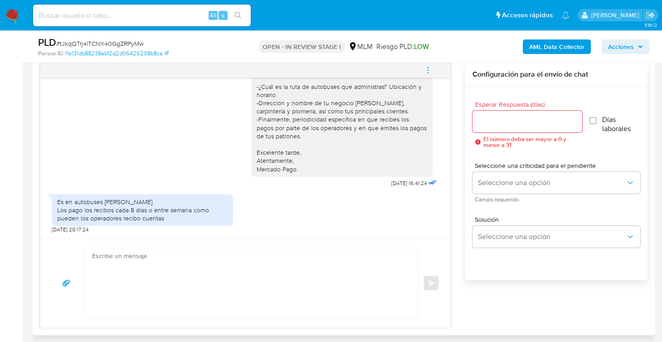
scroll to position [498, 0]
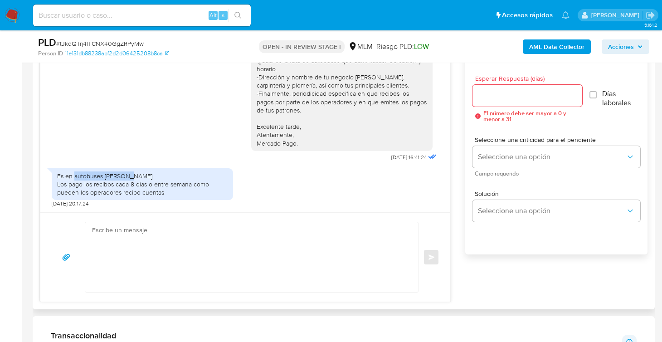
drag, startPoint x: 99, startPoint y: 166, endPoint x: 74, endPoint y: 170, distance: 24.8
click at [74, 172] on div "Es en autobuses Baltazar Herrería Hernández Los pago los recibos cada 8 días o …" at bounding box center [142, 184] width 170 height 25
copy div "autobuses Baltazar"
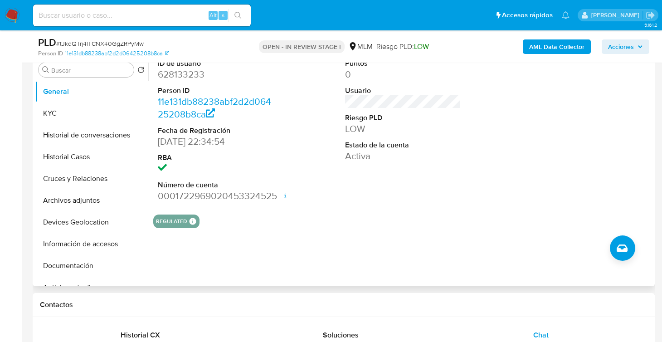
scroll to position [0, 0]
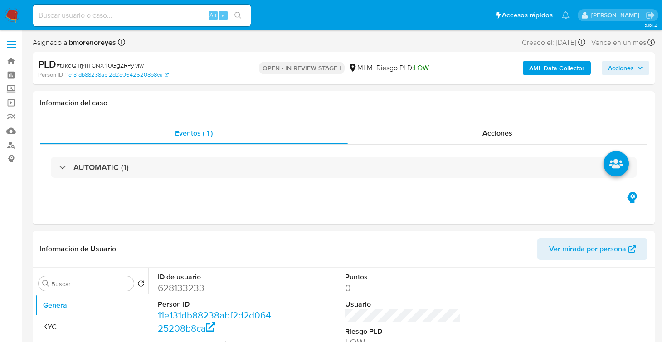
click at [19, 14] on nav "Pausado Ver notificaciones Alt s Accesos rápidos Presiona las siguientes teclas…" at bounding box center [331, 15] width 662 height 30
click at [10, 14] on img at bounding box center [12, 15] width 15 height 15
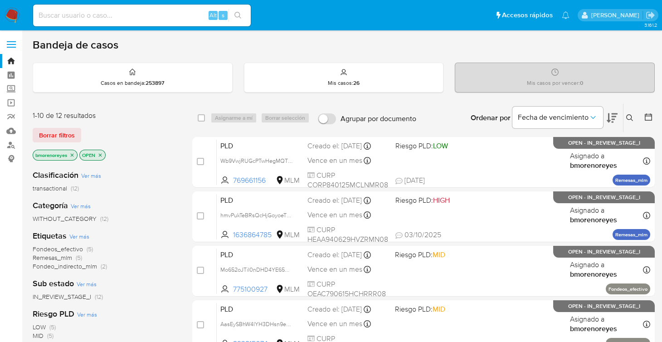
click at [630, 121] on button at bounding box center [630, 117] width 15 height 11
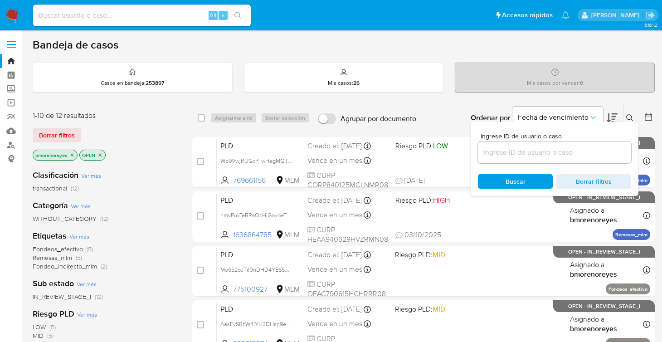
click at [499, 158] on div at bounding box center [554, 152] width 153 height 22
click at [501, 152] on input at bounding box center [554, 152] width 153 height 12
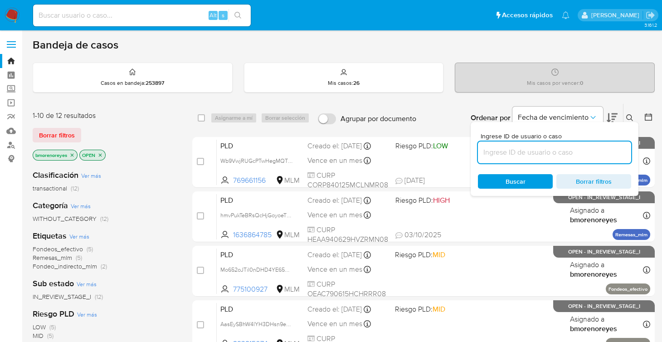
paste input "2577876347"
type input "2577876347"
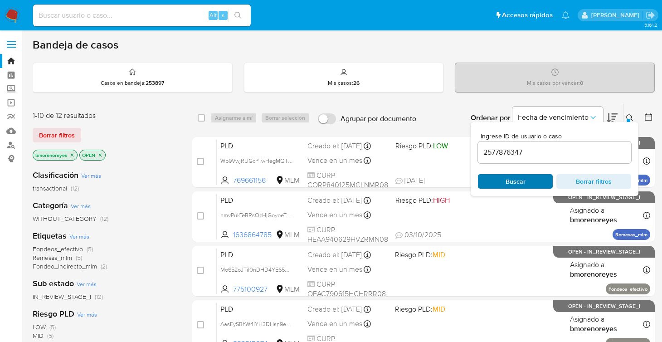
click at [501, 179] on span "Buscar" at bounding box center [515, 181] width 62 height 13
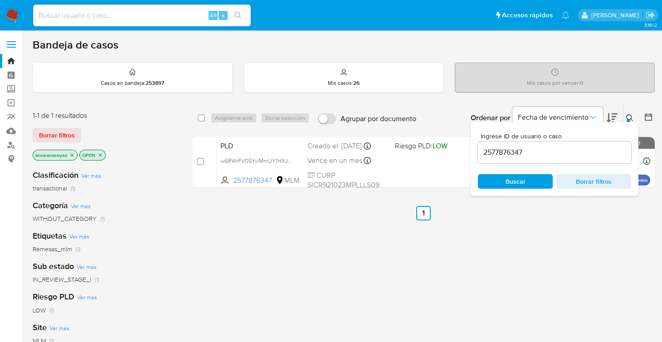
click at [629, 117] on icon at bounding box center [629, 117] width 7 height 7
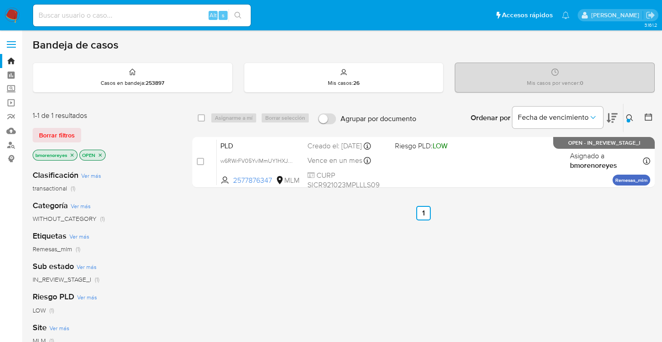
click at [540, 223] on div "select-all-cases-checkbox Asignarme a mí Borrar selección Agrupar por documento…" at bounding box center [423, 308] width 462 height 411
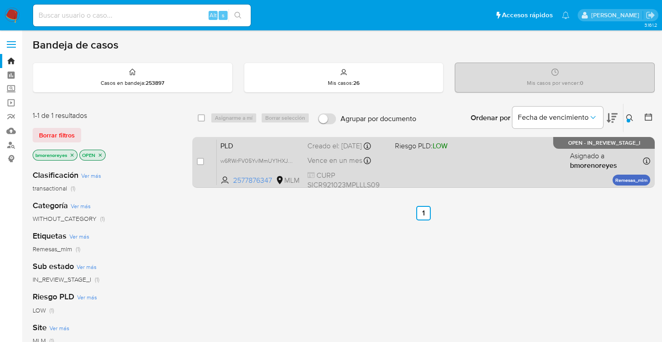
click at [473, 167] on div "PLD w6RWrFV05YvlMmUY1HXJxL5f 2577876347 MLM Riesgo PLD: LOW Creado el: 12/09/20…" at bounding box center [433, 162] width 433 height 46
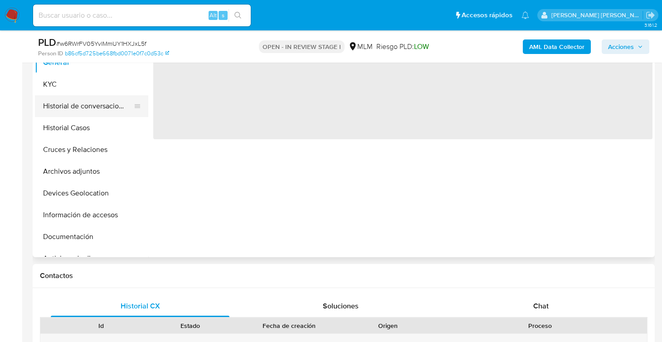
scroll to position [181, 0]
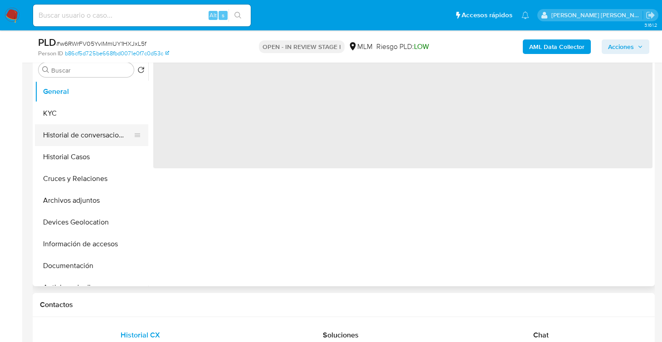
select select "10"
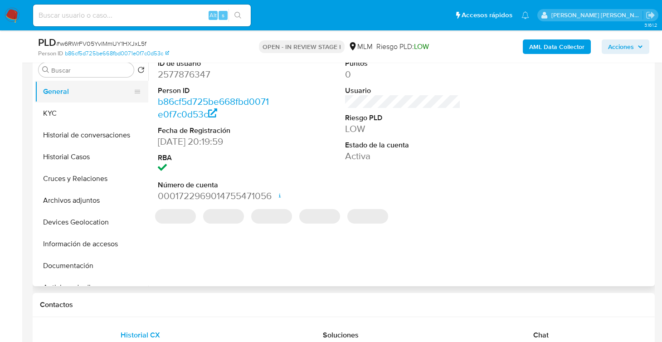
scroll to position [136, 0]
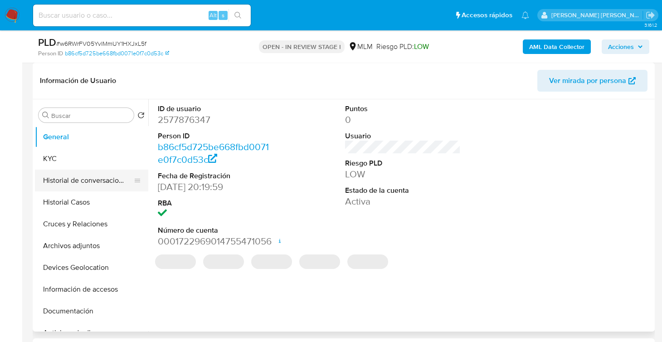
click at [83, 179] on button "Historial de conversaciones" at bounding box center [88, 181] width 106 height 22
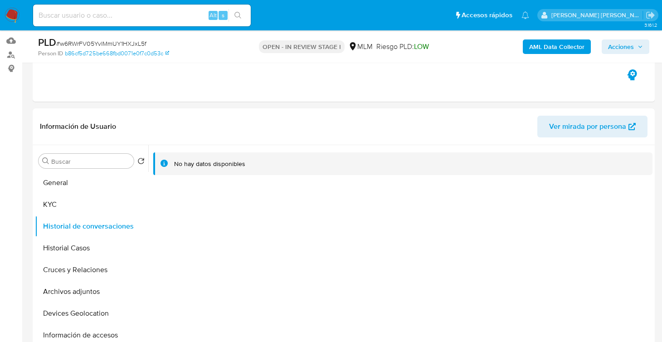
scroll to position [272, 0]
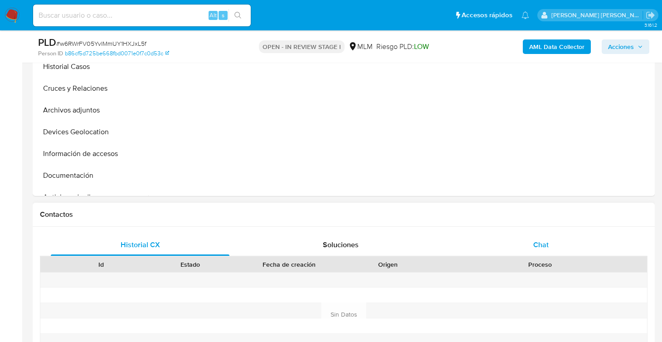
click at [540, 241] on span "Chat" at bounding box center [540, 244] width 15 height 10
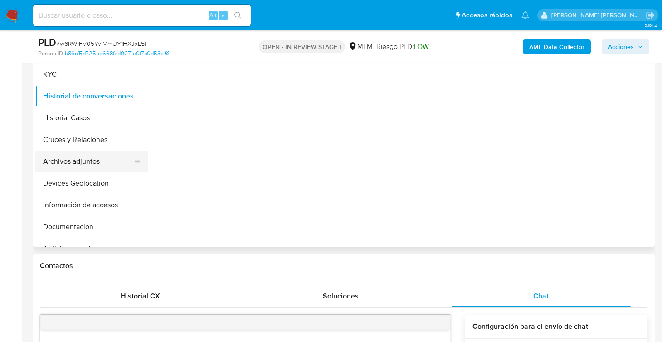
scroll to position [181, 0]
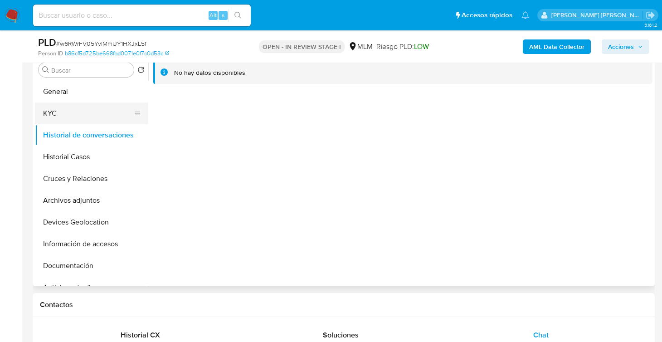
click at [58, 117] on button "KYC" at bounding box center [88, 113] width 106 height 22
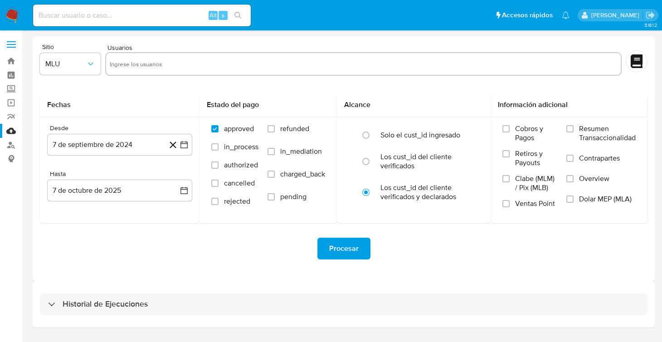
scroll to position [24, 0]
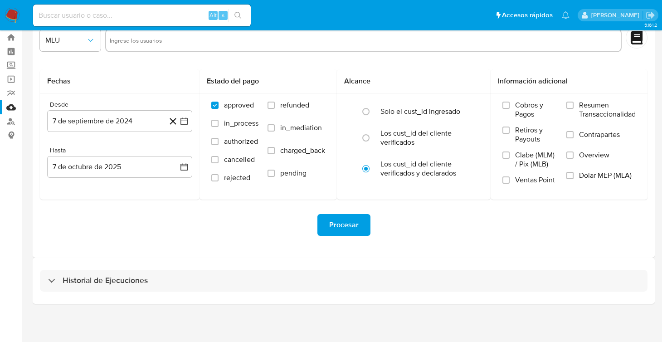
drag, startPoint x: 56, startPoint y: 282, endPoint x: 152, endPoint y: 265, distance: 97.7
click at [56, 282] on div "Historial de Ejecuciones" at bounding box center [98, 280] width 100 height 11
select select "10"
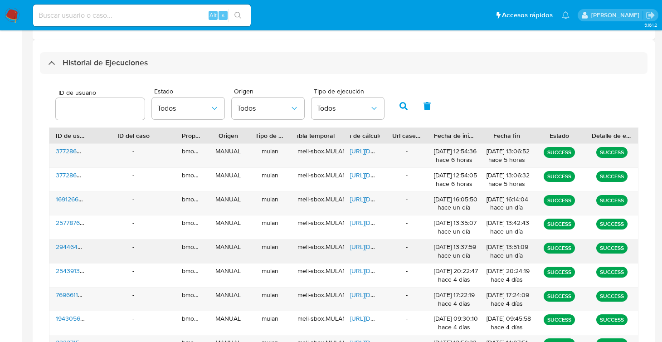
scroll to position [250, 0]
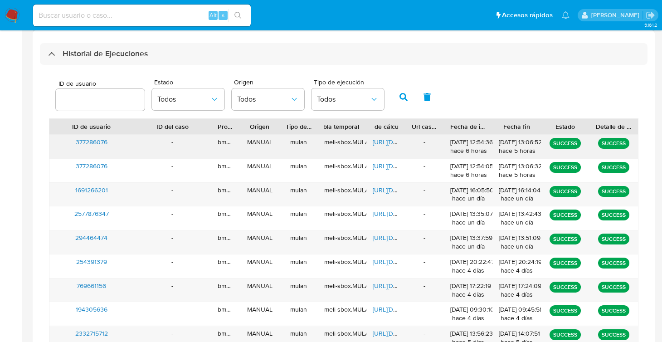
drag, startPoint x: 87, startPoint y: 125, endPoint x: 129, endPoint y: 141, distance: 45.2
click at [129, 141] on div "ID de usuario ID del caso Propietario Origen Tipo de ejecución Tabla temporal D…" at bounding box center [343, 246] width 589 height 256
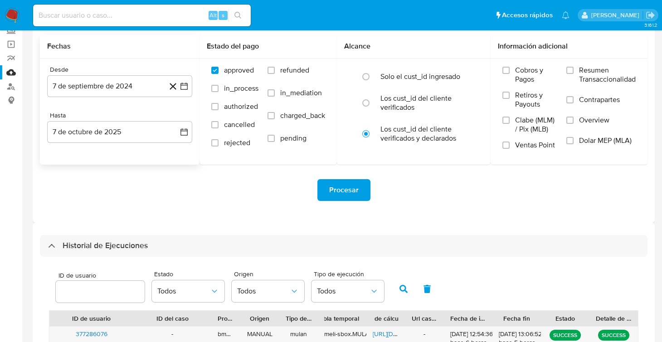
scroll to position [0, 0]
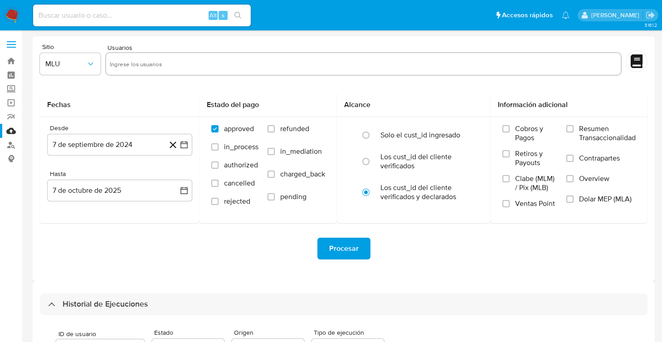
click at [125, 67] on input "text" at bounding box center [363, 64] width 507 height 15
drag, startPoint x: 174, startPoint y: 67, endPoint x: 75, endPoint y: 77, distance: 98.9
click at [75, 77] on div "Sitio MLU Usuarios 557228775557228775" at bounding box center [344, 61] width 608 height 35
type input "557228775"
click at [96, 68] on button "MLU" at bounding box center [70, 64] width 61 height 22
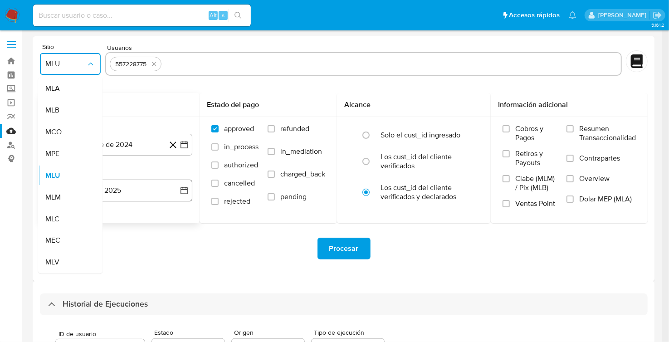
drag, startPoint x: 60, startPoint y: 195, endPoint x: 112, endPoint y: 199, distance: 52.3
click at [60, 195] on span "MLM" at bounding box center [52, 197] width 15 height 9
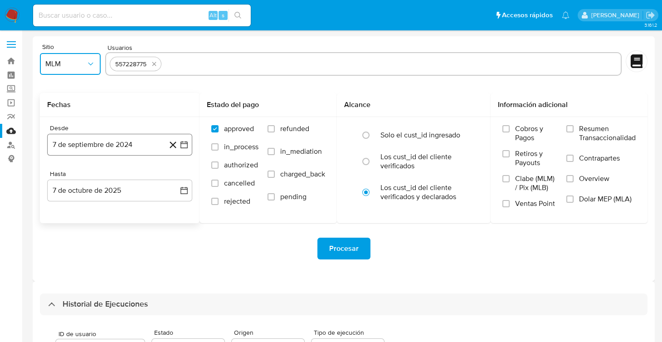
click at [179, 144] on button "7 de septiembre de 2024" at bounding box center [119, 145] width 145 height 22
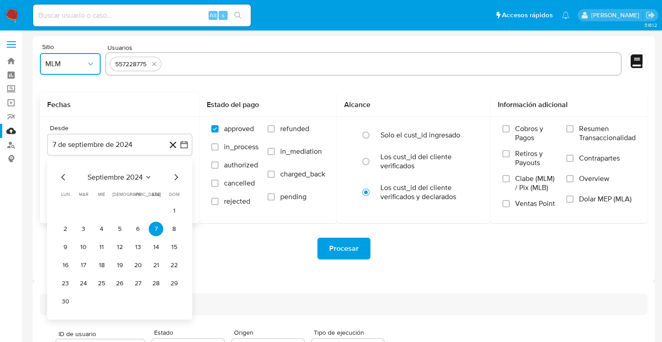
click at [178, 179] on icon "Mes siguiente" at bounding box center [175, 177] width 11 height 11
click at [178, 178] on icon "Mes siguiente" at bounding box center [175, 177] width 11 height 11
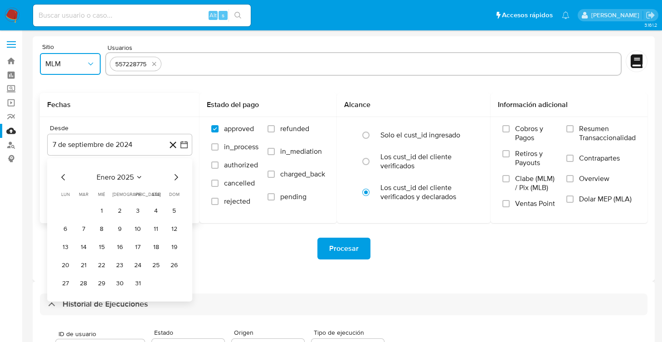
click at [178, 178] on icon "Mes siguiente" at bounding box center [175, 177] width 11 height 11
click at [121, 208] on button "1" at bounding box center [119, 211] width 15 height 15
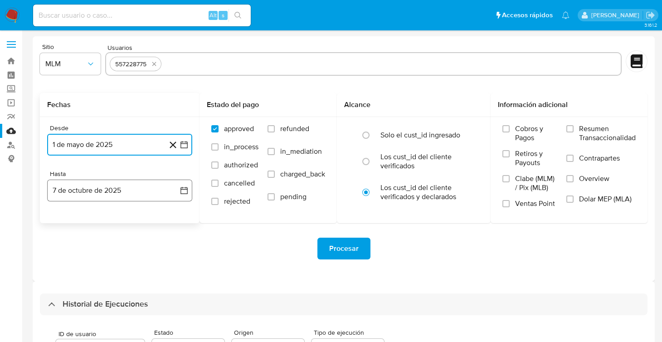
click at [181, 197] on button "7 de octubre de 2025" at bounding box center [119, 191] width 145 height 22
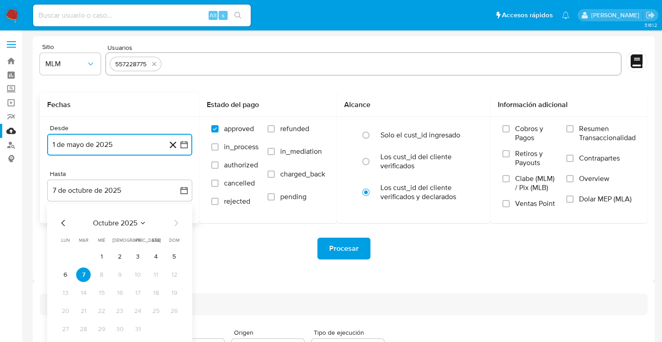
click at [62, 221] on icon "Mes anterior" at bounding box center [63, 223] width 11 height 11
click at [63, 221] on icon "Mes anterior" at bounding box center [63, 223] width 11 height 11
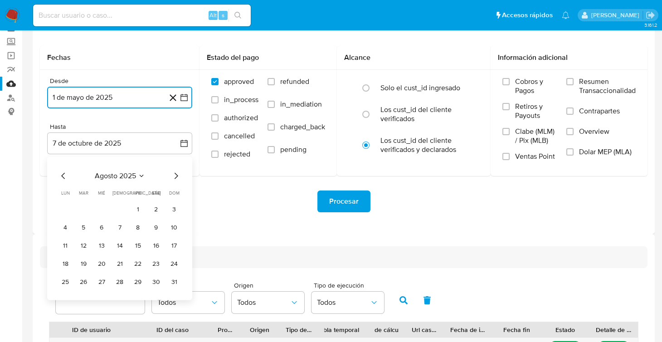
scroll to position [90, 0]
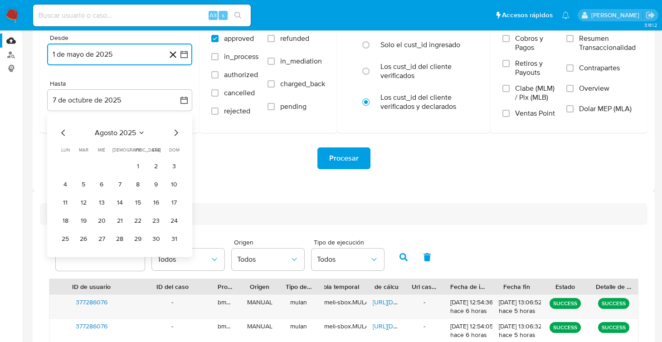
click at [175, 243] on button "31" at bounding box center [174, 239] width 15 height 15
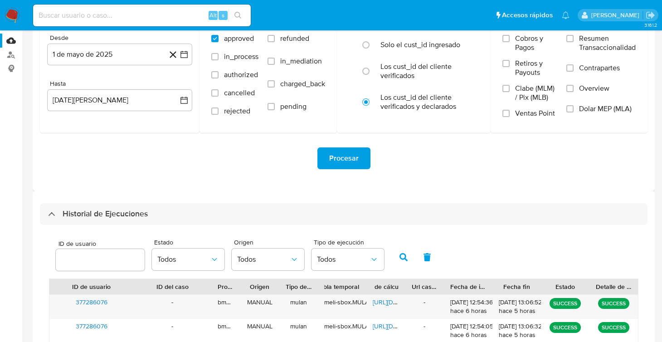
click at [258, 189] on div "Sitio MLM Usuarios 557228775 Fechas Desde 1 de mayo de 2025 1-05-2025 Hasta 31 …" at bounding box center [344, 68] width 622 height 245
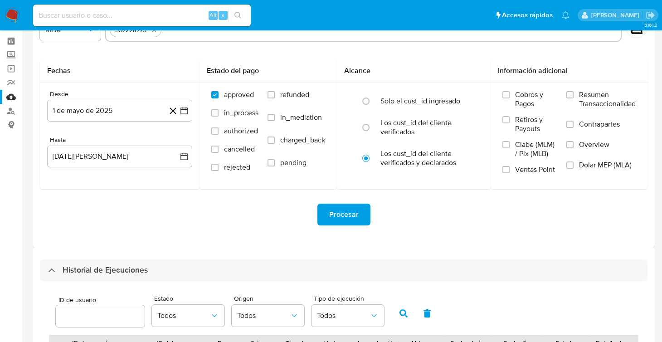
scroll to position [0, 0]
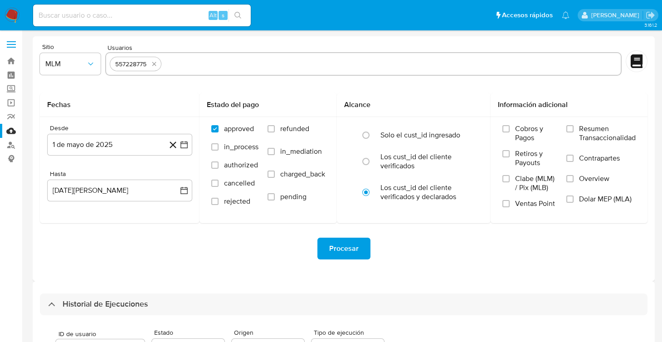
click at [331, 248] on span "Procesar" at bounding box center [343, 248] width 29 height 20
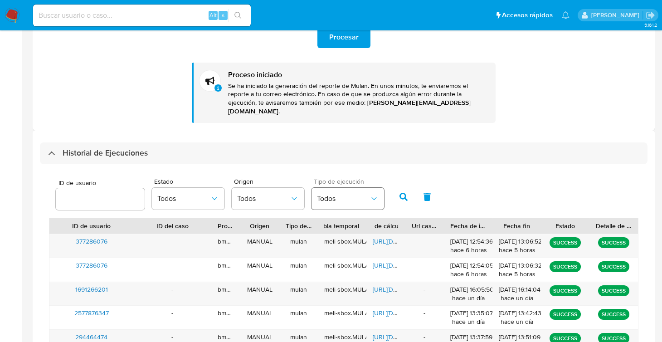
scroll to position [226, 0]
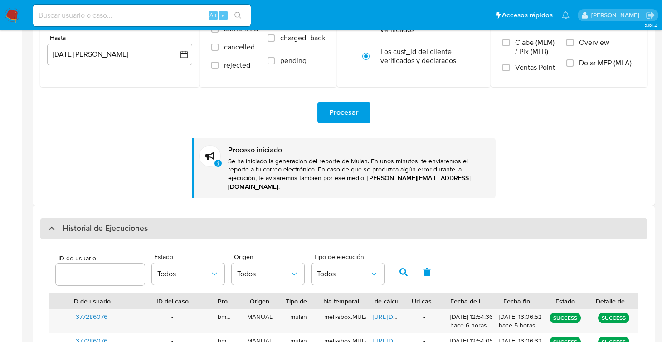
click at [48, 228] on div at bounding box center [48, 228] width 0 height 0
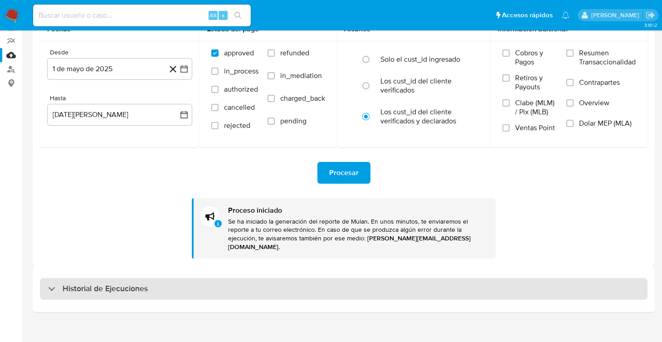
click at [50, 285] on div "Historial de Ejecuciones" at bounding box center [98, 288] width 100 height 11
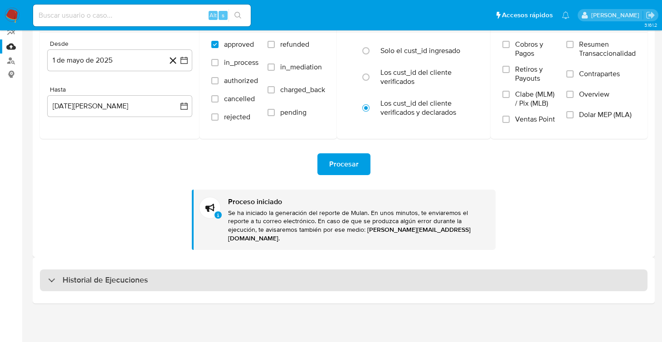
select select "10"
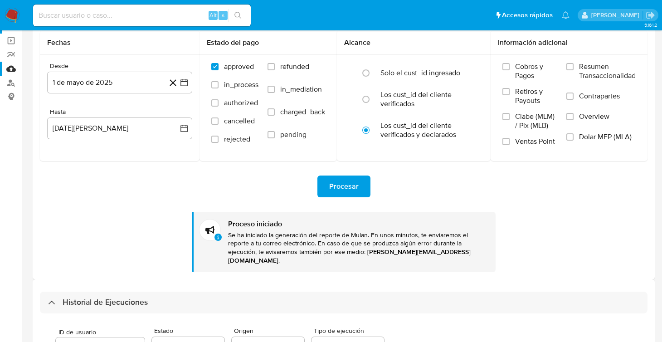
scroll to position [0, 0]
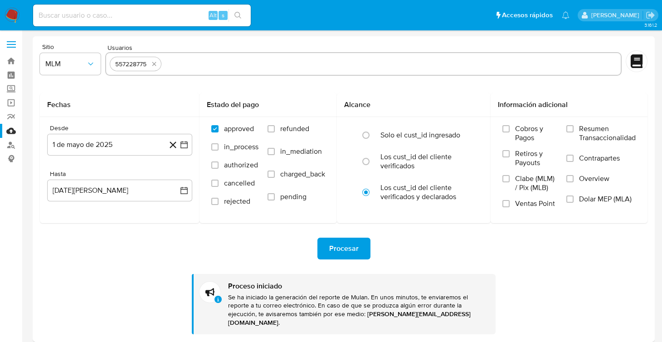
click at [55, 14] on input at bounding box center [142, 16] width 218 height 12
paste input "1683263833"
type input "1683263833"
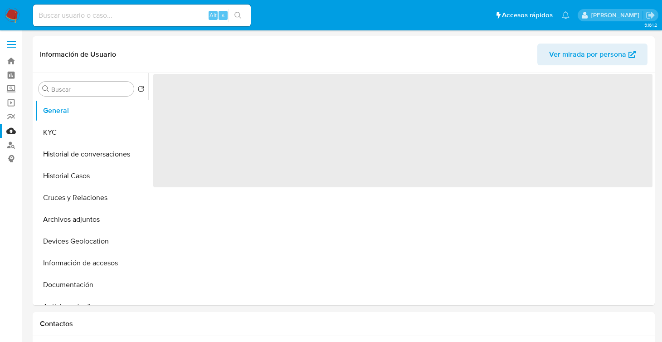
select select "10"
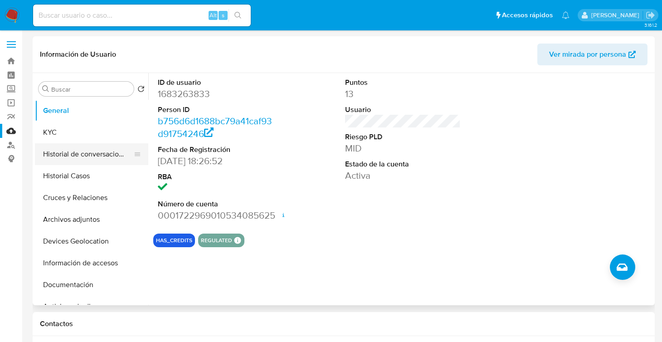
click at [79, 155] on button "Historial de conversaciones" at bounding box center [88, 154] width 106 height 22
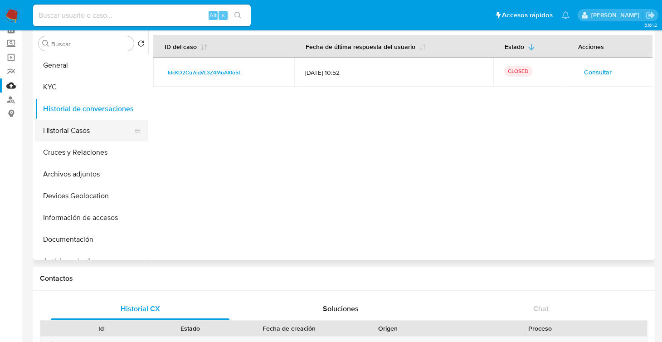
scroll to position [45, 0]
click at [74, 172] on button "Archivos adjuntos" at bounding box center [88, 175] width 106 height 22
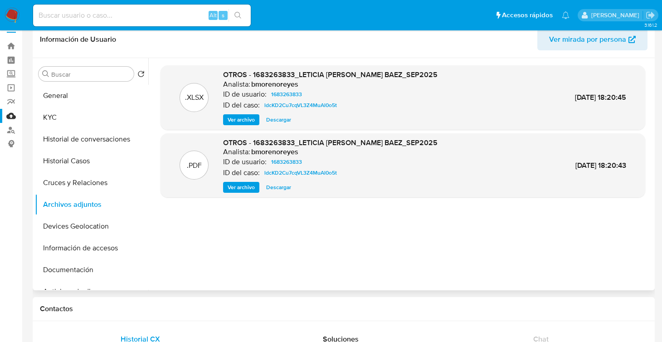
scroll to position [0, 0]
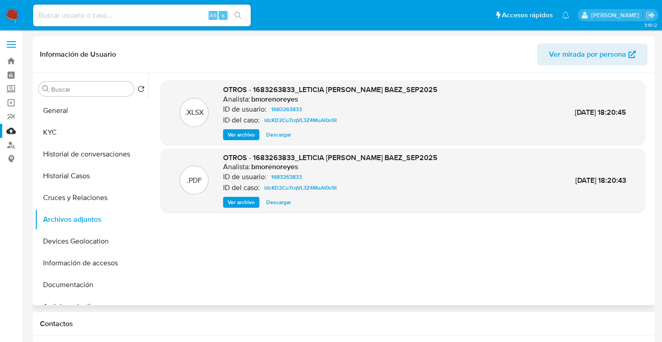
drag, startPoint x: 10, startPoint y: 19, endPoint x: 96, endPoint y: 63, distance: 96.3
click at [10, 19] on img at bounding box center [12, 15] width 15 height 15
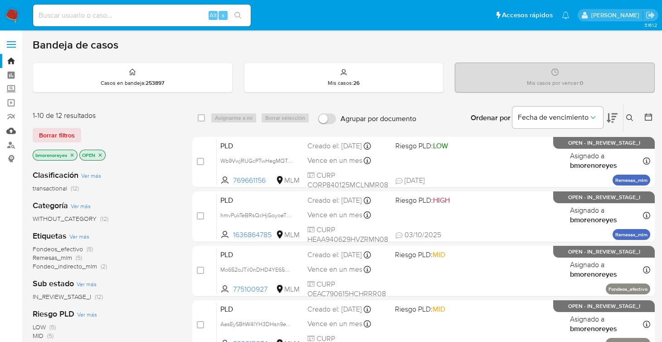
click at [11, 130] on link "Mulan" at bounding box center [54, 131] width 108 height 14
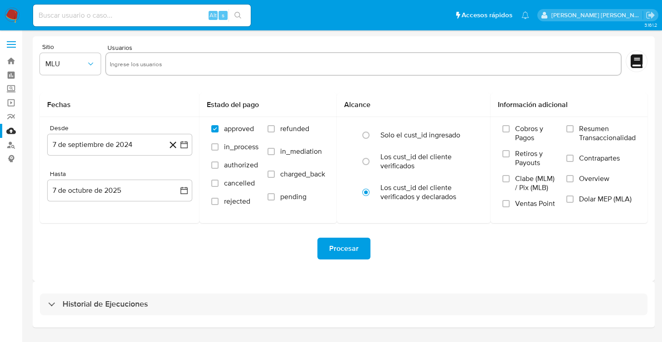
click at [141, 69] on input "text" at bounding box center [363, 64] width 507 height 15
paste input "1111001405"
type input "1111001405"
click at [89, 63] on icon "button" at bounding box center [90, 64] width 5 height 3
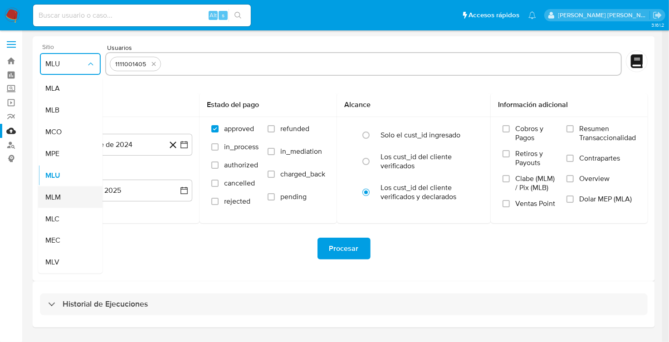
click at [67, 199] on div "MLM" at bounding box center [67, 197] width 44 height 22
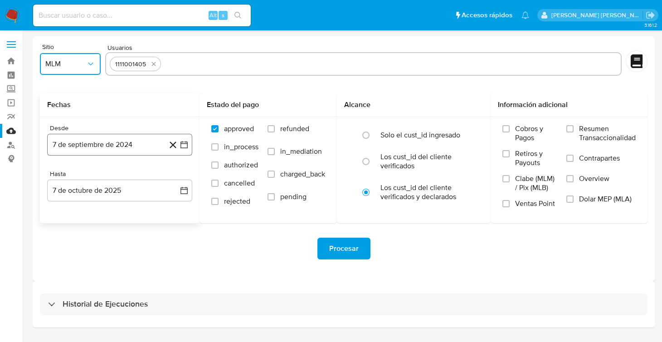
click at [181, 151] on button "7 de septiembre de 2024" at bounding box center [119, 145] width 145 height 22
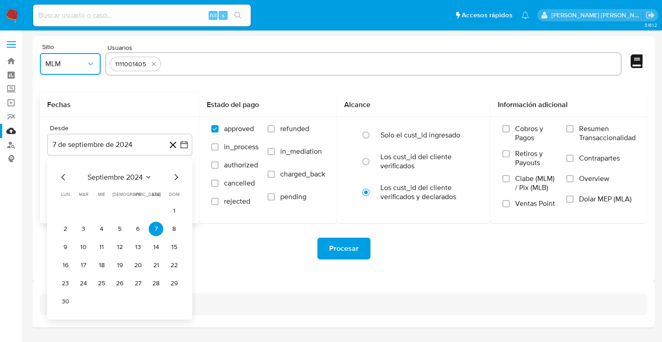
click at [176, 180] on icon "Mes siguiente" at bounding box center [175, 177] width 11 height 11
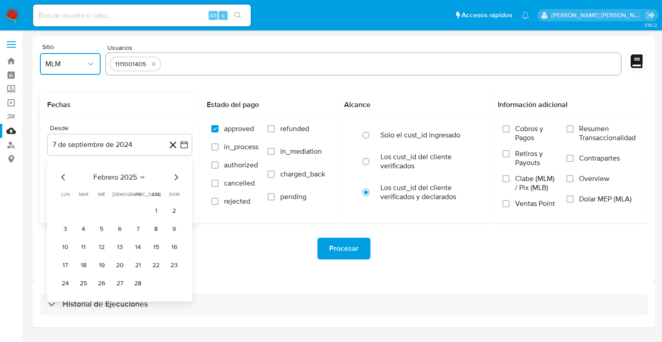
click at [176, 180] on icon "Mes siguiente" at bounding box center [175, 177] width 11 height 11
click at [118, 212] on button "1" at bounding box center [119, 211] width 15 height 15
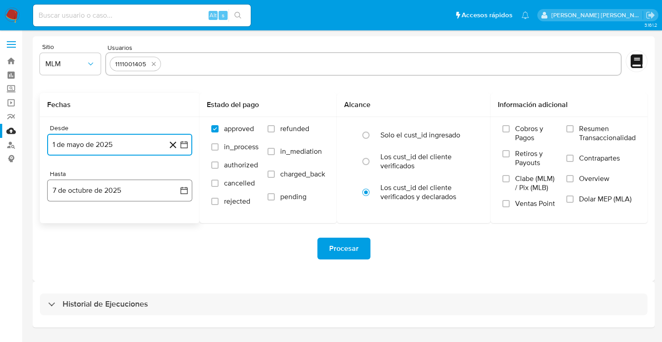
click at [189, 190] on button "7 de octubre de 2025" at bounding box center [119, 191] width 145 height 22
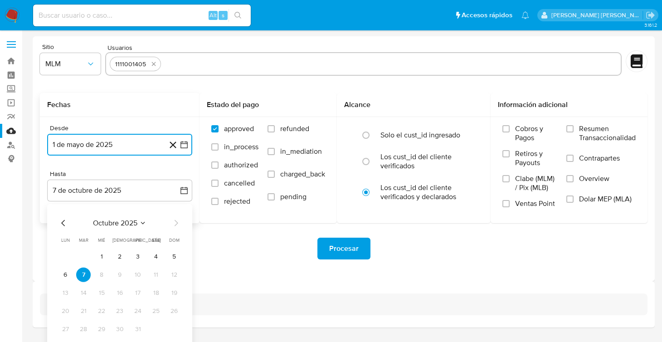
click at [66, 223] on icon "Mes anterior" at bounding box center [63, 223] width 11 height 11
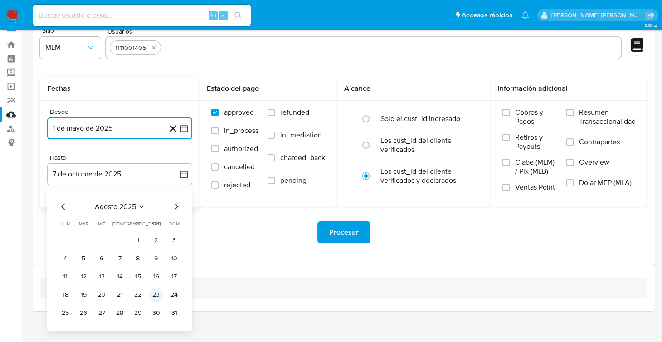
scroll to position [24, 0]
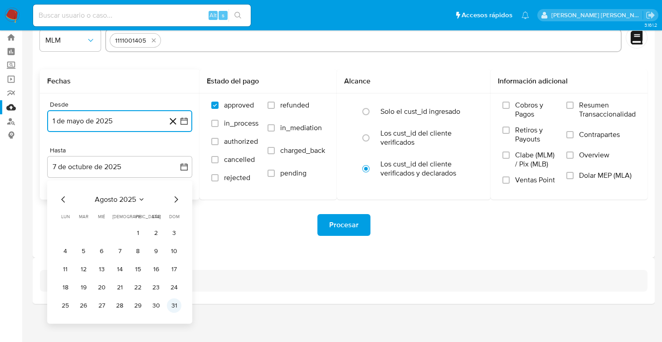
click at [173, 305] on button "31" at bounding box center [174, 305] width 15 height 15
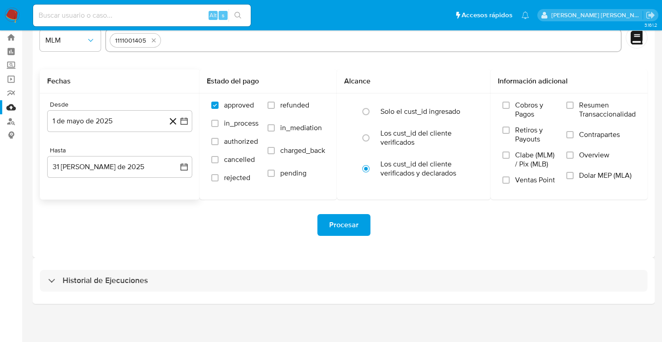
click at [206, 247] on div "Procesar" at bounding box center [344, 225] width 608 height 51
click at [351, 227] on span "Procesar" at bounding box center [343, 225] width 29 height 20
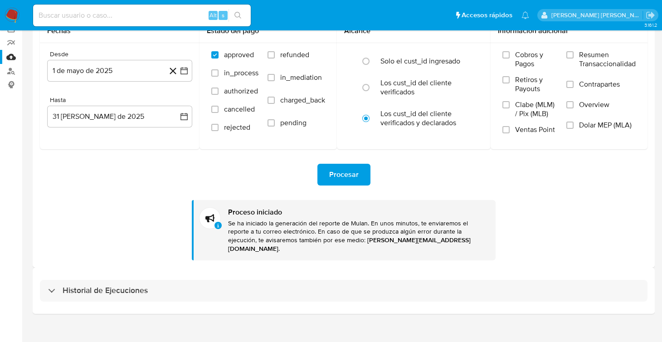
scroll to position [76, 0]
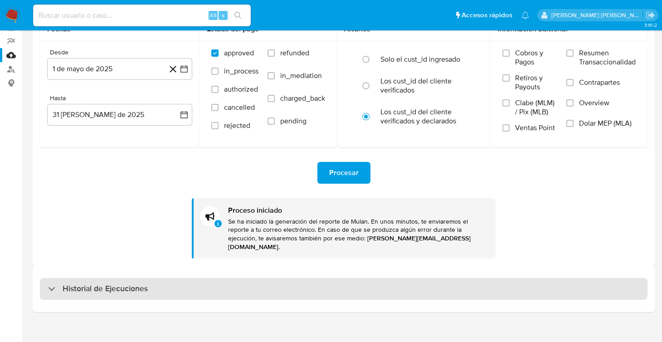
click at [51, 283] on div "Historial de Ejecuciones" at bounding box center [98, 288] width 100 height 11
select select "10"
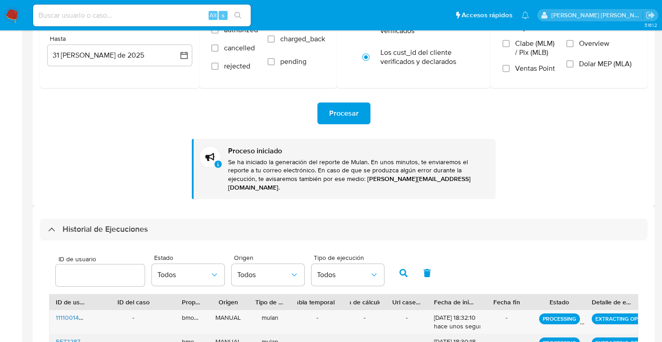
scroll to position [257, 0]
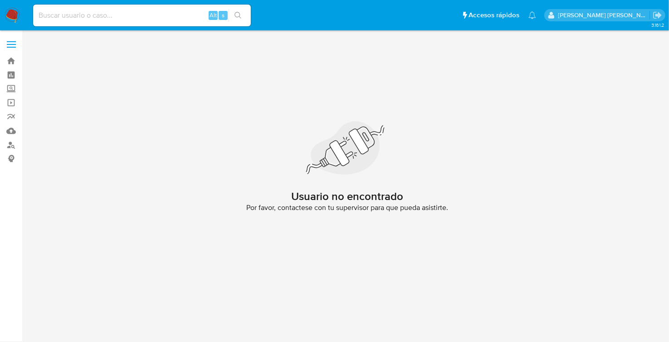
click at [5, 13] on img at bounding box center [12, 15] width 15 height 15
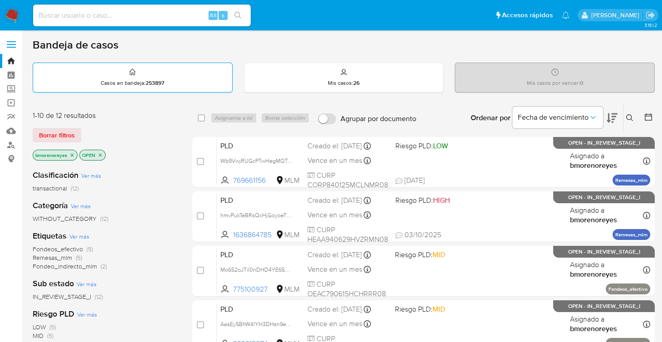
click at [156, 74] on div "Casos en bandeja : 253897" at bounding box center [132, 77] width 199 height 29
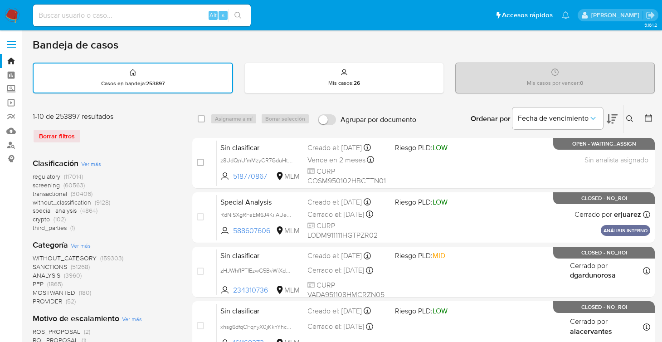
click at [633, 117] on button at bounding box center [630, 118] width 15 height 11
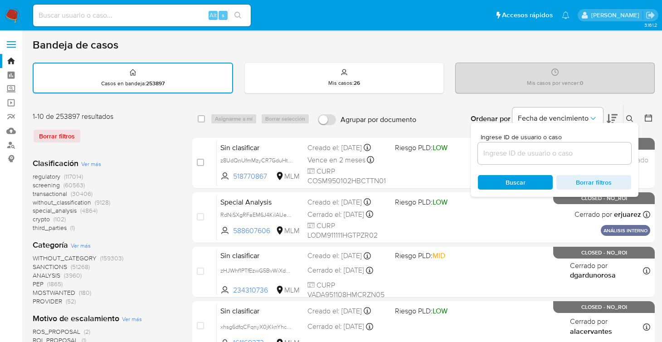
click at [515, 153] on input at bounding box center [554, 153] width 153 height 12
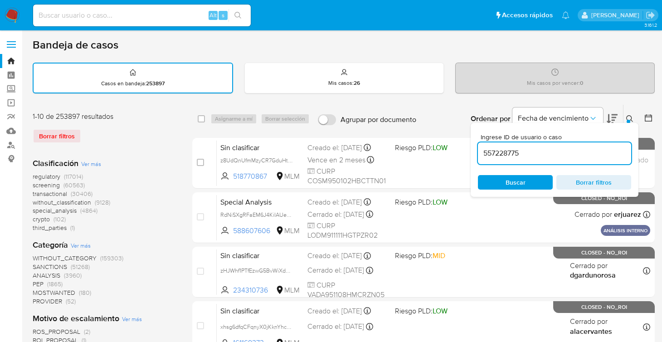
click at [506, 151] on input "557228775" at bounding box center [554, 153] width 153 height 12
type input "557228775"
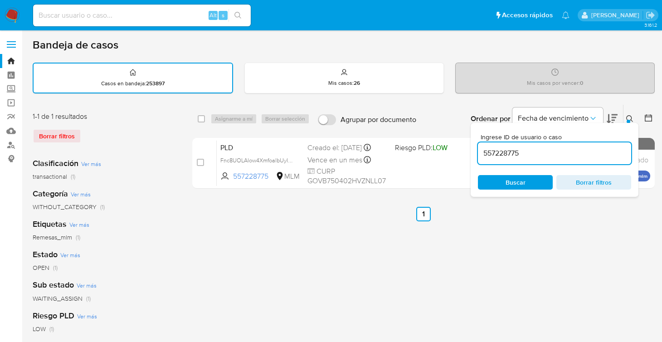
click at [522, 178] on span "Buscar" at bounding box center [516, 182] width 20 height 15
click at [629, 117] on icon at bounding box center [629, 118] width 7 height 7
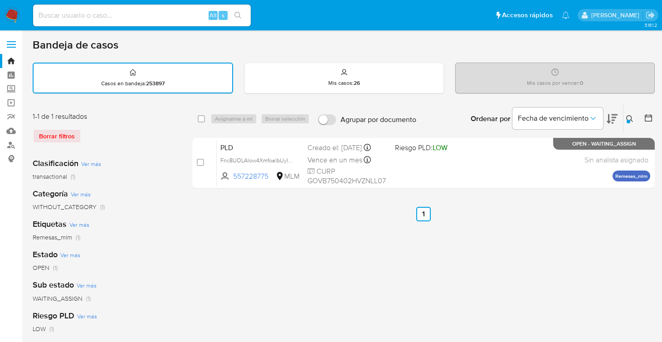
click at [303, 223] on div "select-all-cases-checkbox Asignarme a mí Borrar selección Agrupar por documento…" at bounding box center [423, 303] width 462 height 398
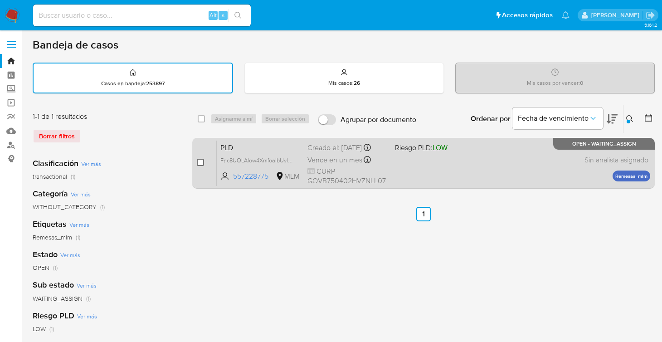
click at [198, 159] on input "checkbox" at bounding box center [200, 162] width 7 height 7
checkbox input "true"
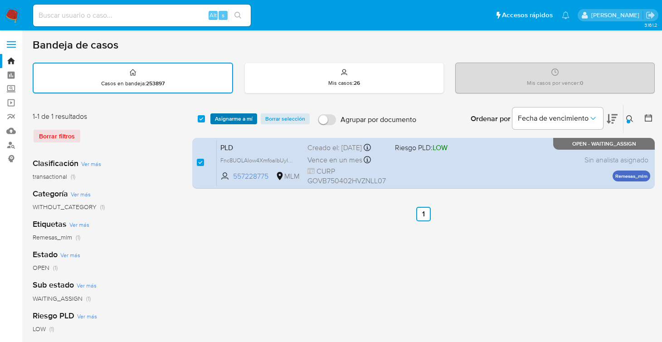
click at [243, 114] on span "Asignarme a mí" at bounding box center [234, 118] width 38 height 9
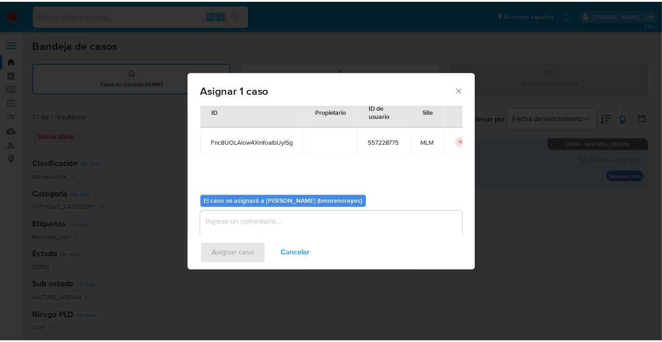
scroll to position [46, 0]
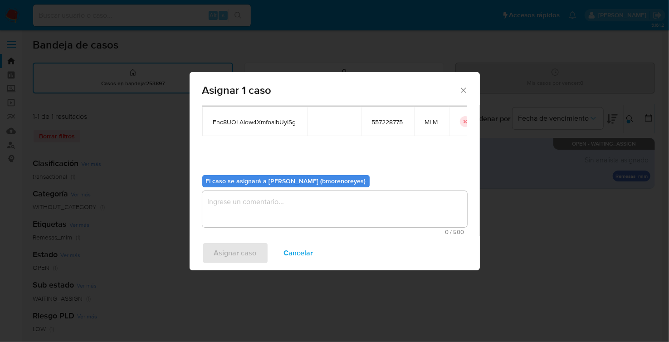
click at [261, 202] on textarea "assign-modal" at bounding box center [334, 209] width 265 height 36
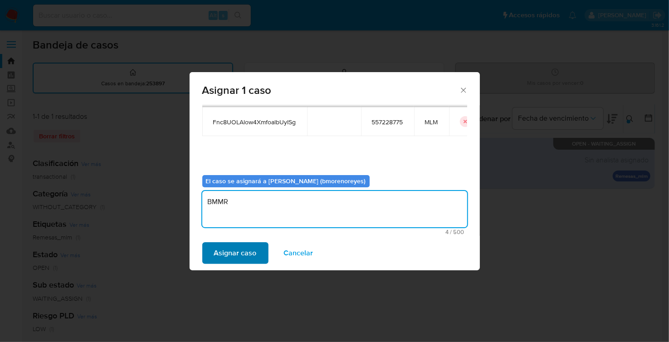
type textarea "BMMR"
click at [244, 254] on span "Asignar caso" at bounding box center [235, 253] width 43 height 20
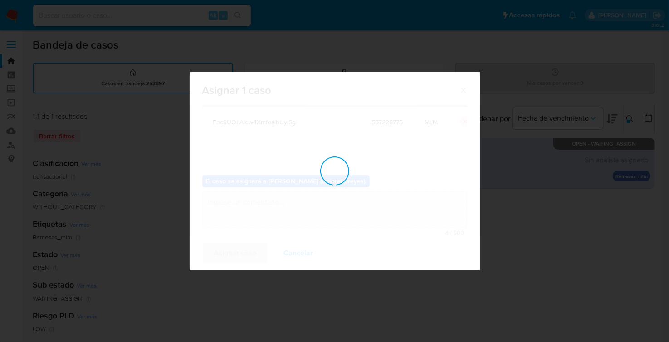
checkbox input "false"
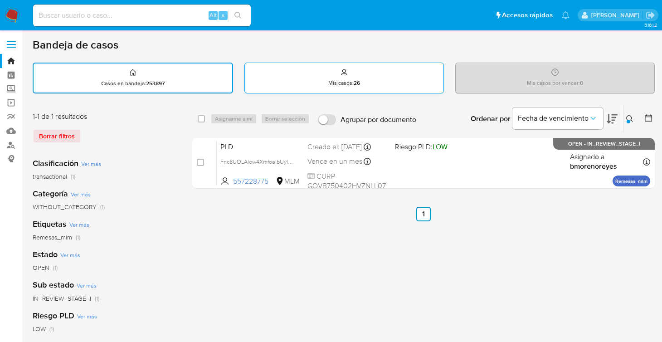
click at [345, 73] on icon at bounding box center [344, 71] width 7 height 7
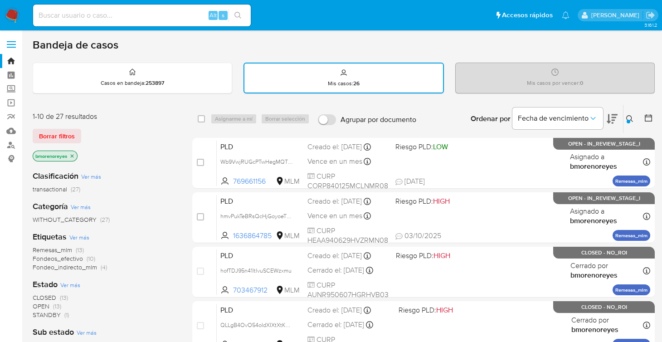
click at [632, 116] on icon at bounding box center [629, 118] width 7 height 7
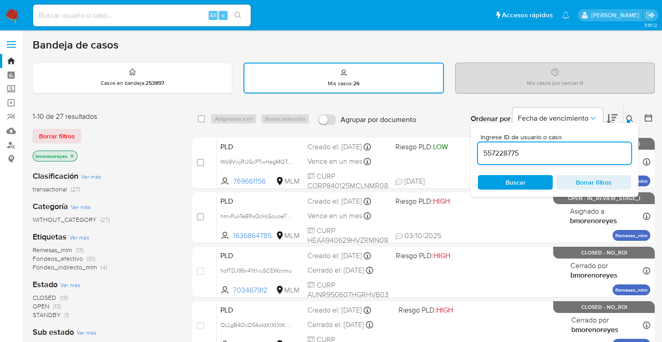
click at [533, 148] on input "557228775" at bounding box center [554, 153] width 153 height 12
click at [518, 177] on span "Buscar" at bounding box center [516, 182] width 20 height 15
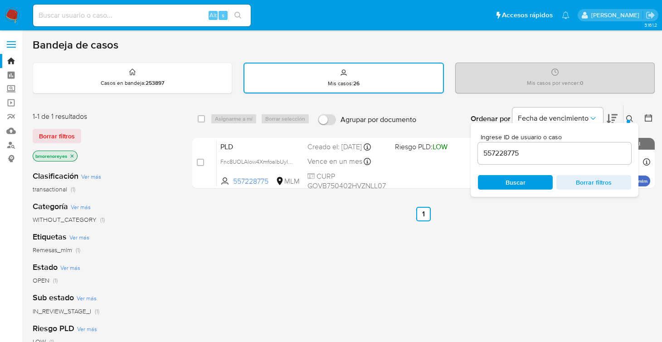
click at [267, 232] on div "select-all-cases-checkbox Asignarme a mí Borrar selección Agrupar por documento…" at bounding box center [423, 309] width 462 height 411
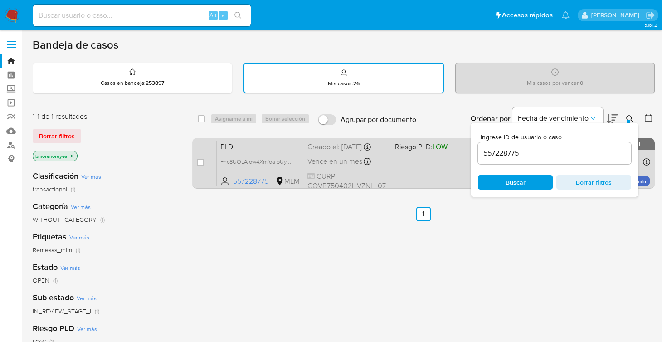
click at [278, 144] on span "PLD" at bounding box center [260, 146] width 80 height 12
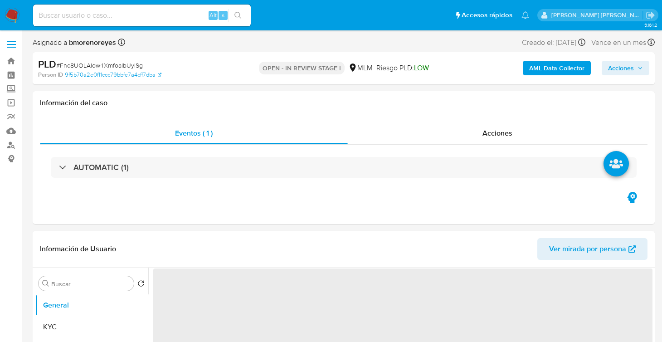
select select "10"
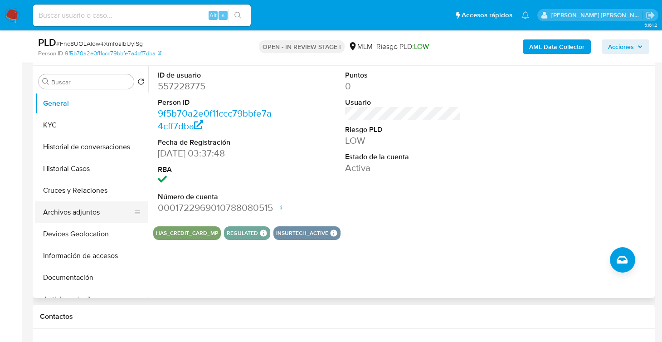
scroll to position [181, 0]
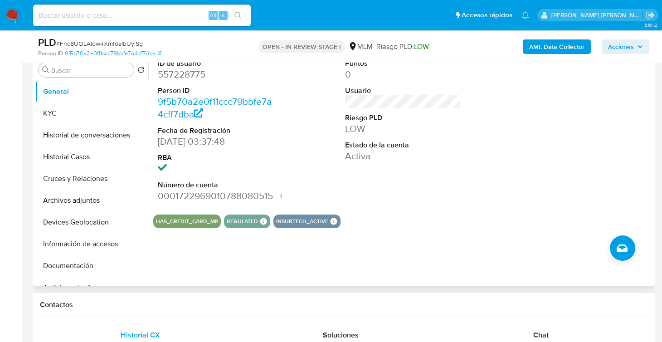
click at [94, 128] on button "Historial de conversaciones" at bounding box center [91, 135] width 113 height 22
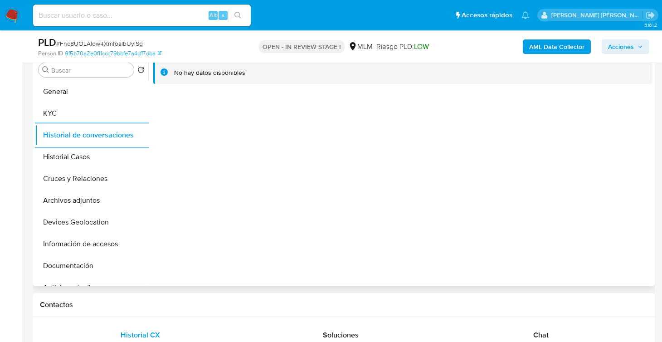
click at [360, 150] on div at bounding box center [400, 170] width 504 height 232
click at [578, 139] on div at bounding box center [400, 170] width 504 height 232
click at [431, 217] on div at bounding box center [400, 170] width 504 height 232
click at [344, 188] on div at bounding box center [400, 170] width 504 height 232
click at [426, 134] on div at bounding box center [400, 170] width 504 height 232
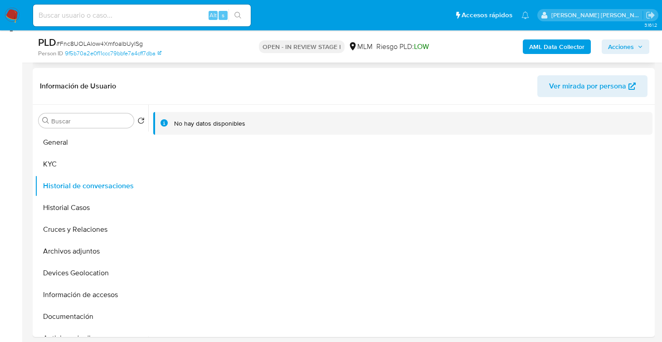
scroll to position [0, 0]
